Goal: Transaction & Acquisition: Purchase product/service

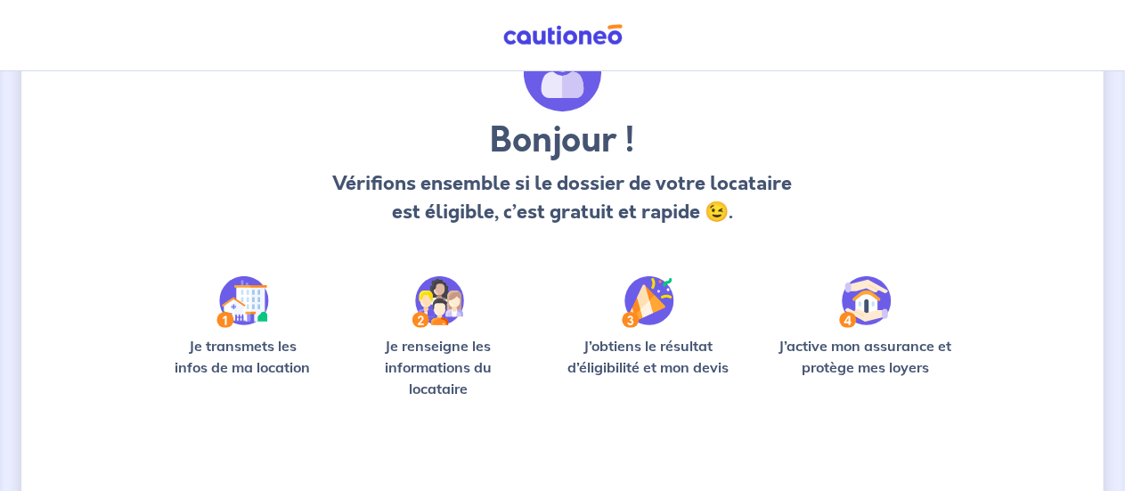
scroll to position [125, 0]
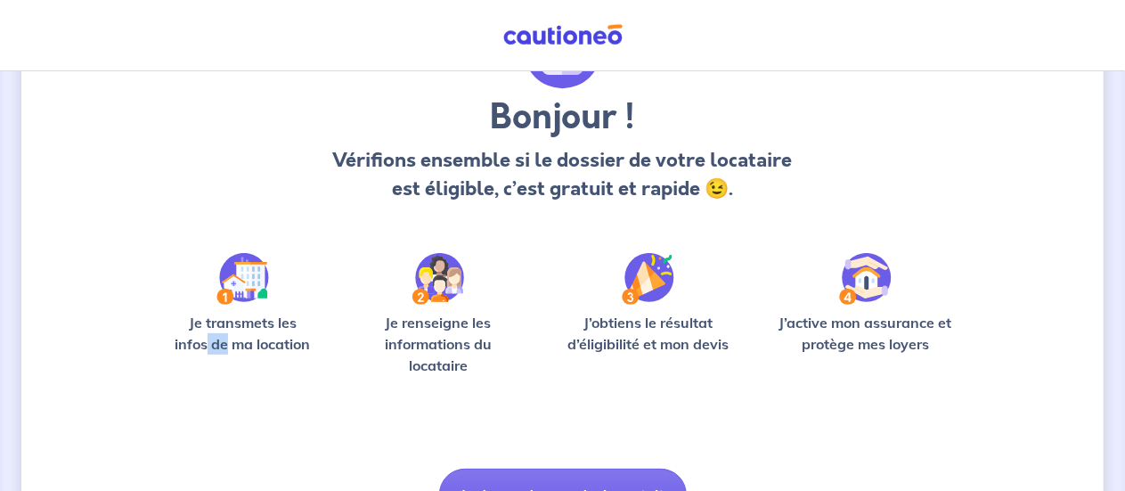
drag, startPoint x: 205, startPoint y: 342, endPoint x: 228, endPoint y: 339, distance: 23.3
click at [228, 339] on p "Je transmets les infos de ma location" at bounding box center [243, 333] width 158 height 43
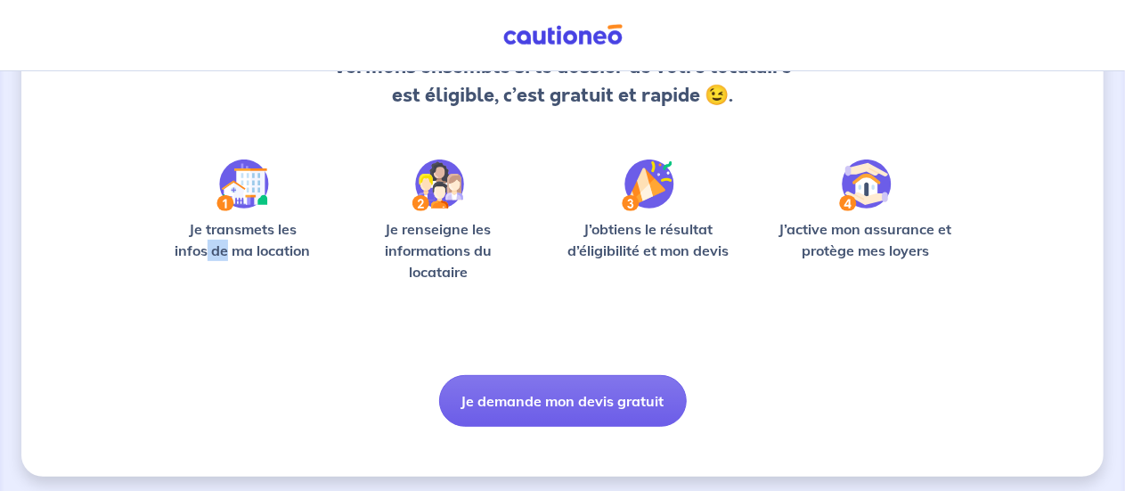
scroll to position [224, 0]
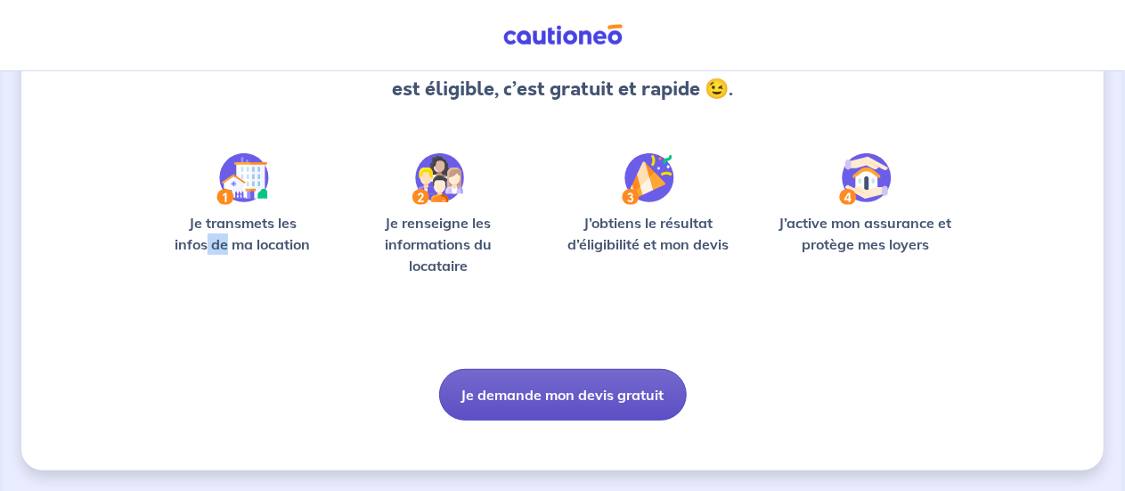
click at [542, 393] on button "Je demande mon devis gratuit" at bounding box center [563, 395] width 248 height 52
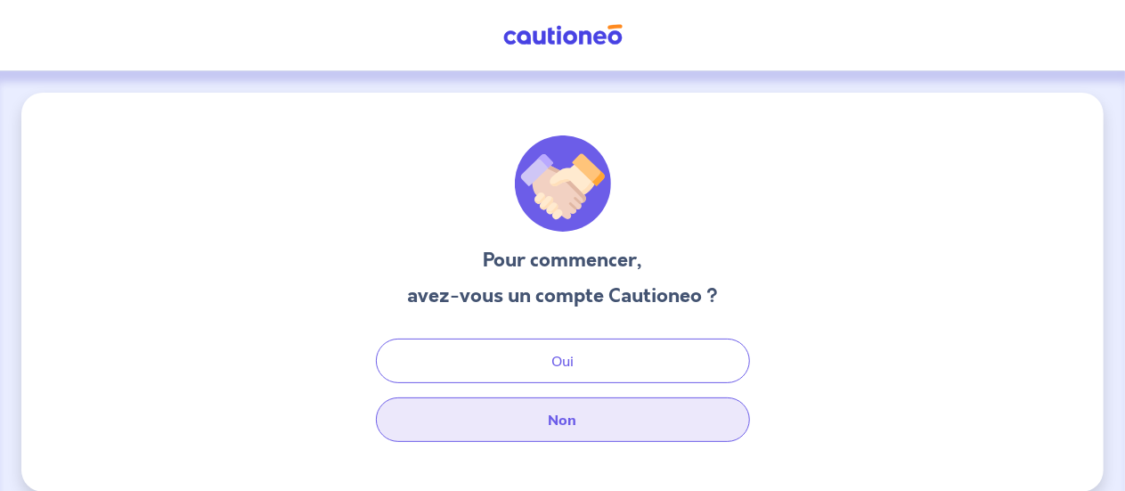
click at [554, 421] on button "Non" at bounding box center [563, 419] width 374 height 45
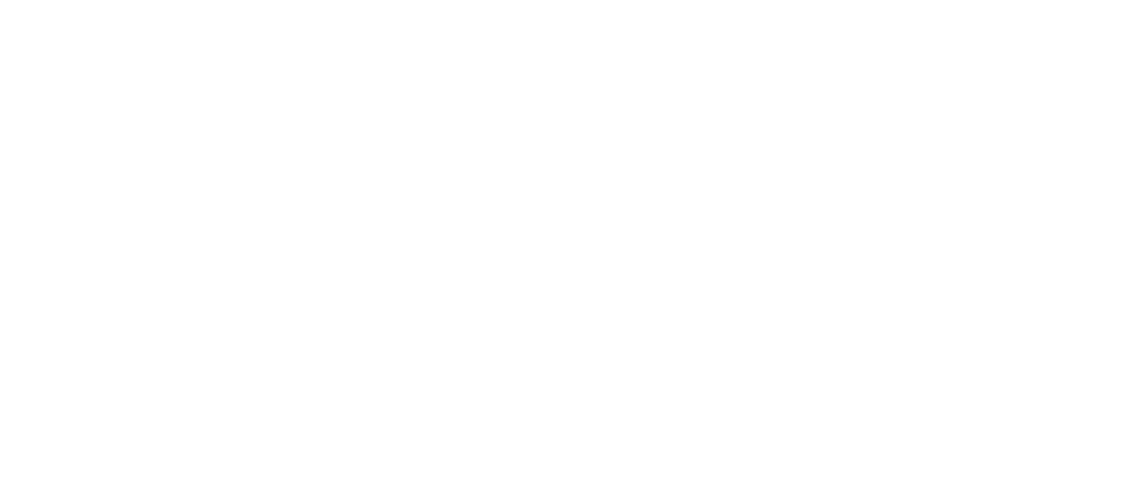
select select "FR"
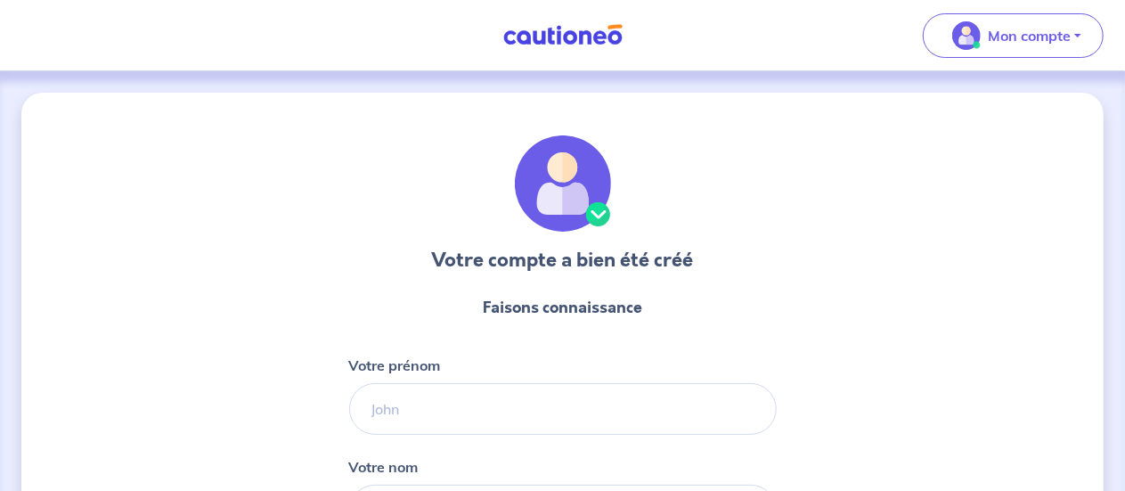
click at [218, 397] on div "Votre compte a bien été créé Faisons connaissance Votre prénom Votre nom Votre …" at bounding box center [562, 455] width 1082 height 725
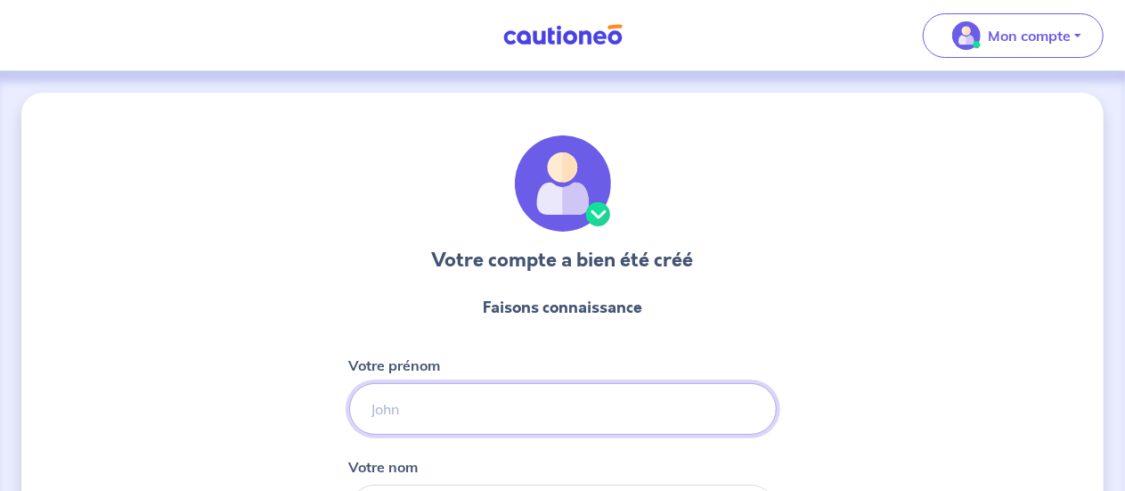
click at [376, 409] on input "Votre prénom" at bounding box center [563, 409] width 428 height 52
type input "[PERSON_NAME]"
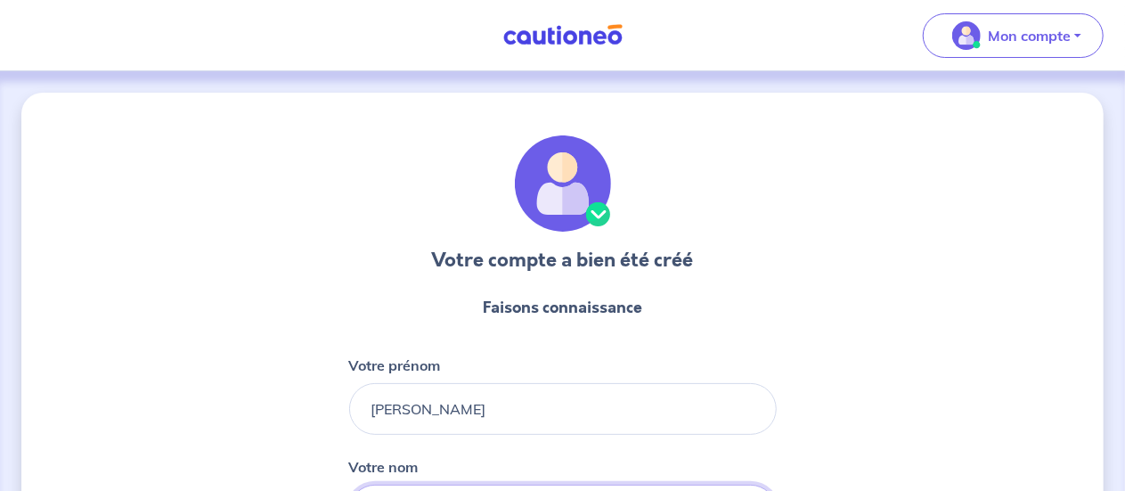
type input "Guillain"
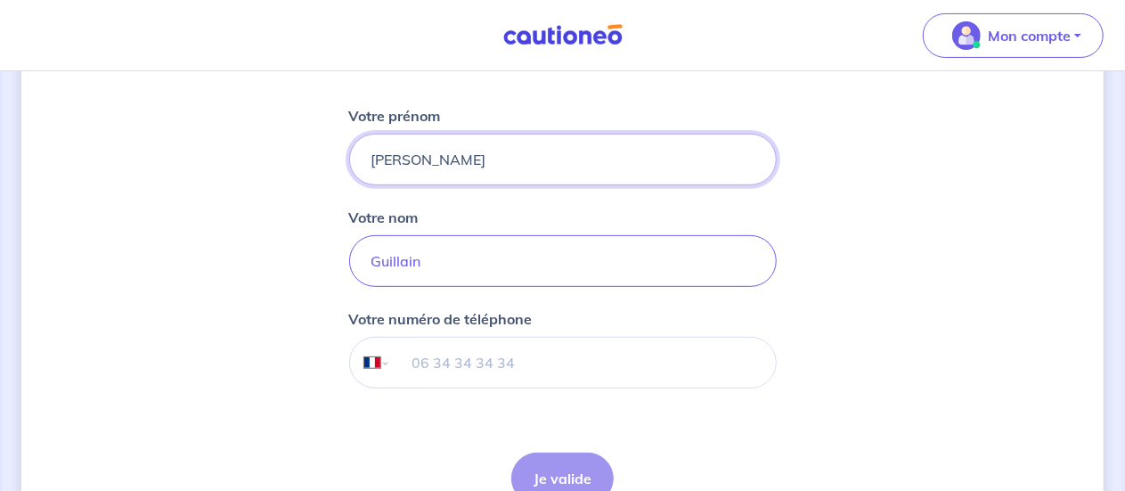
scroll to position [250, 0]
click at [457, 363] on input "tel" at bounding box center [582, 362] width 385 height 50
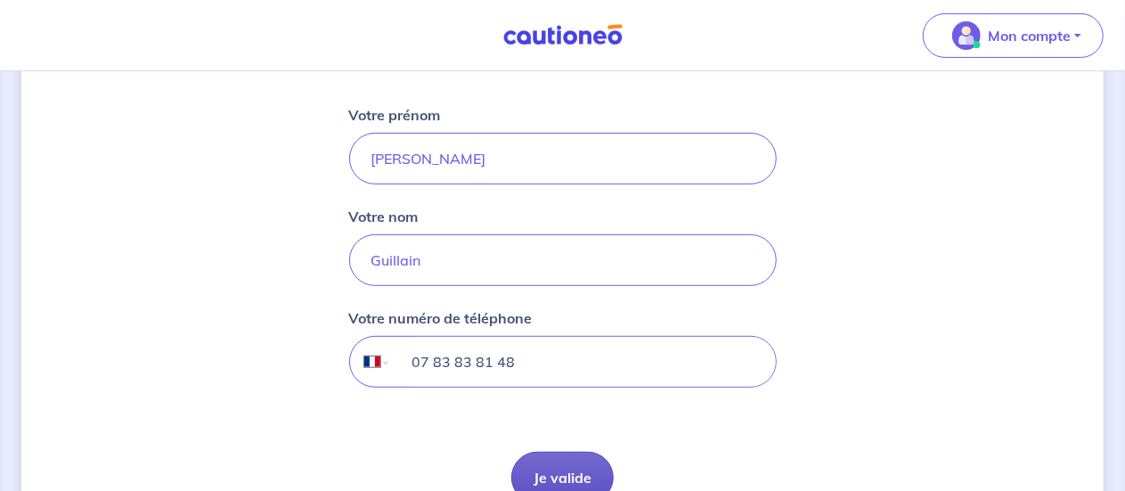
type input "07 83 83 81 48"
click at [559, 468] on button "Je valide" at bounding box center [562, 478] width 102 height 52
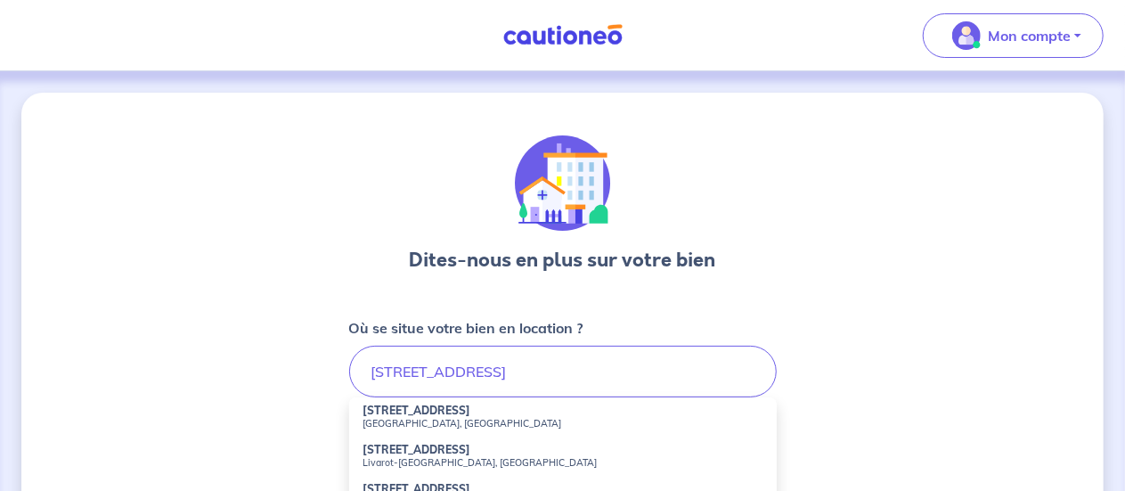
click at [387, 412] on strong "[STREET_ADDRESS]" at bounding box center [417, 409] width 108 height 13
type input "[STREET_ADDRESS]"
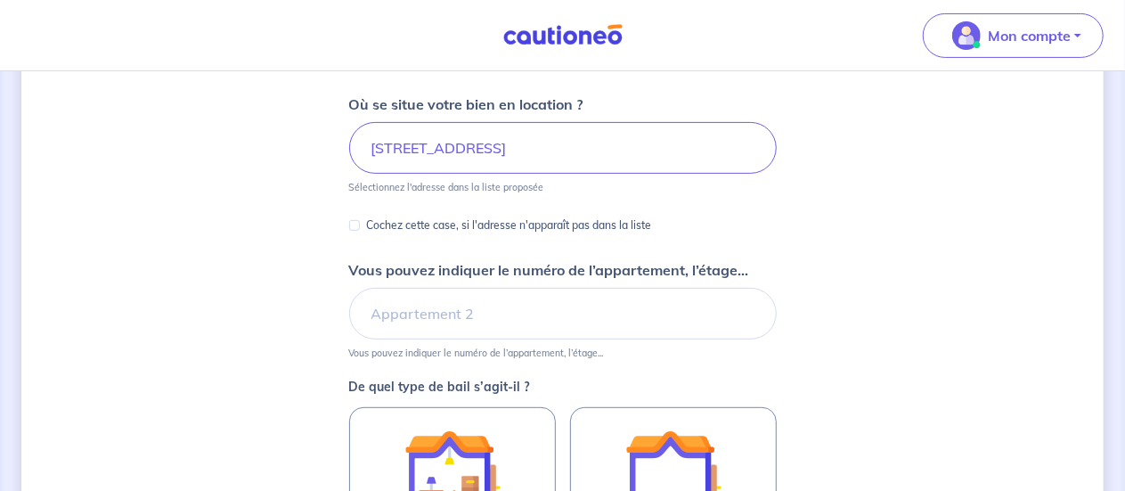
scroll to position [227, 0]
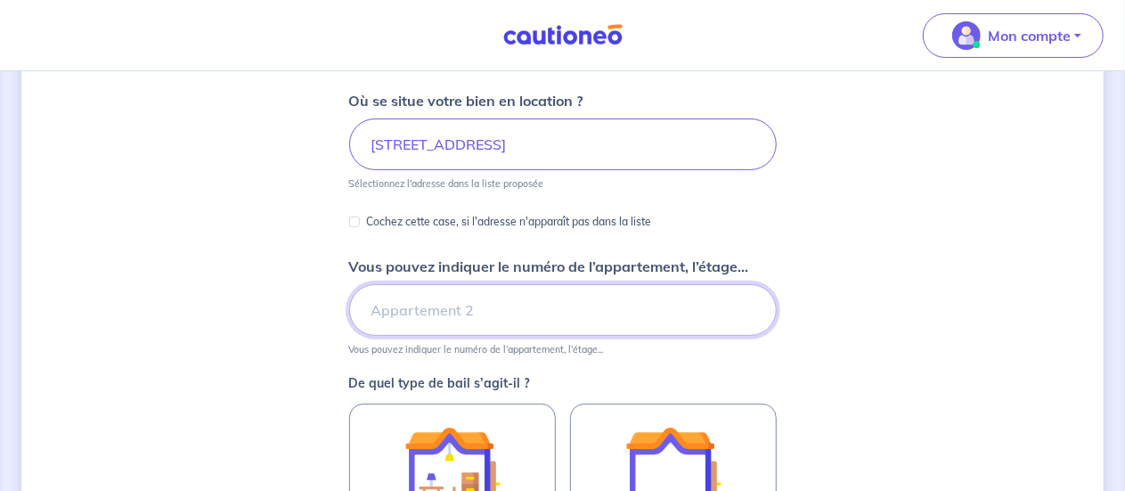
click at [415, 312] on input "Vous pouvez indiquer le numéro de l’appartement, l’étage..." at bounding box center [563, 310] width 428 height 52
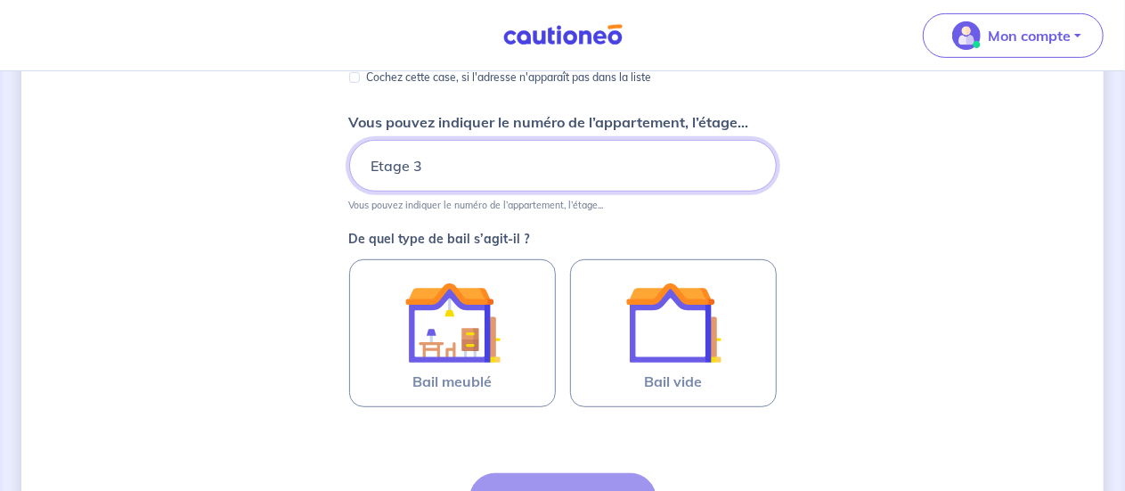
scroll to position [390, 0]
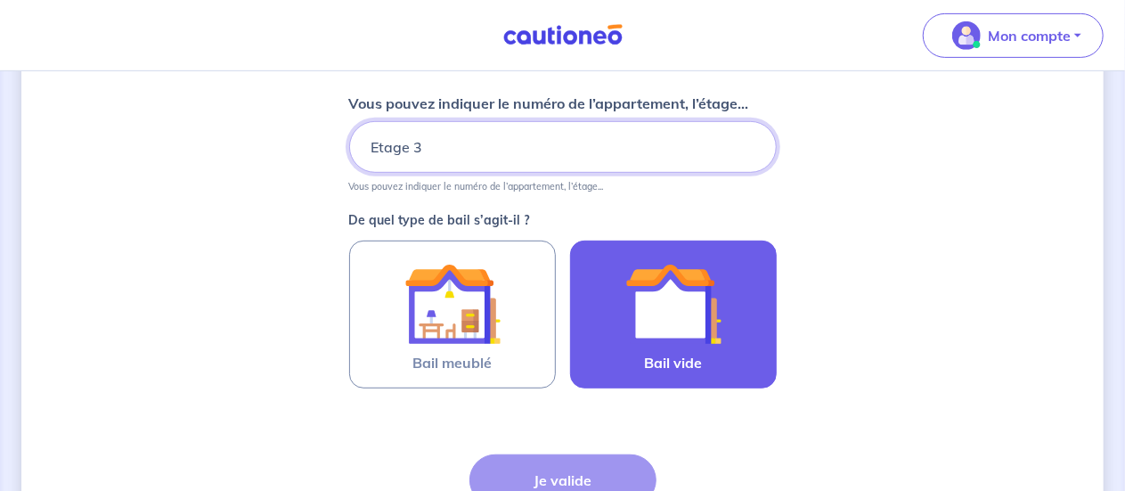
type input "Etage 3"
click at [654, 329] on img at bounding box center [673, 304] width 96 height 96
click at [0, 0] on input "Bail vide" at bounding box center [0, 0] width 0 height 0
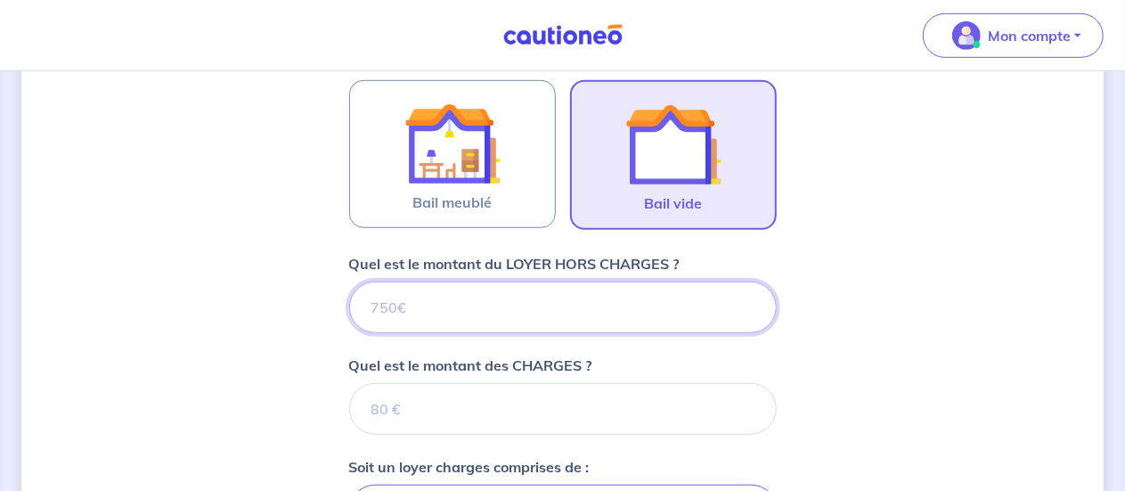
scroll to position [550, 0]
type input "10"
type input "105"
type input "1050"
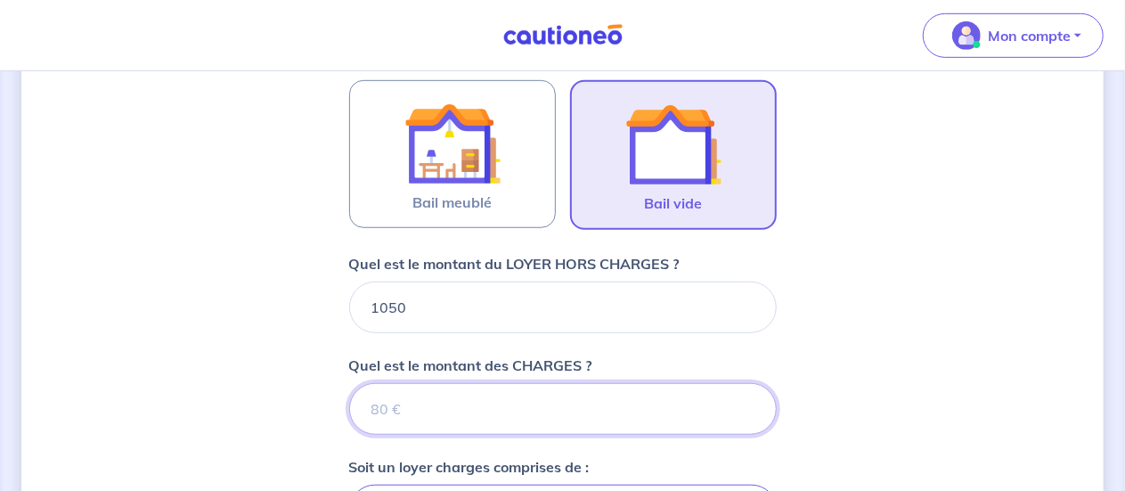
click at [412, 398] on input "Quel est le montant des CHARGES ?" at bounding box center [563, 409] width 428 height 52
type input "1"
type input "1051"
type input "150"
type input "1200"
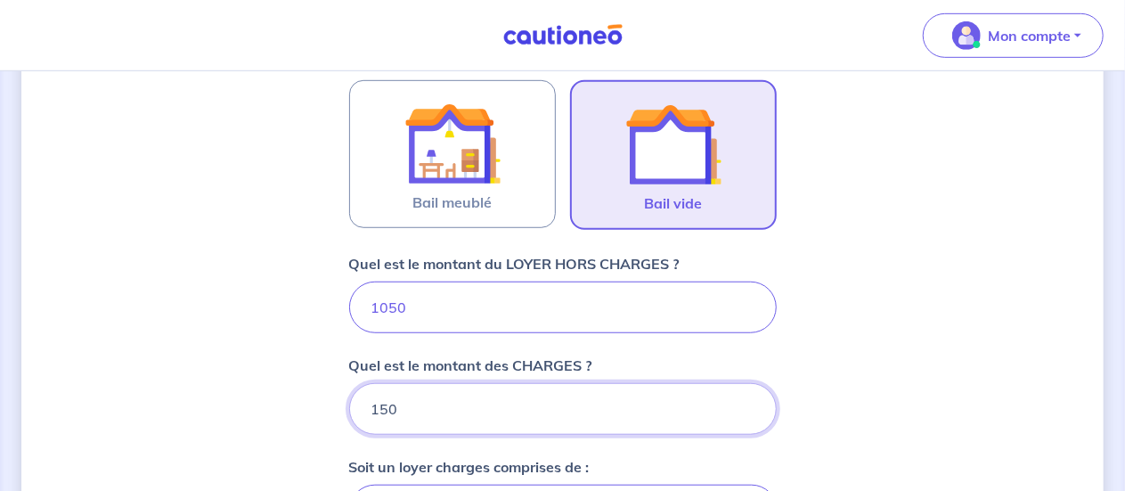
type input "150"
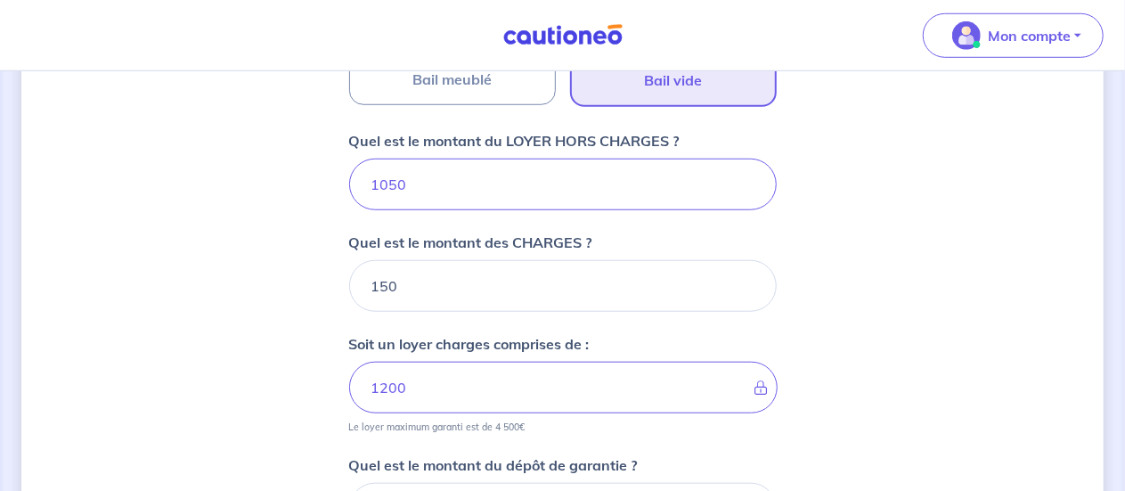
scroll to position [675, 0]
click at [285, 365] on div "Dites-nous en plus sur votre bien Où se situe votre bien en location ? [STREET_…" at bounding box center [562, 107] width 1082 height 1381
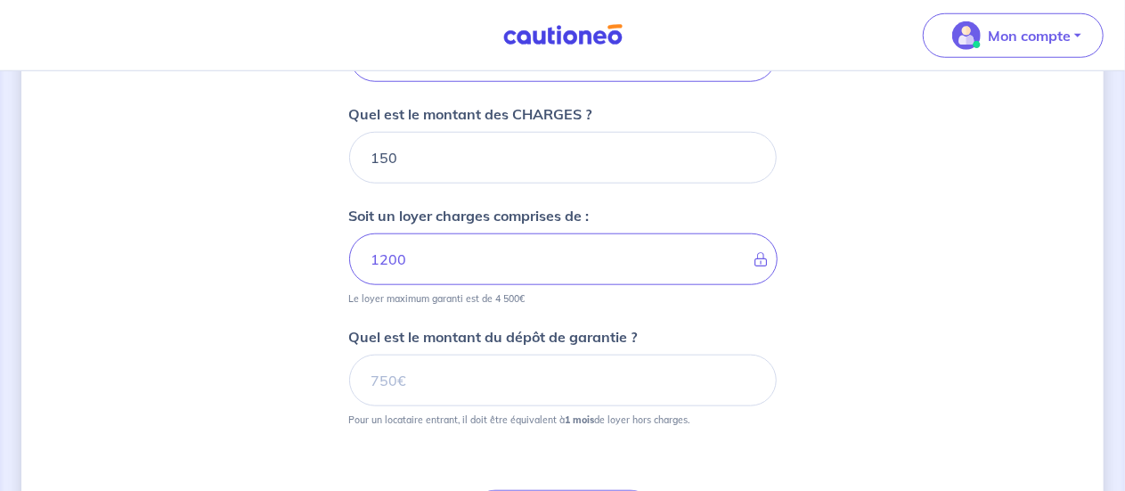
scroll to position [807, 0]
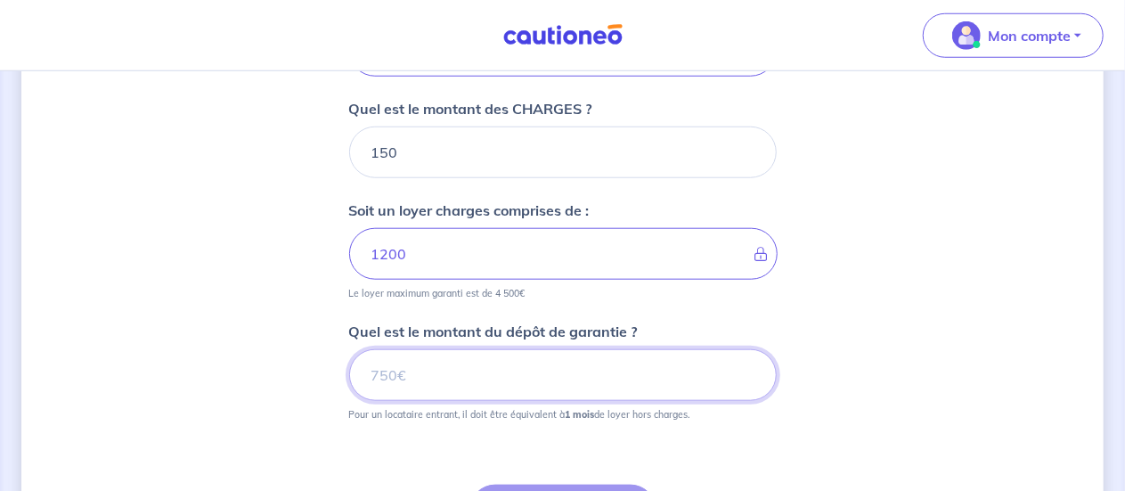
click at [422, 378] on input "Quel est le montant du dépôt de garantie ?" at bounding box center [563, 375] width 428 height 52
type input "1050"
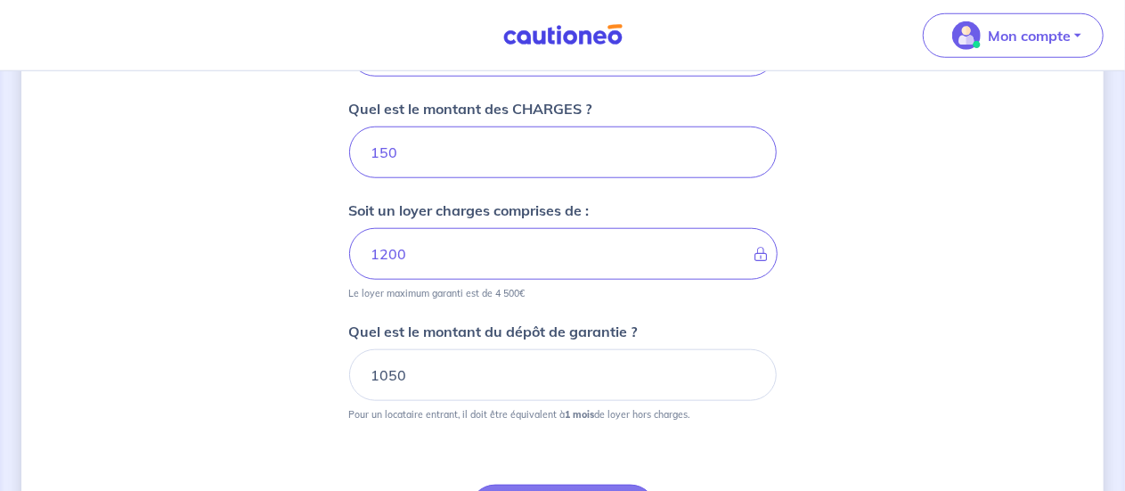
click at [391, 408] on p "Pour un locataire entrant, il doit être équivalent à 1 mois de loyer hors charg…" at bounding box center [519, 414] width 341 height 12
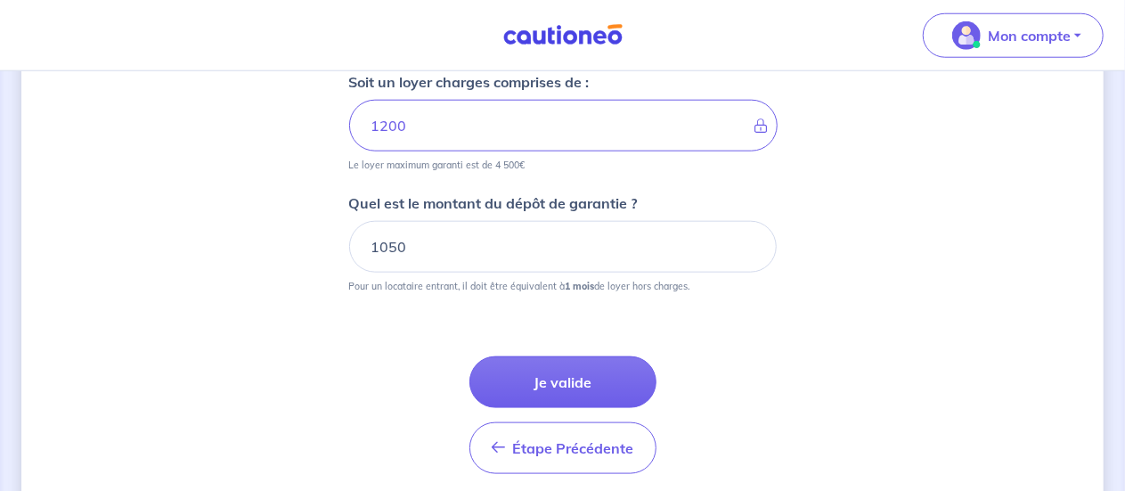
scroll to position [998, 0]
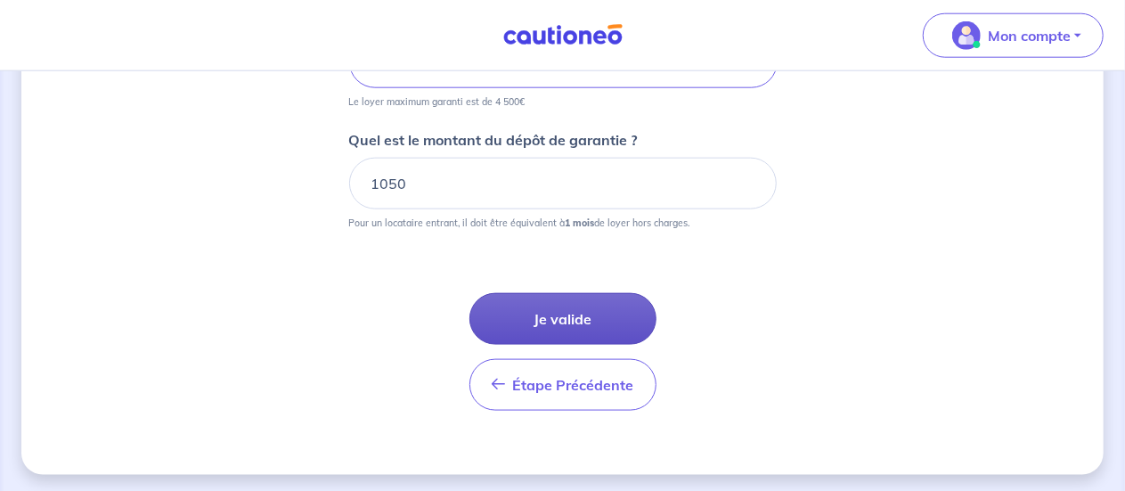
click at [527, 306] on button "Je valide" at bounding box center [562, 319] width 187 height 52
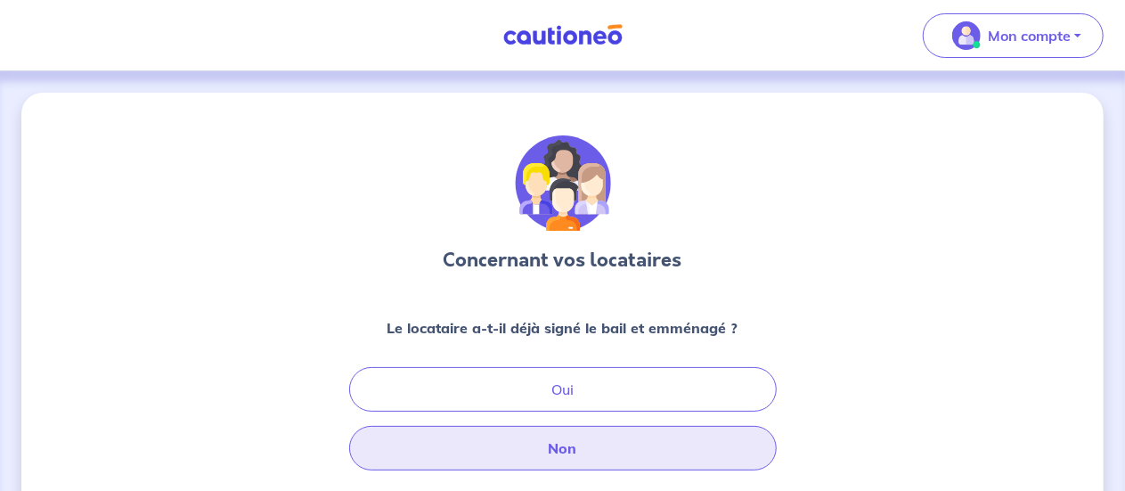
click at [526, 451] on button "Non" at bounding box center [563, 448] width 428 height 45
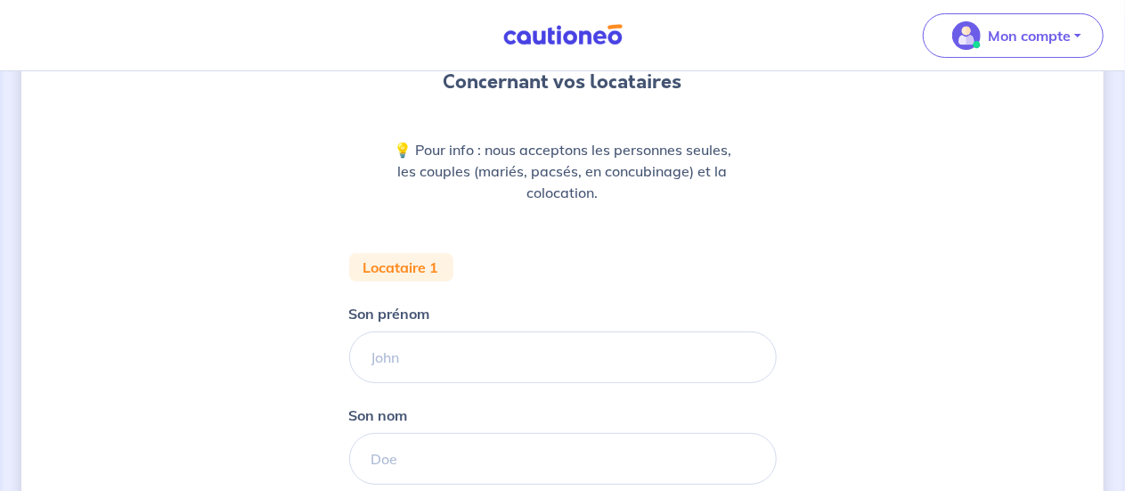
scroll to position [192, 0]
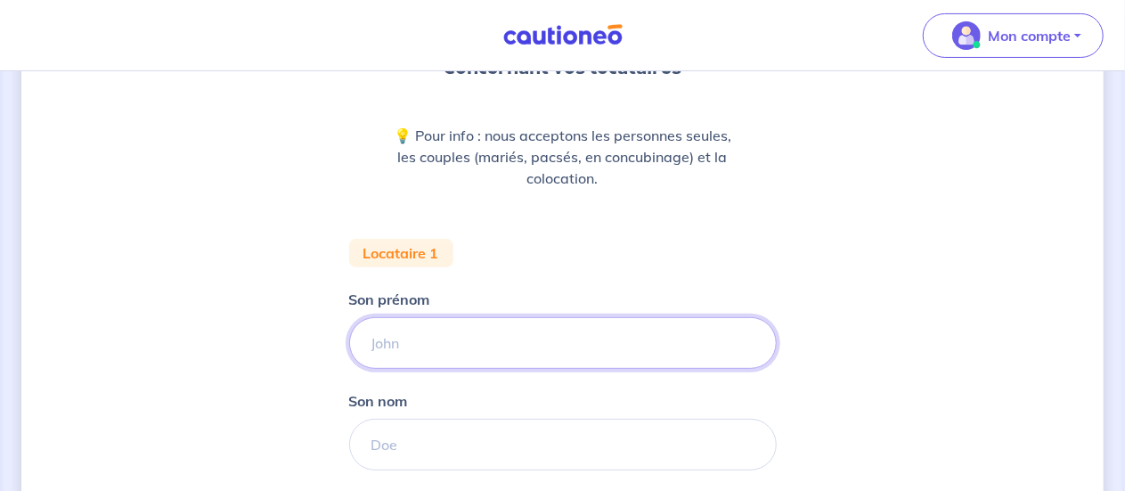
click at [444, 340] on input "Son prénom" at bounding box center [563, 343] width 428 height 52
type input "Maurine"
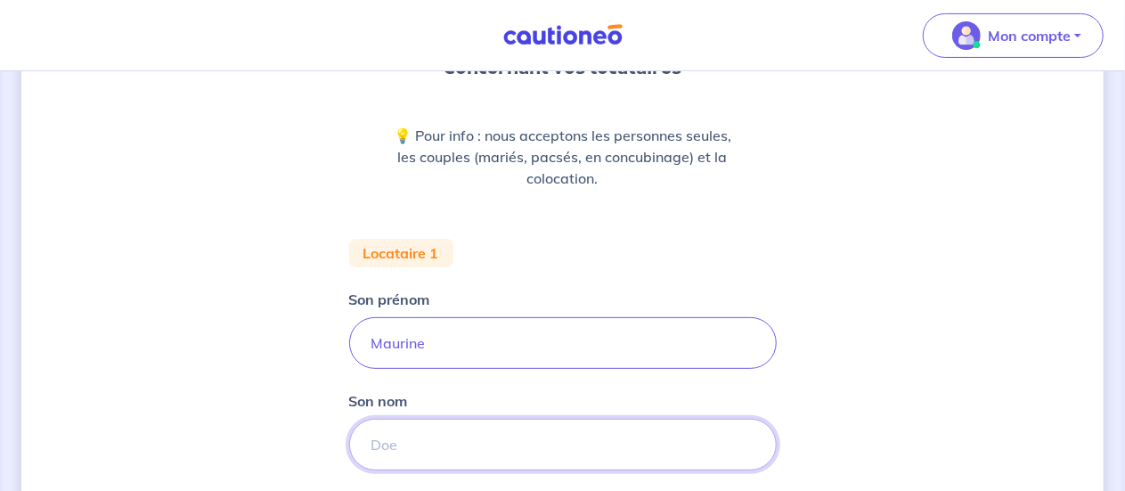
click at [438, 436] on input "Son nom" at bounding box center [563, 445] width 428 height 52
type input "GROT"
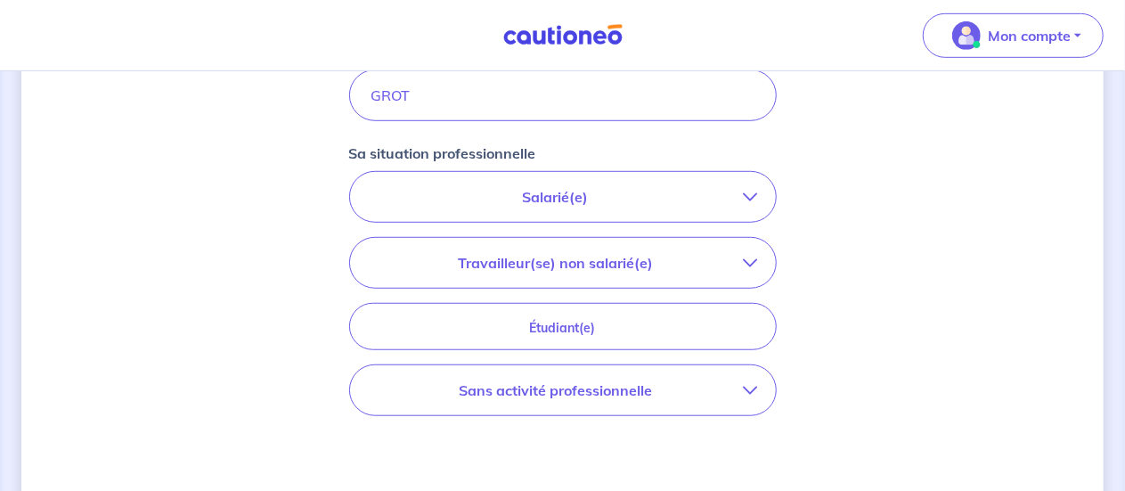
scroll to position [542, 0]
click at [578, 193] on p "Salarié(e)" at bounding box center [556, 195] width 376 height 21
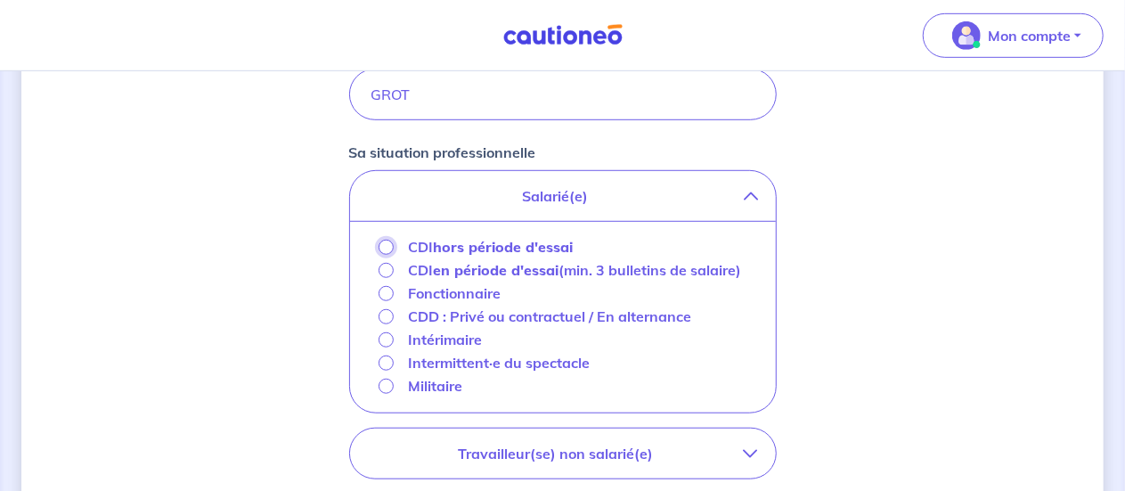
click at [388, 246] on input "CDI hors période d'essai" at bounding box center [386, 247] width 15 height 15
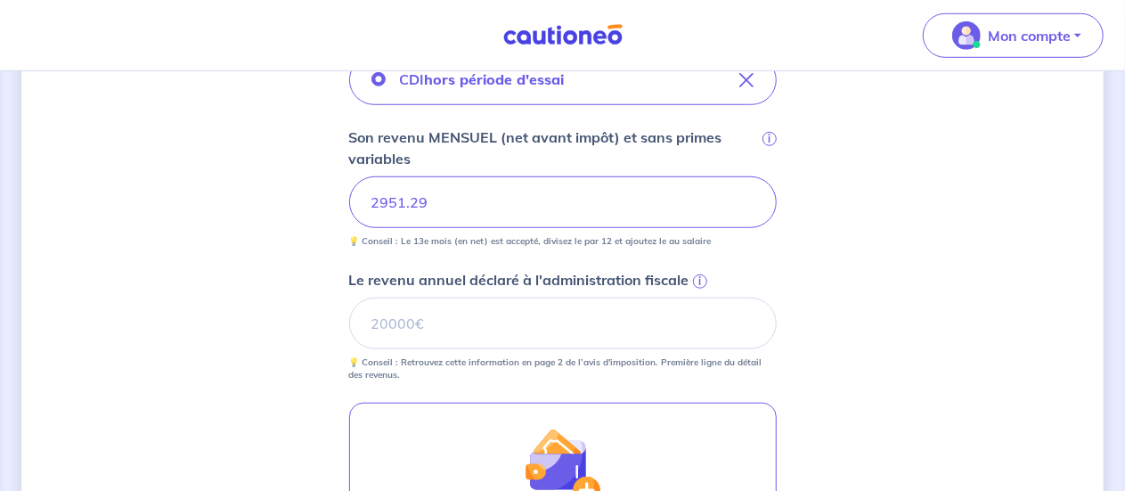
scroll to position [658, 0]
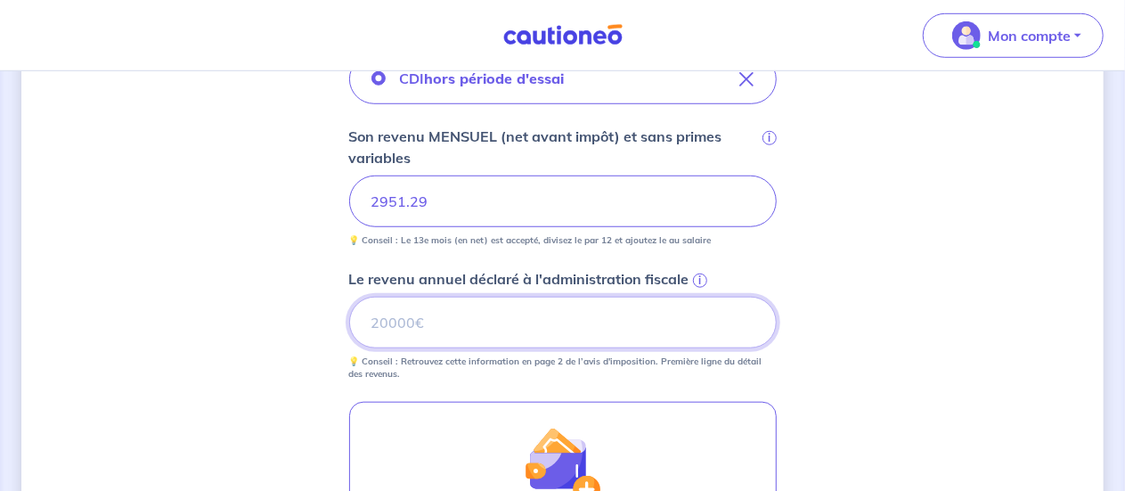
click at [428, 322] on input "Le revenu annuel déclaré à l'administration fiscale i" at bounding box center [563, 323] width 428 height 52
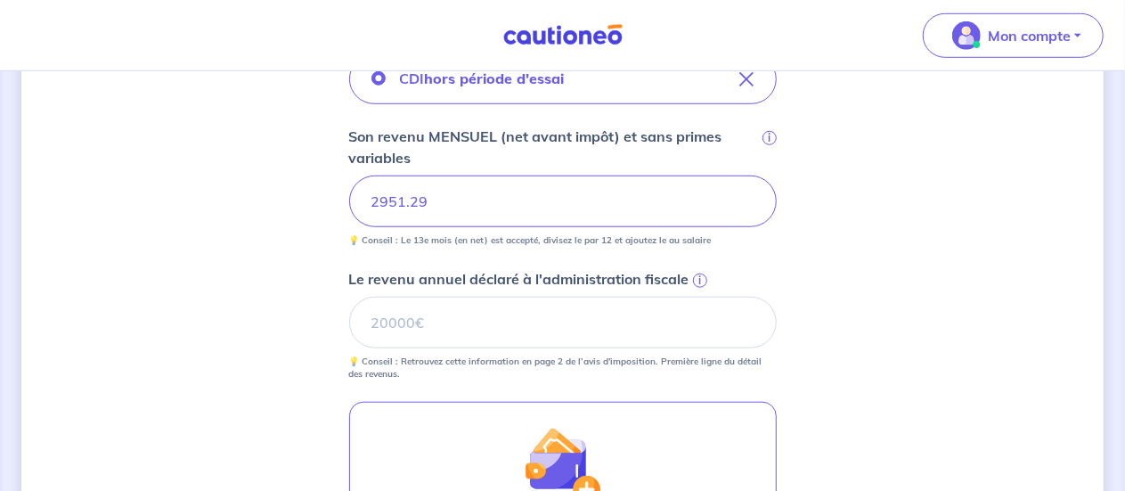
click at [700, 280] on span "i" at bounding box center [700, 280] width 14 height 14
click at [700, 297] on input "Le revenu annuel déclaré à l'administration fiscale i" at bounding box center [563, 323] width 428 height 52
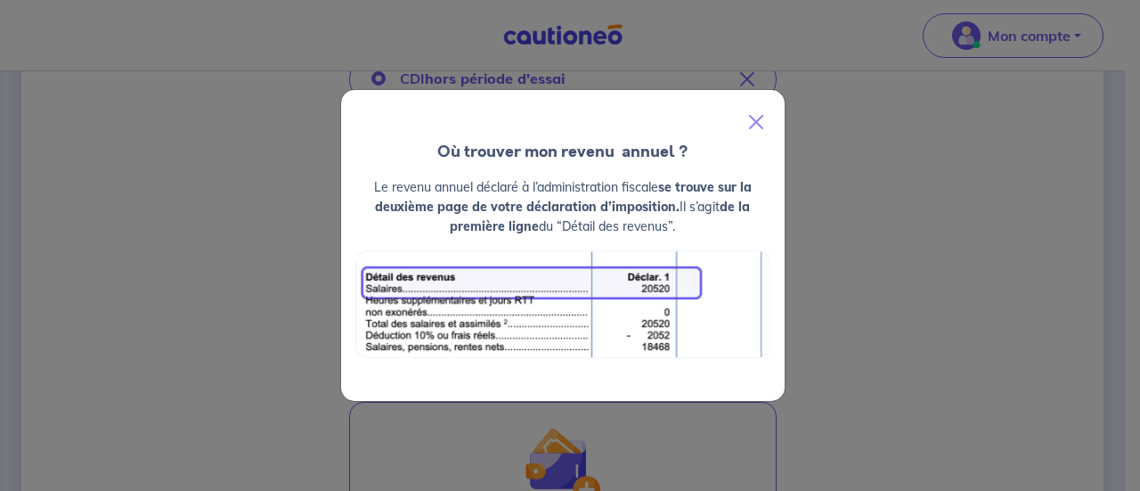
click at [876, 288] on div "Où trouver mon revenu  annuel ? Le revenu annuel déclaré à l’administration fis…" at bounding box center [570, 245] width 1140 height 491
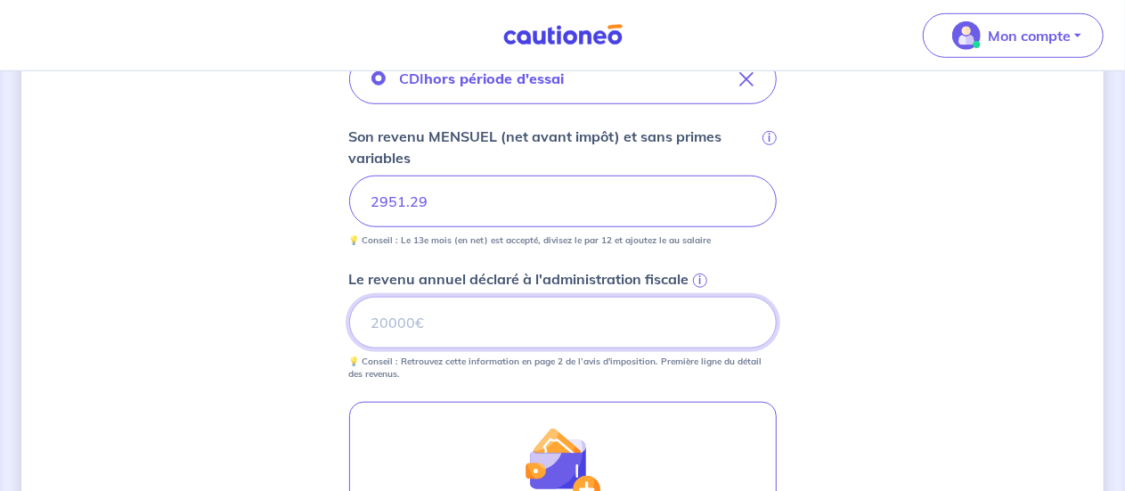
click at [390, 325] on input "Le revenu annuel déclaré à l'administration fiscale i" at bounding box center [563, 323] width 428 height 52
type input "33526"
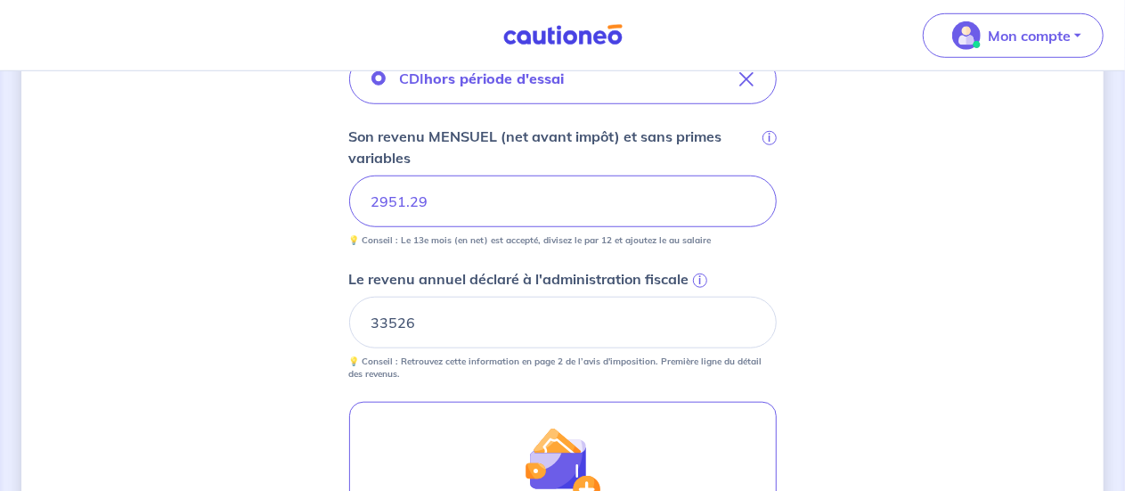
click at [278, 314] on div "Concernant vos locataires 💡 Pour info : nous acceptons les personnes seules, le…" at bounding box center [562, 129] width 1082 height 1391
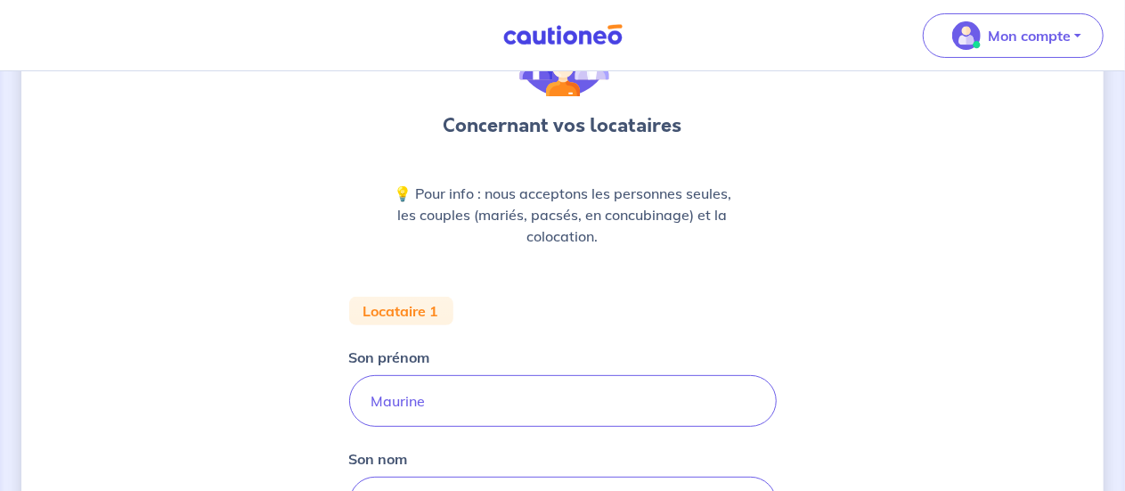
scroll to position [135, 0]
drag, startPoint x: 386, startPoint y: 310, endPoint x: 420, endPoint y: 313, distance: 34.8
click at [420, 313] on div "Locataire 1" at bounding box center [401, 310] width 104 height 29
click at [547, 218] on p "💡 Pour info : nous acceptons les personnes seules, les couples (mariés, pacsés,…" at bounding box center [563, 214] width 342 height 64
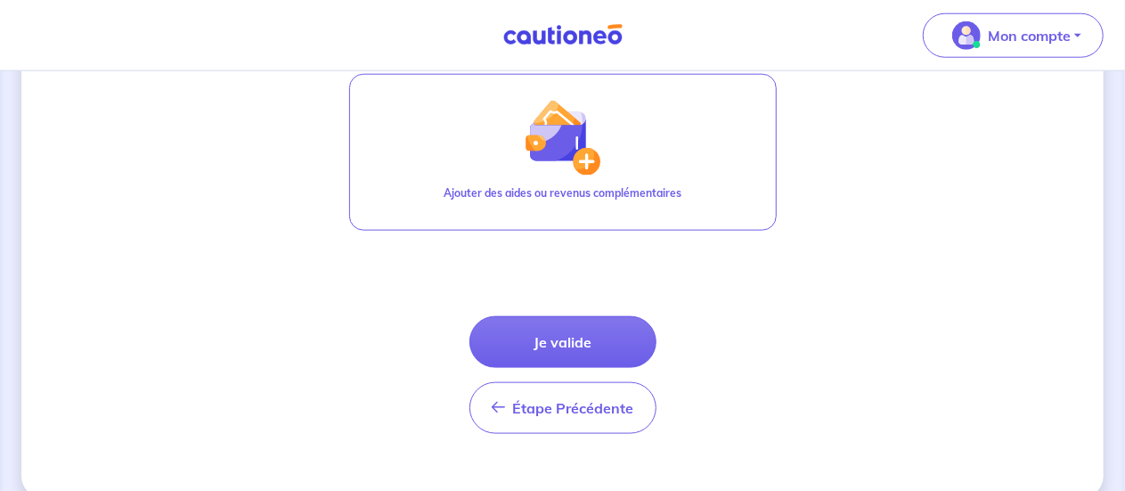
scroll to position [987, 0]
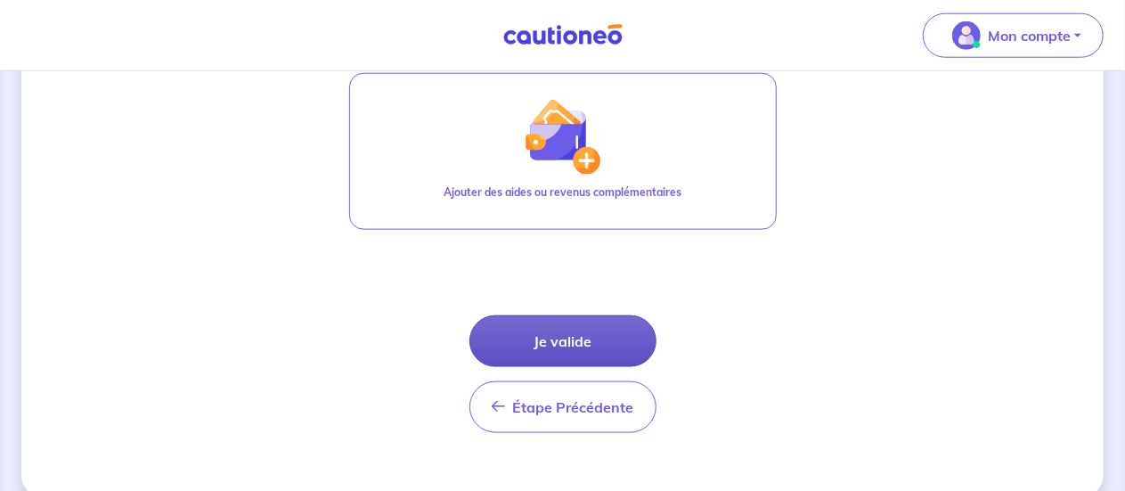
click at [565, 320] on button "Je valide" at bounding box center [562, 341] width 187 height 52
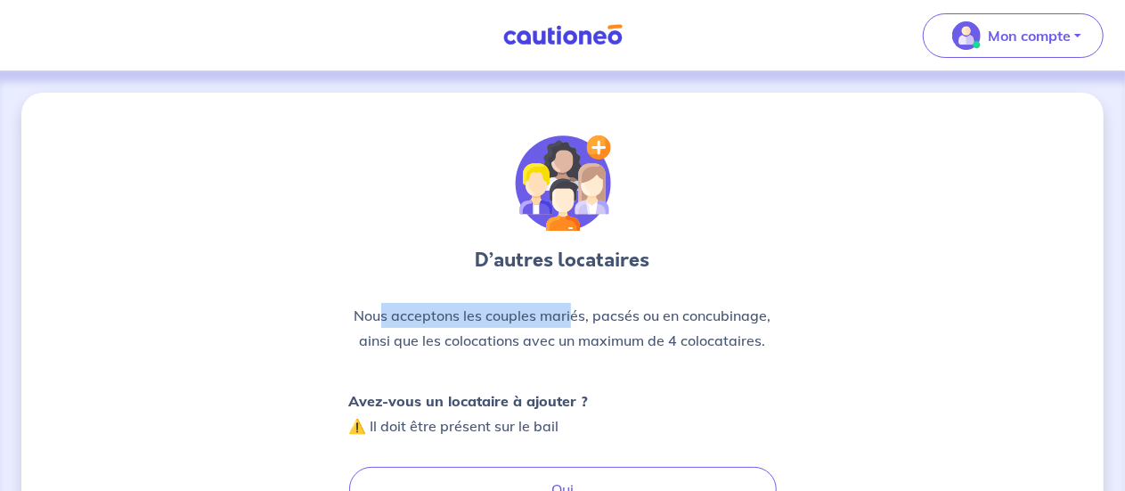
drag, startPoint x: 383, startPoint y: 314, endPoint x: 571, endPoint y: 309, distance: 188.0
click at [571, 309] on p "Nous acceptons les couples mariés, pacsés ou en concubinage, ainsi que les colo…" at bounding box center [563, 328] width 428 height 50
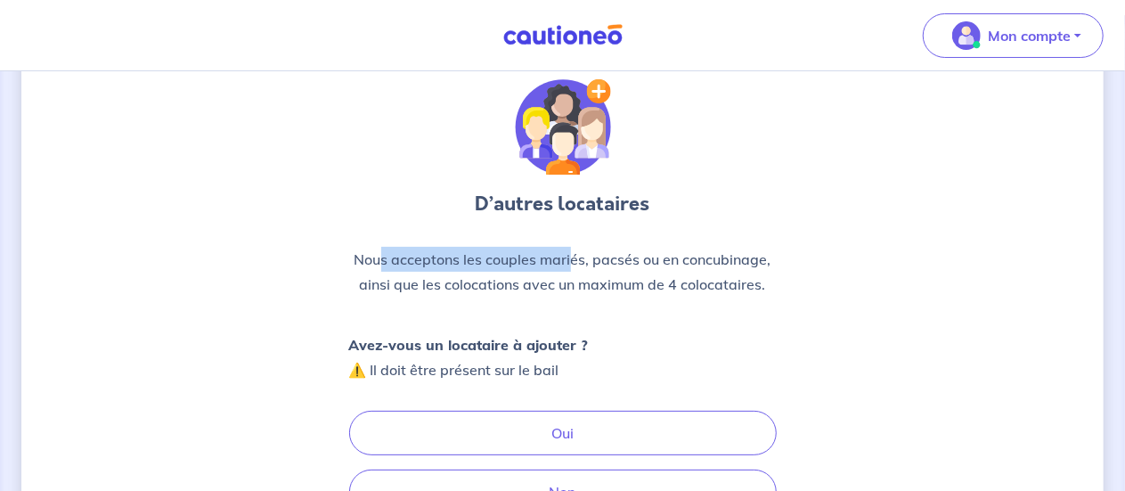
scroll to position [57, 0]
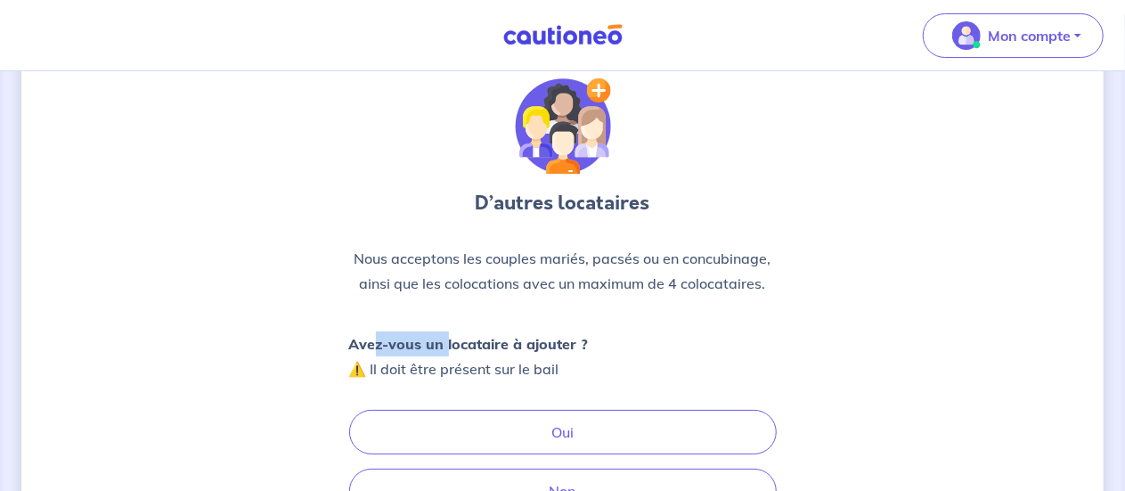
drag, startPoint x: 376, startPoint y: 346, endPoint x: 444, endPoint y: 348, distance: 67.7
click at [444, 348] on strong "Avez-vous un locataire à ajouter ?" at bounding box center [469, 344] width 240 height 18
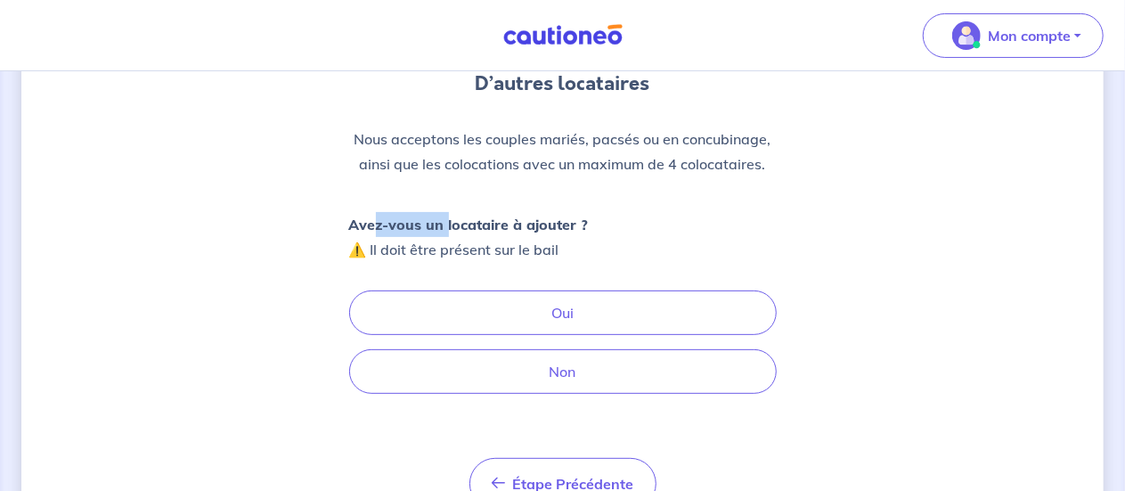
scroll to position [219, 0]
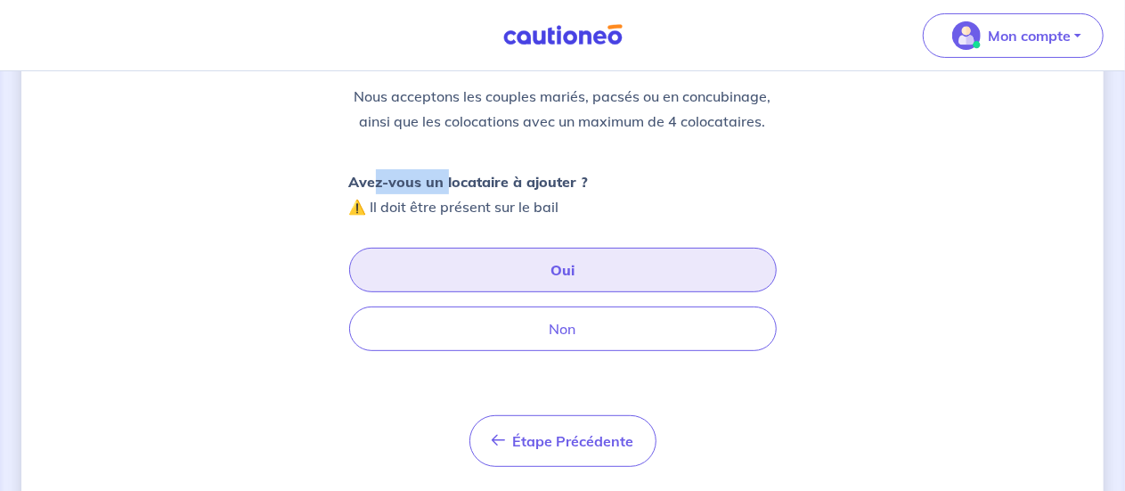
click at [586, 263] on button "Oui" at bounding box center [563, 270] width 428 height 45
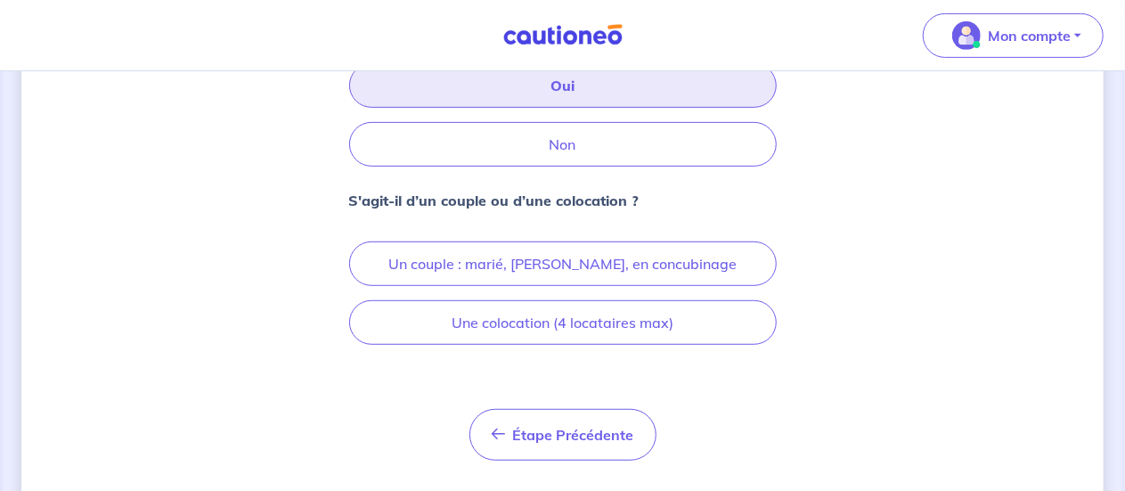
scroll to position [404, 0]
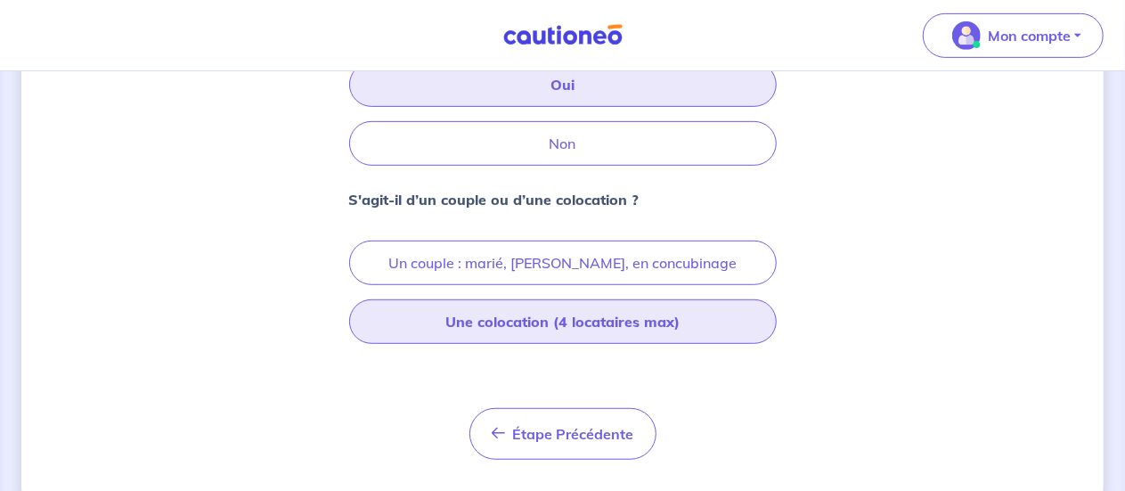
click at [448, 329] on button "Une colocation (4 locataires max)" at bounding box center [563, 321] width 428 height 45
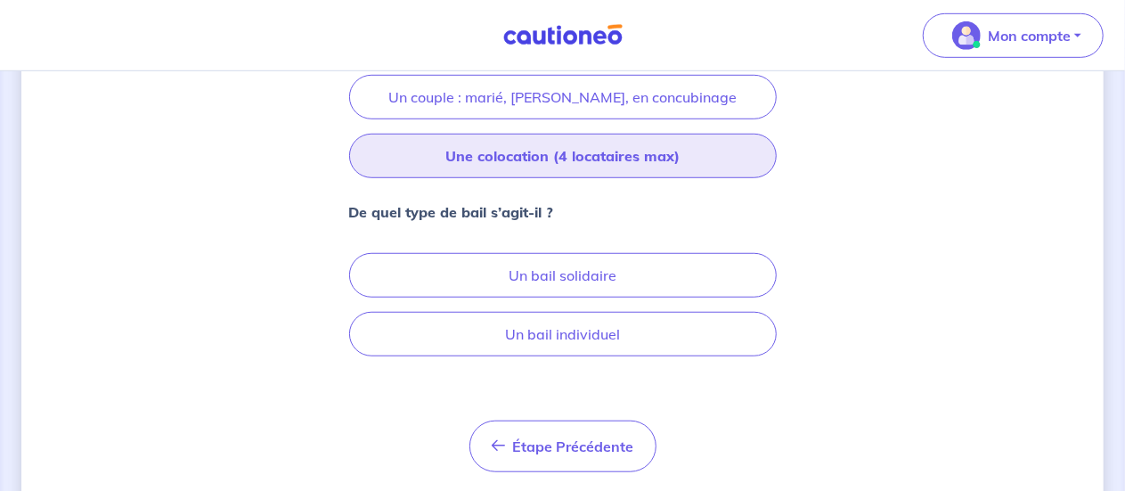
scroll to position [571, 0]
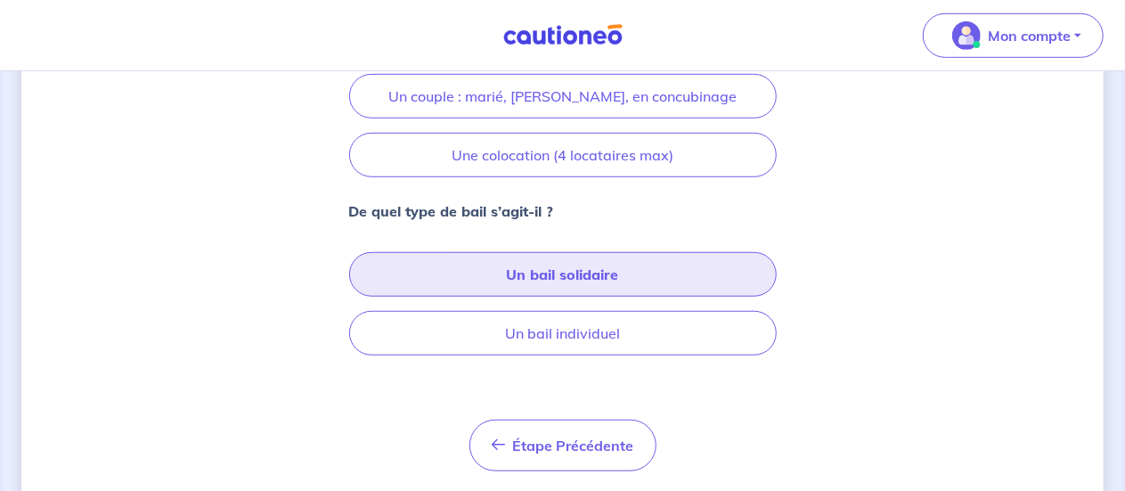
click at [467, 268] on button "Un bail solidaire" at bounding box center [563, 274] width 428 height 45
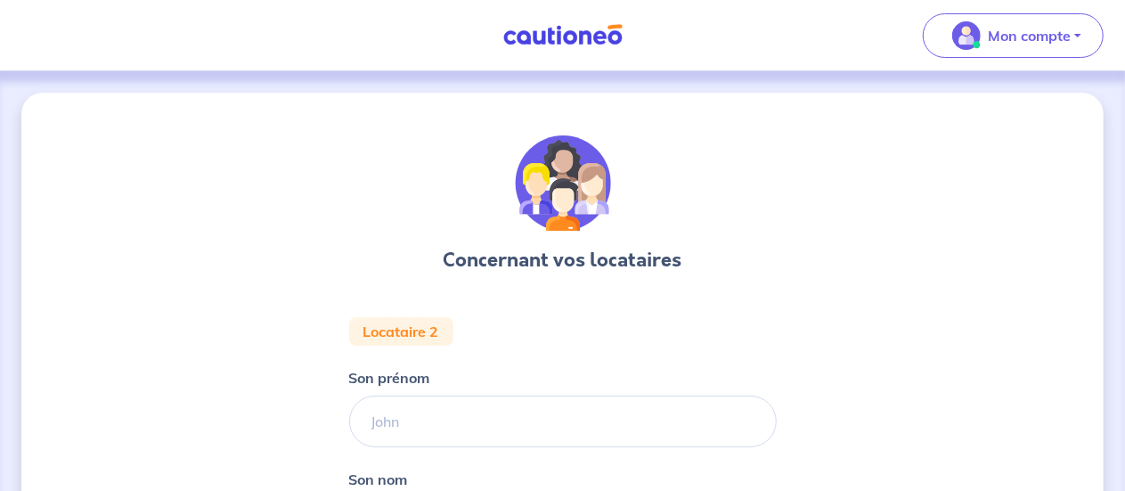
click at [994, 218] on div "Concernant vos locataires Locataire 2 Son prénom Son nom Étape Précédente Précé…" at bounding box center [562, 444] width 1082 height 702
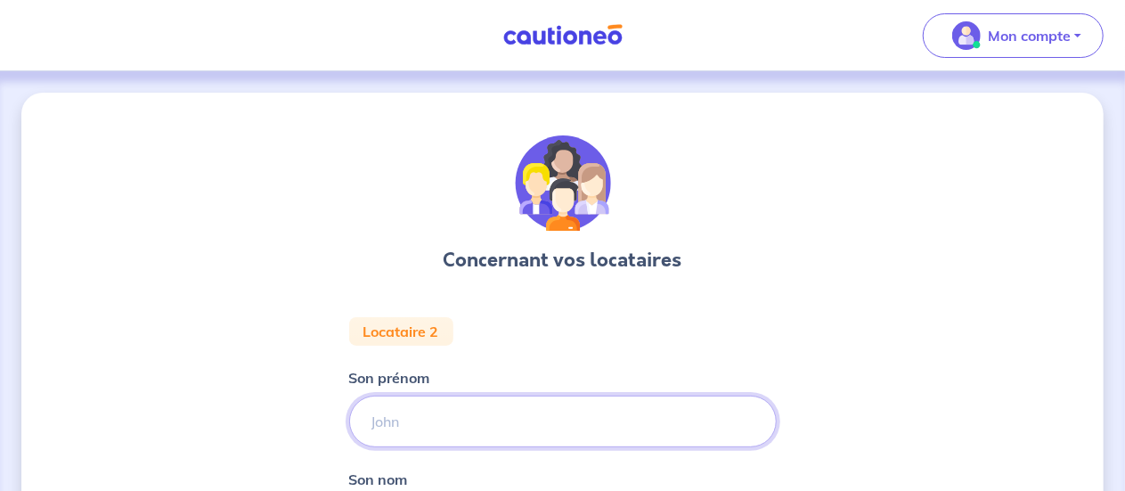
click at [460, 424] on input "Son prénom" at bounding box center [563, 421] width 428 height 52
type input "[PERSON_NAME]"
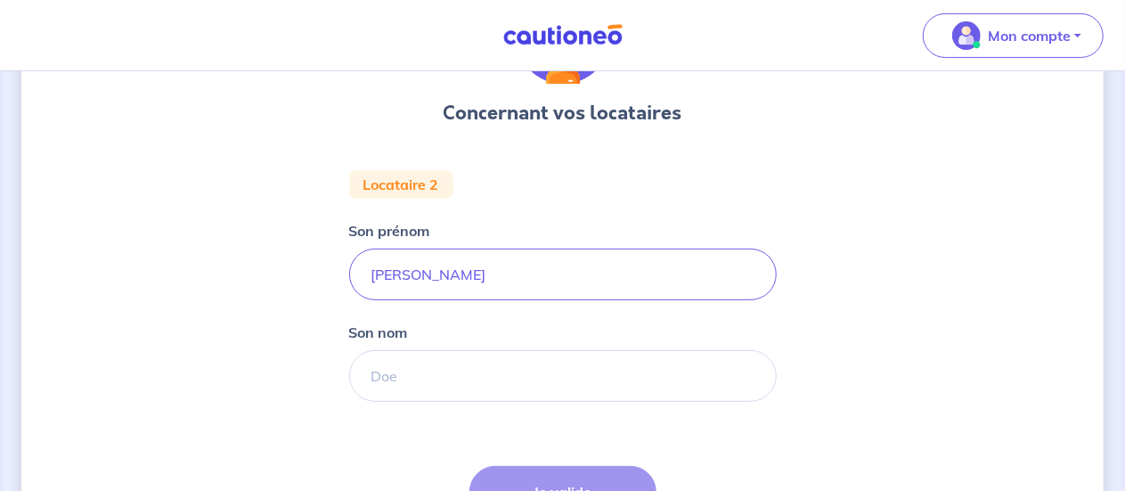
scroll to position [149, 0]
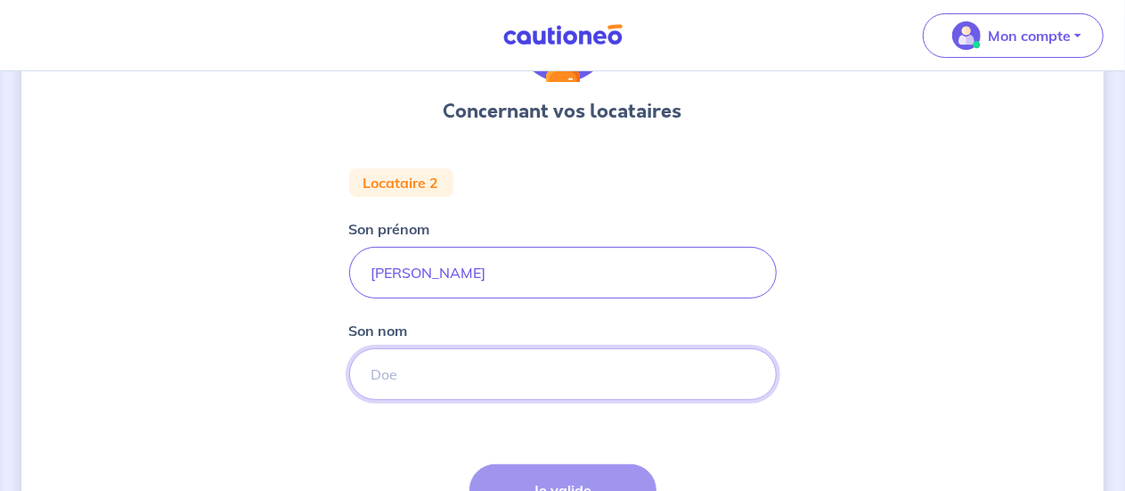
click at [415, 371] on input "Son nom" at bounding box center [563, 374] width 428 height 52
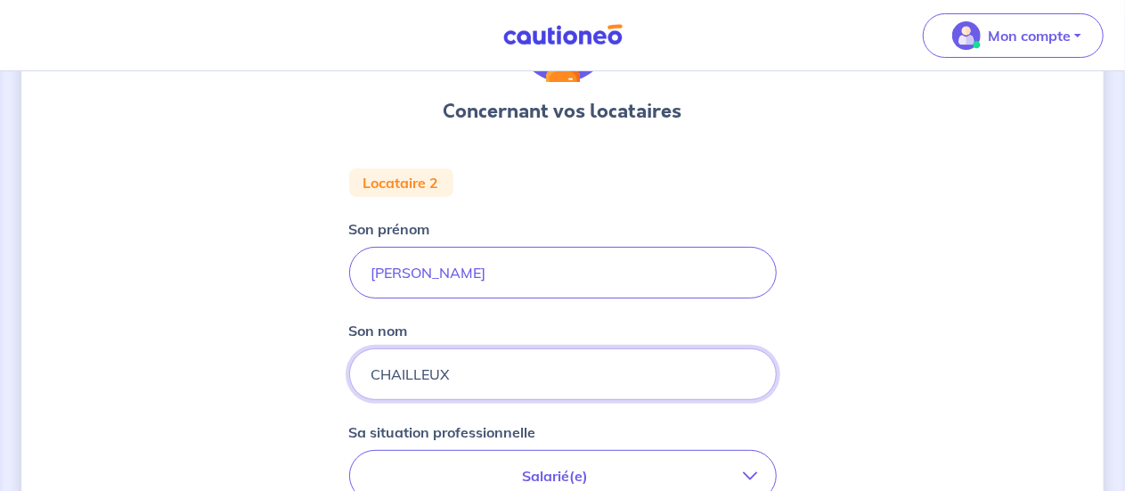
type input "CHAILLEUX"
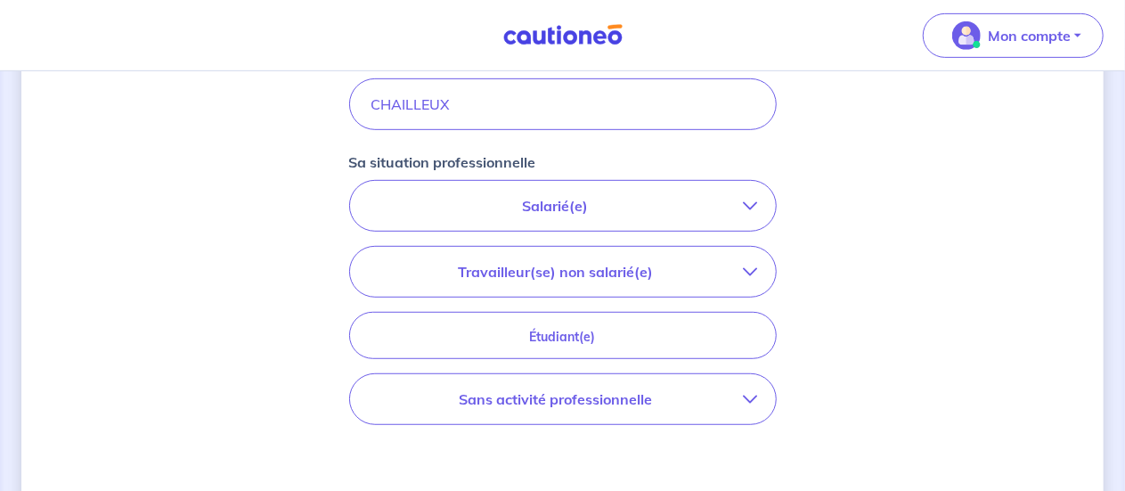
scroll to position [435, 0]
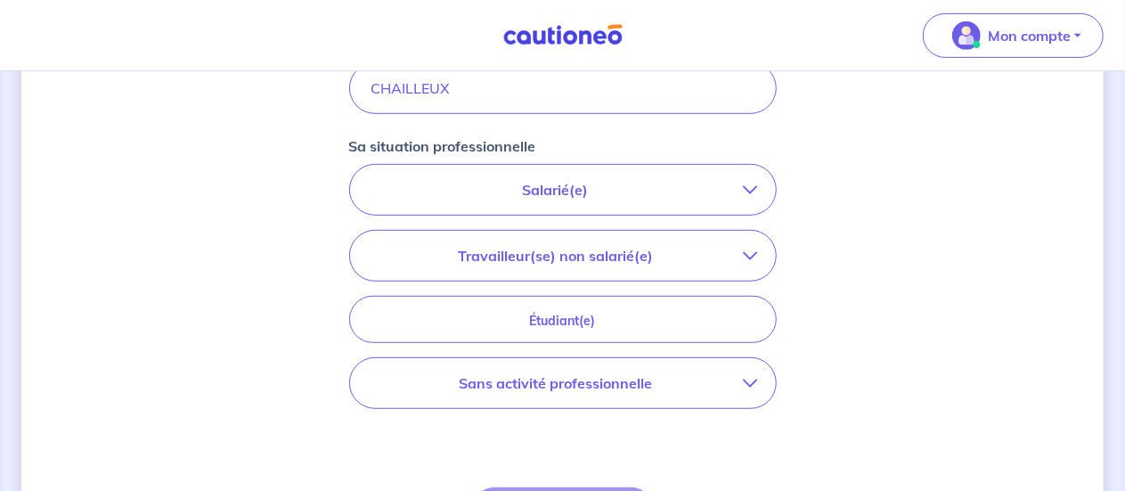
click at [461, 192] on p "Salarié(e)" at bounding box center [556, 189] width 376 height 21
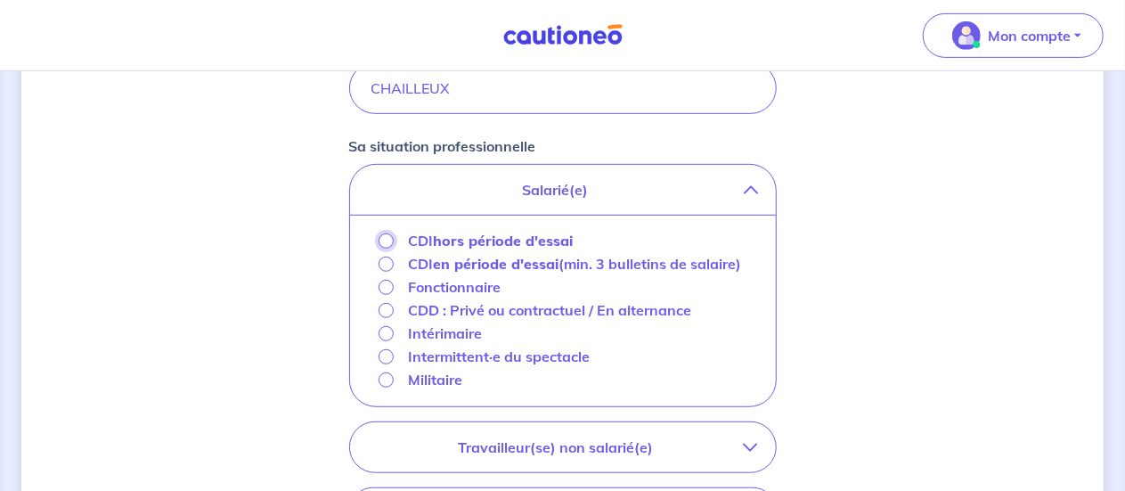
click at [383, 241] on input "CDI hors période d'essai" at bounding box center [386, 240] width 15 height 15
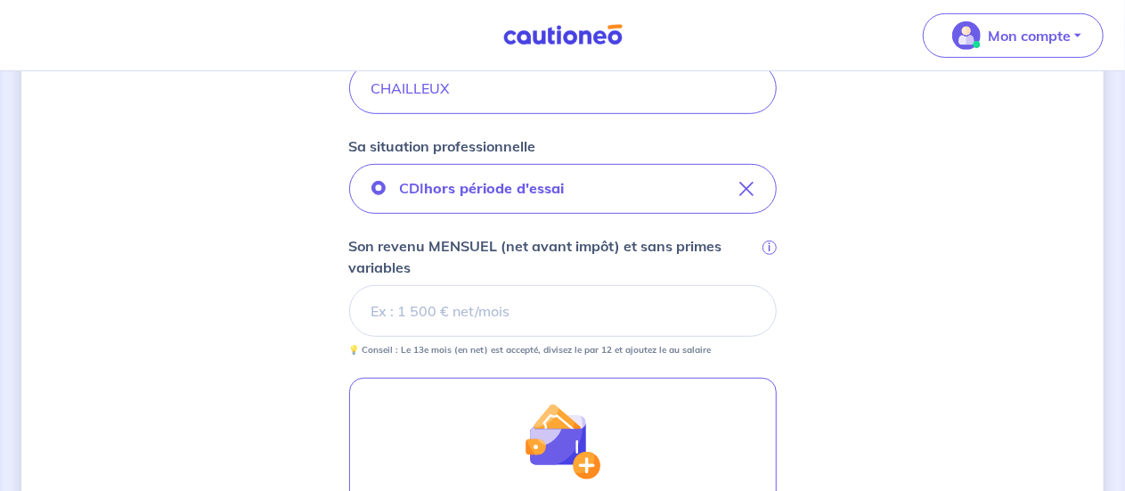
click at [974, 232] on div "Concernant vos locataires Locataire 2 Son prénom [PERSON_NAME] nom CHAILLEUX Sa…" at bounding box center [562, 230] width 1082 height 1144
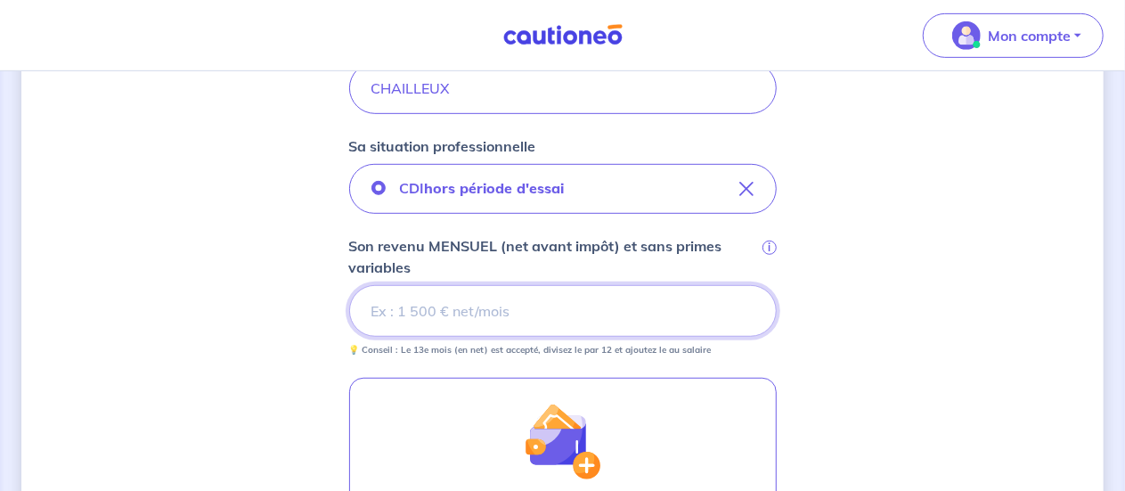
click at [469, 317] on input "Son revenu MENSUEL (net avant impôt) et sans primes variables i" at bounding box center [563, 311] width 428 height 52
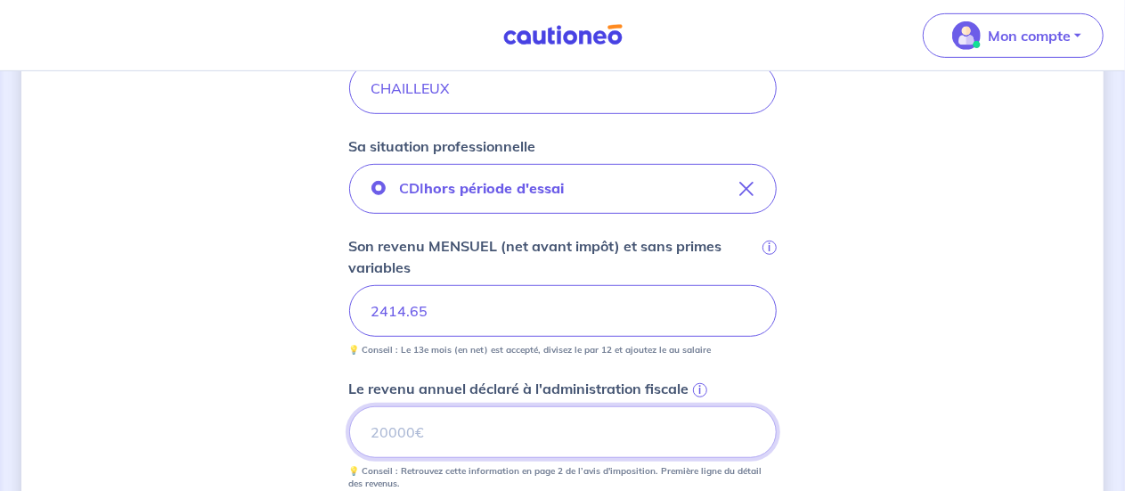
click at [435, 427] on input "Le revenu annuel déclaré à l'administration fiscale i" at bounding box center [563, 432] width 428 height 52
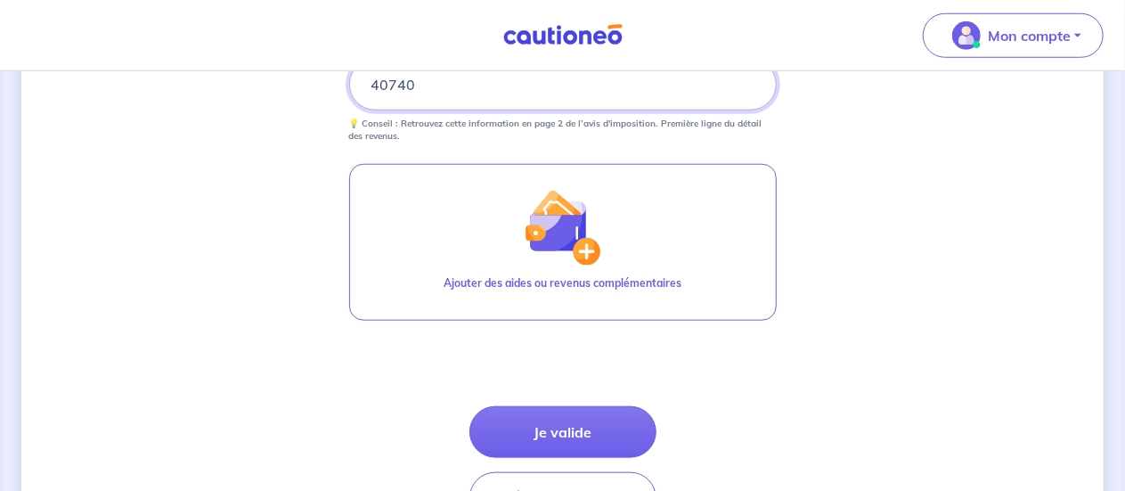
scroll to position [781, 0]
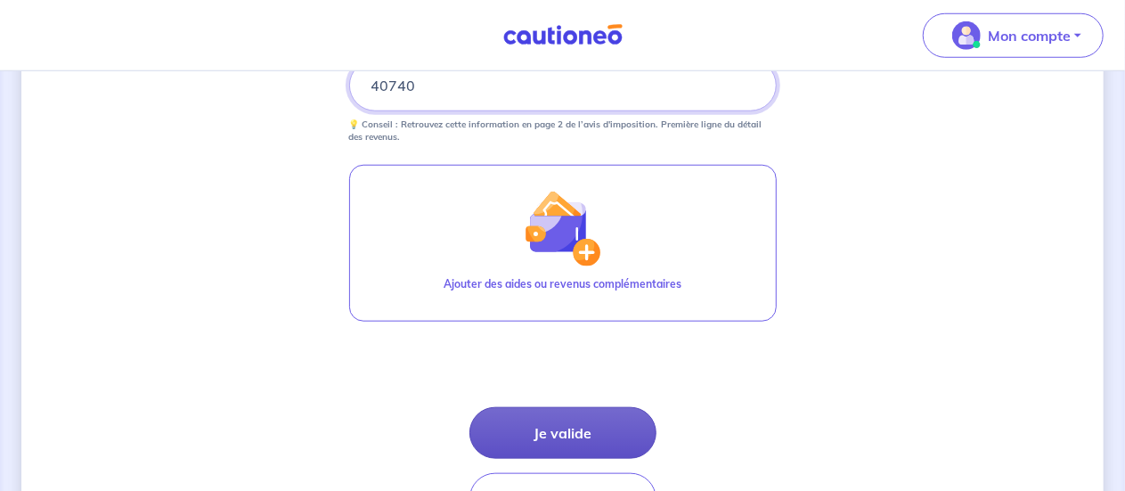
type input "40740"
click at [566, 436] on button "Je valide" at bounding box center [562, 433] width 187 height 52
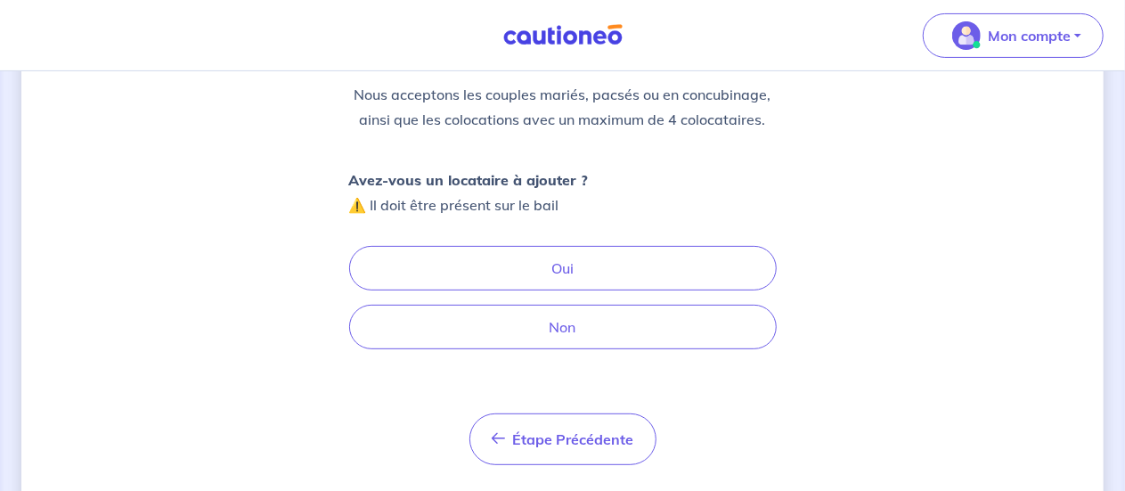
scroll to position [227, 0]
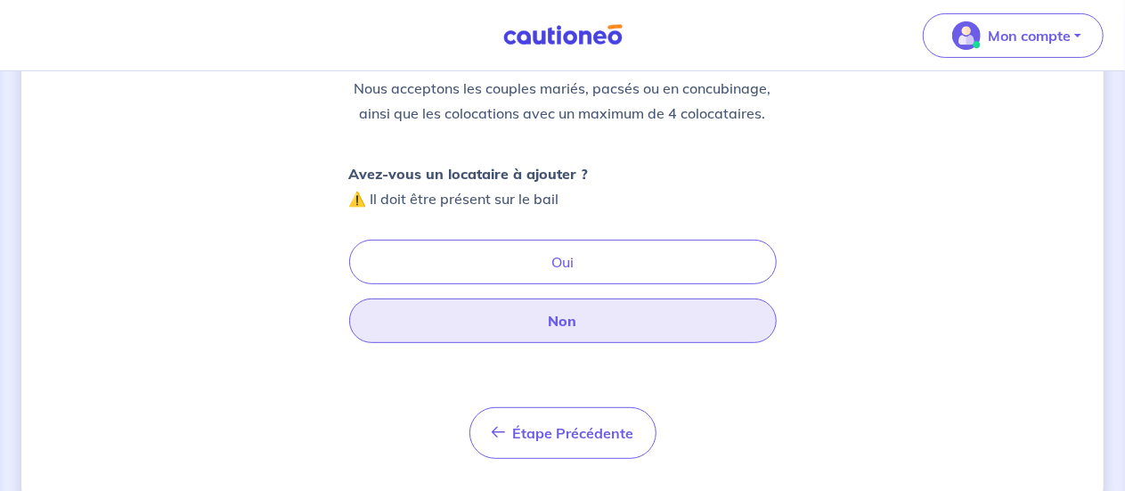
click at [527, 319] on button "Non" at bounding box center [563, 320] width 428 height 45
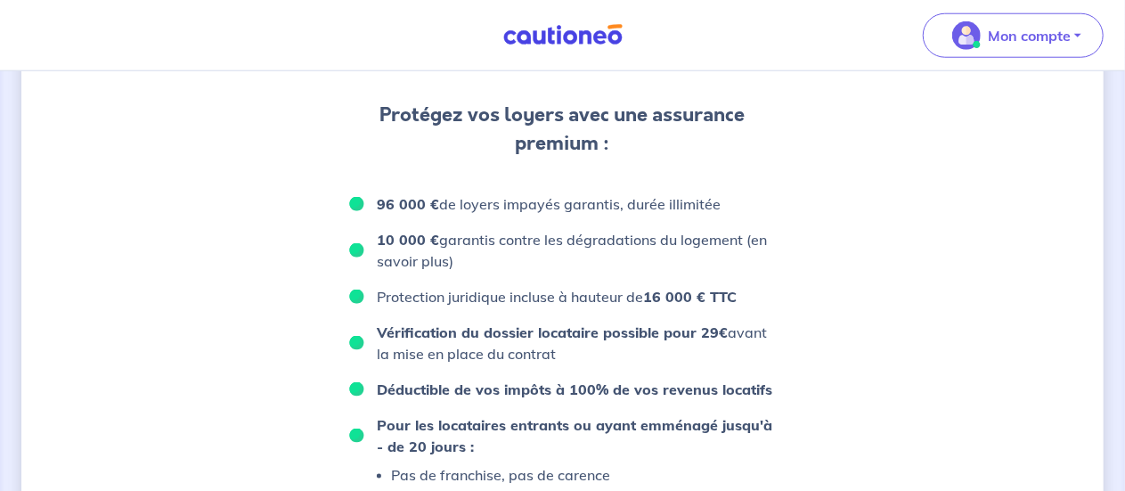
scroll to position [937, 0]
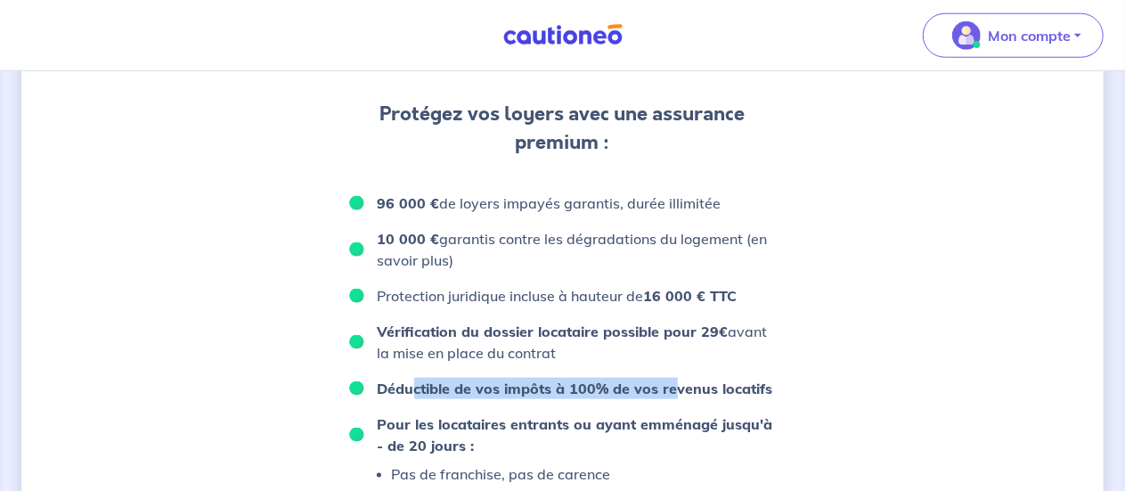
drag, startPoint x: 415, startPoint y: 385, endPoint x: 675, endPoint y: 377, distance: 260.2
click at [675, 379] on strong "Déductible de vos impôts à 100% de vos revenus locatifs" at bounding box center [575, 388] width 395 height 18
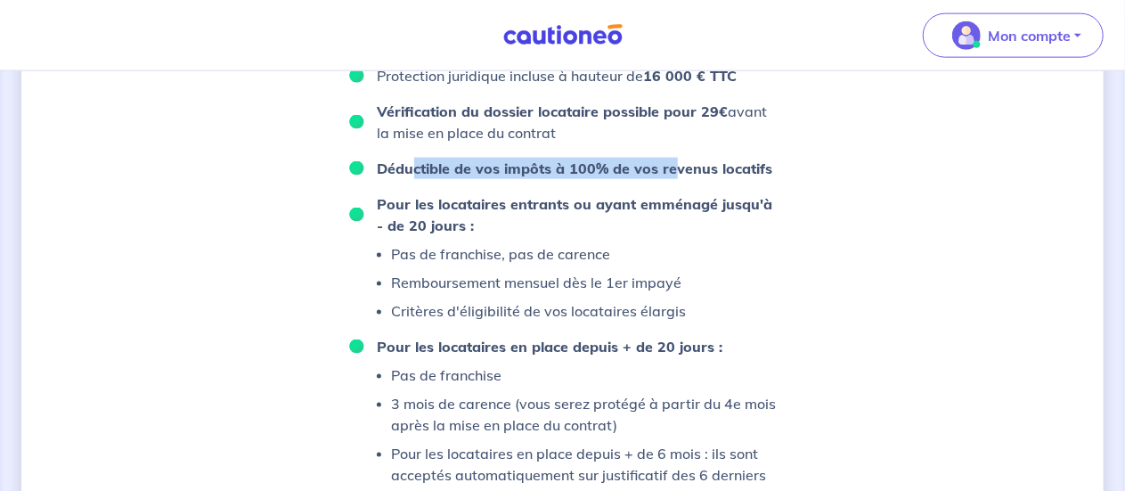
scroll to position [1156, 0]
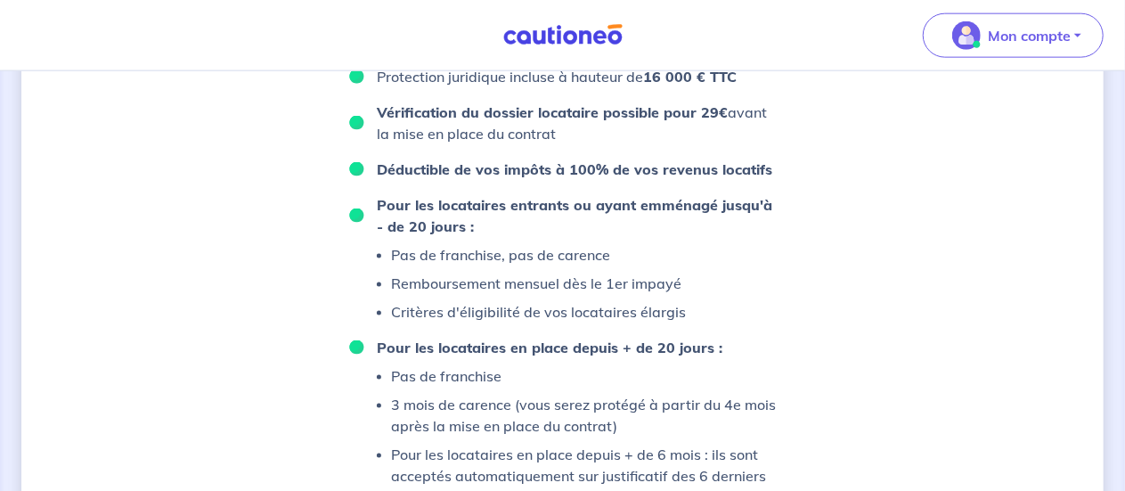
click at [428, 375] on p "Pas de franchise" at bounding box center [584, 375] width 385 height 21
click at [421, 399] on p "3 mois de carence (vous serez protégé à partir du 4e mois après la mise en plac…" at bounding box center [584, 415] width 385 height 43
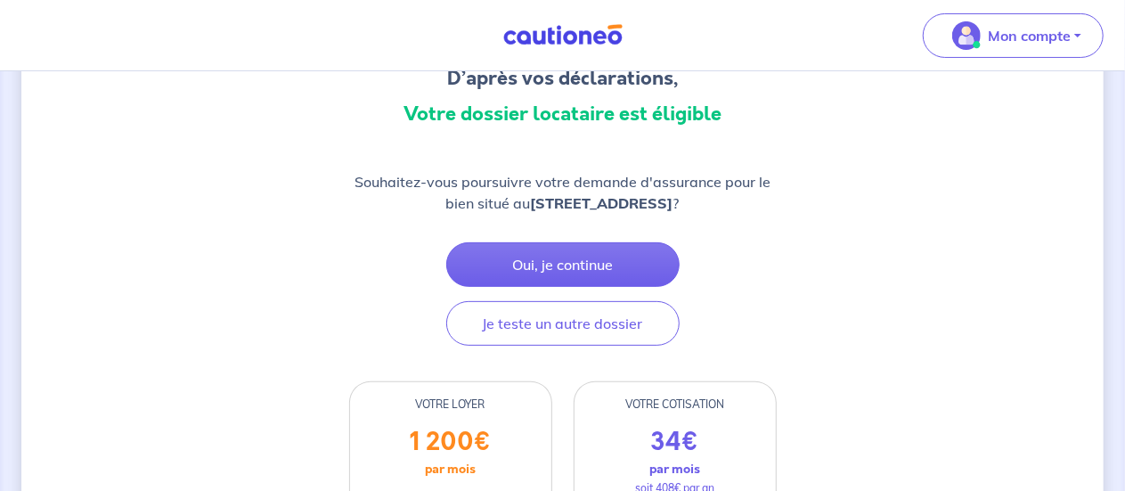
scroll to position [89, 0]
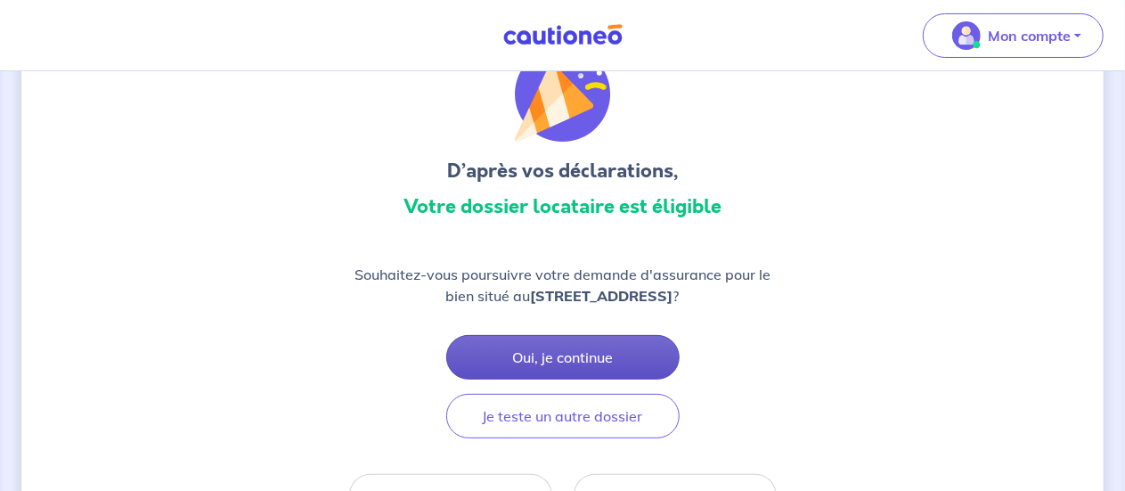
click at [532, 359] on button "Oui, je continue" at bounding box center [562, 357] width 233 height 45
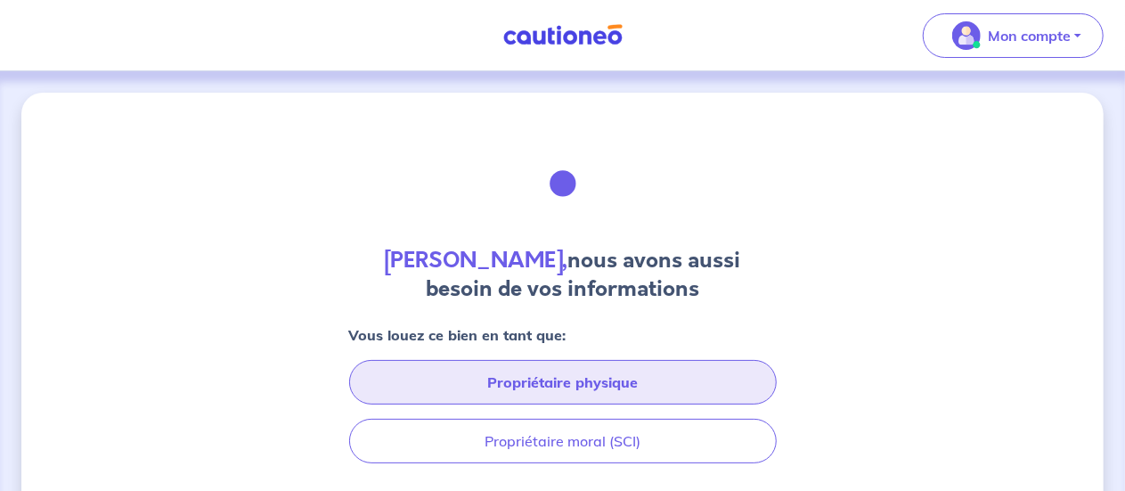
scroll to position [135, 0]
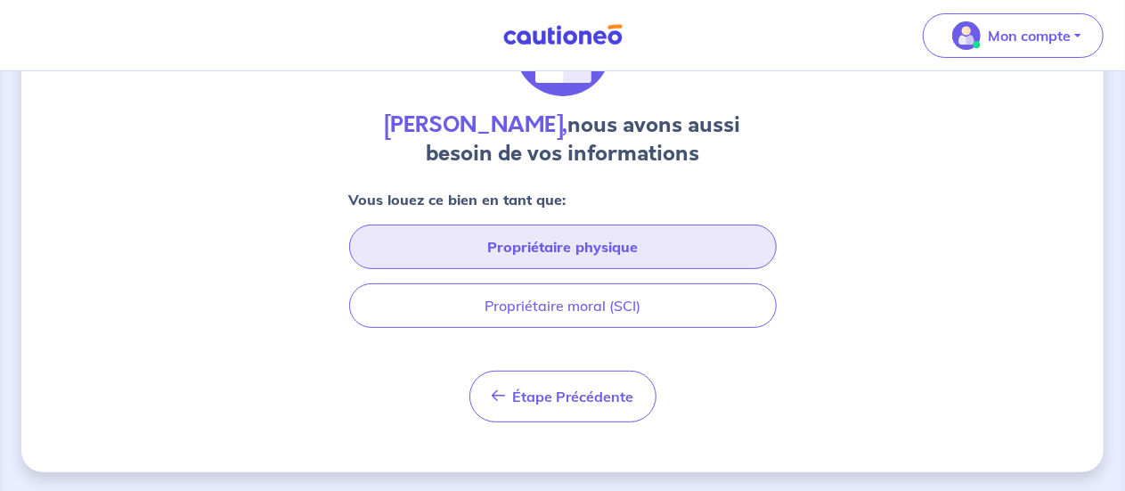
click at [474, 244] on button "Propriétaire physique" at bounding box center [563, 246] width 428 height 45
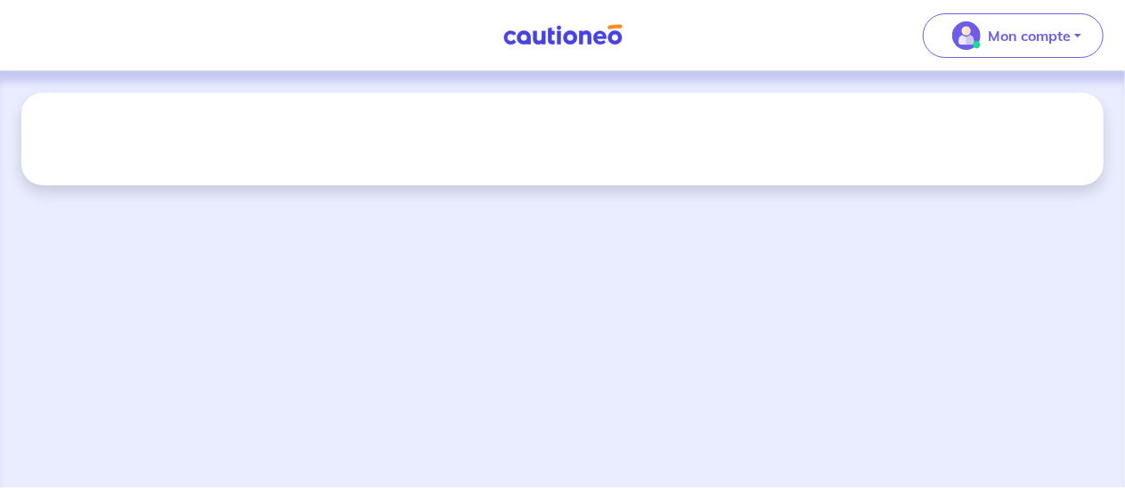
scroll to position [0, 0]
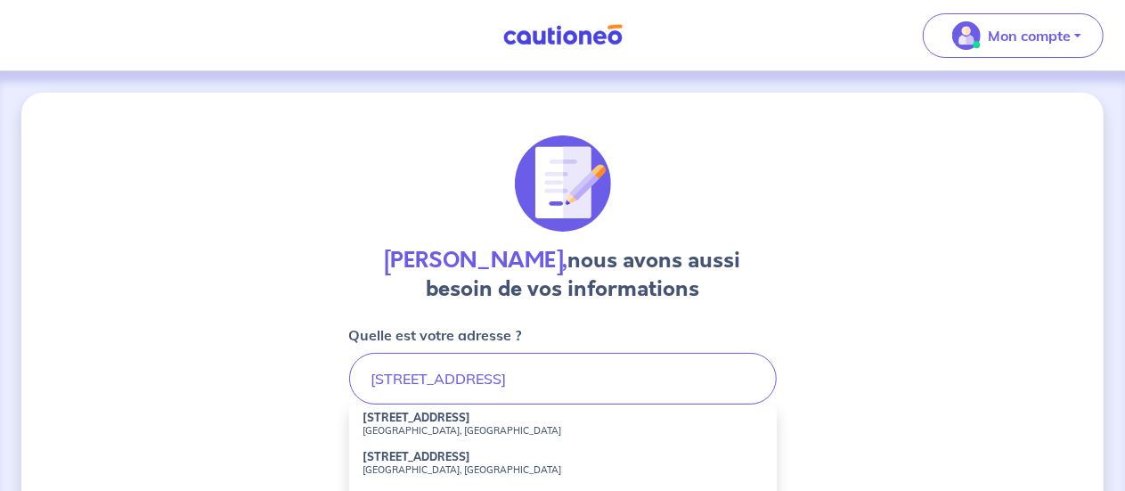
click at [412, 420] on strong "[STREET_ADDRESS]" at bounding box center [417, 417] width 108 height 13
type input "[STREET_ADDRESS]"
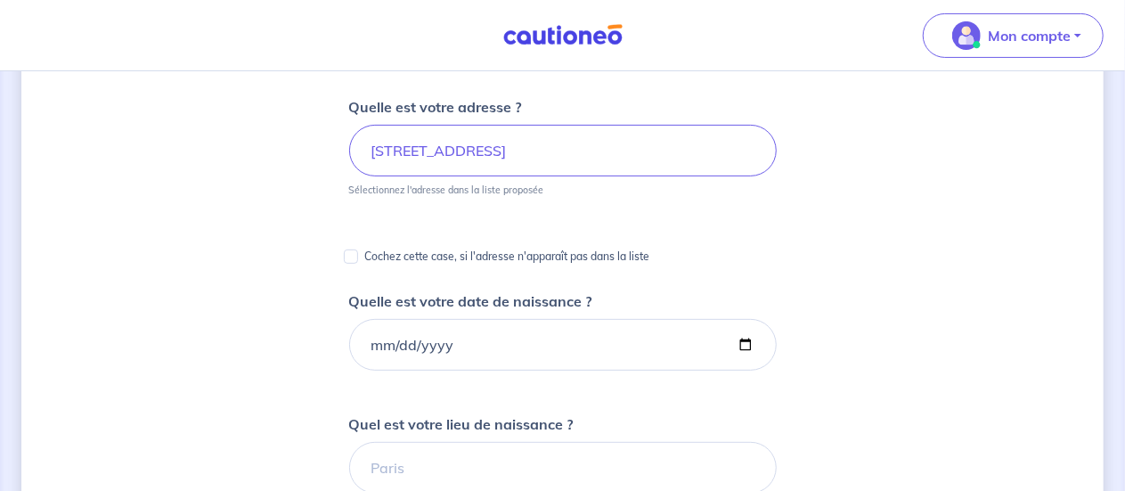
scroll to position [227, 0]
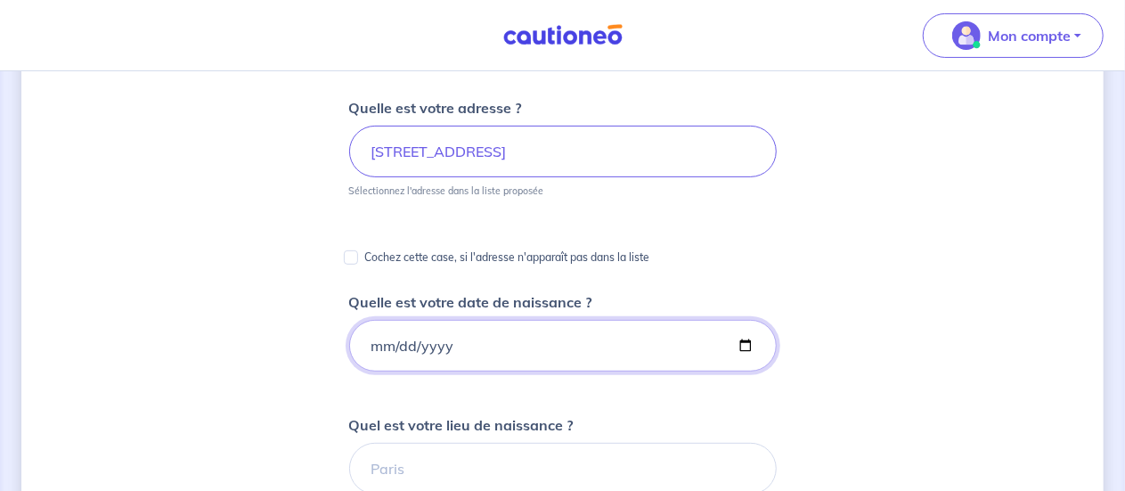
click at [413, 343] on input "Quelle est votre date de naissance ?" at bounding box center [563, 346] width 428 height 52
type input "[DATE]"
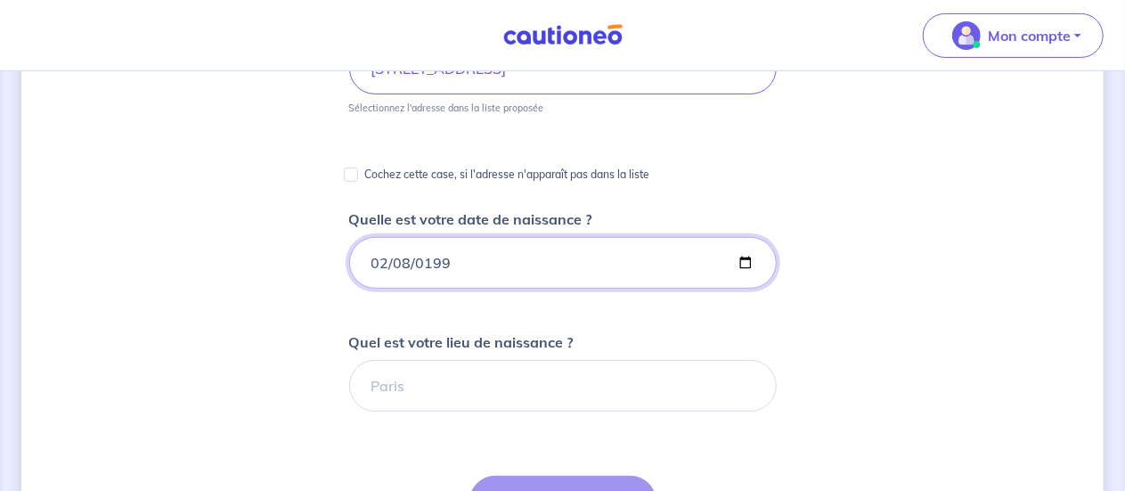
scroll to position [311, 0]
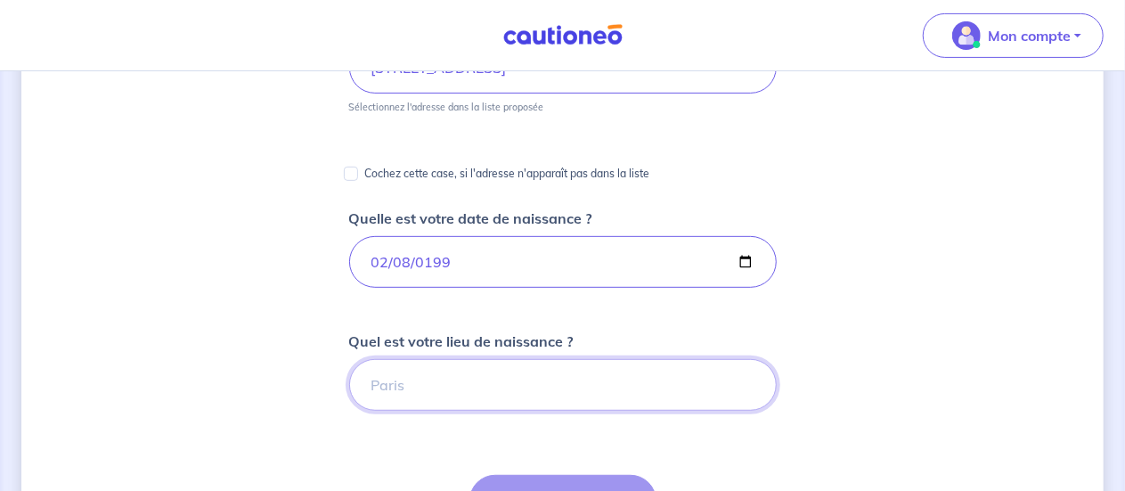
click at [410, 389] on input "Quel est votre lieu de naissance ?" at bounding box center [563, 385] width 428 height 52
type input "Villeneuve d'ascq"
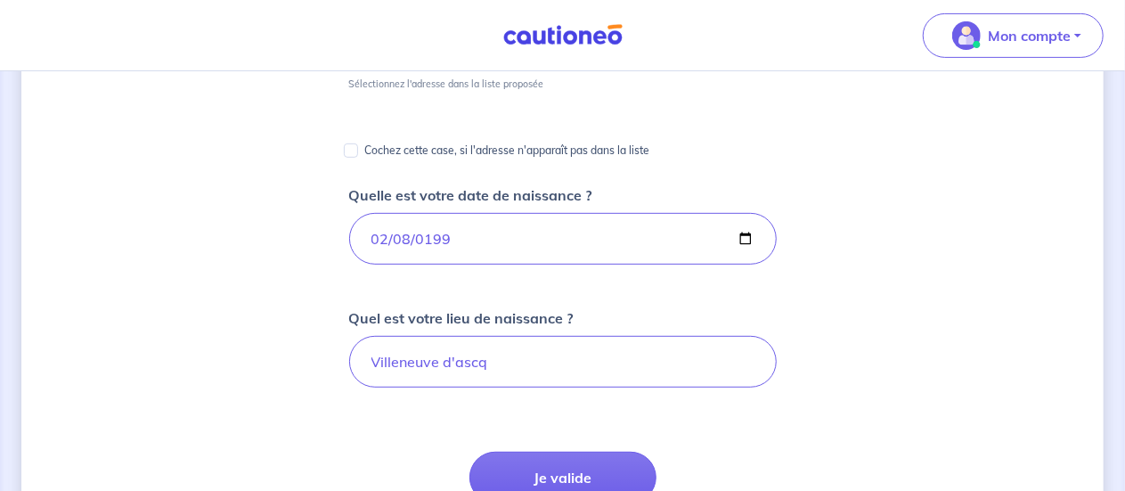
scroll to position [337, 0]
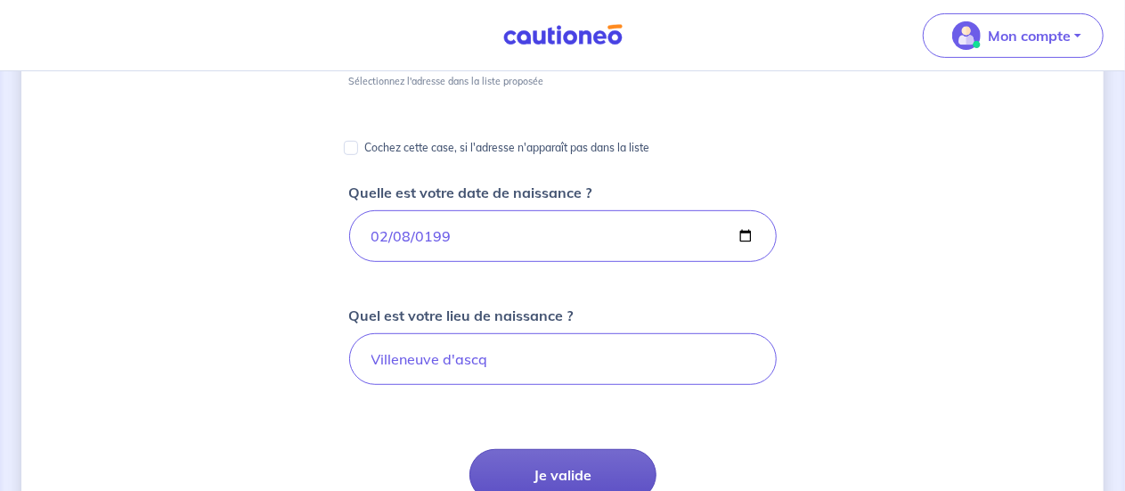
click at [557, 469] on button "Je valide" at bounding box center [562, 475] width 187 height 52
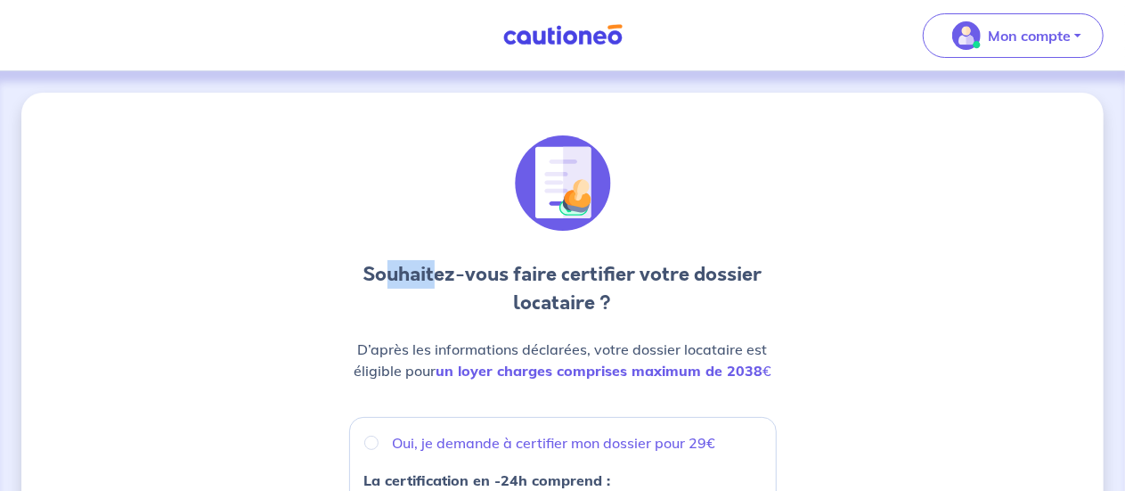
drag, startPoint x: 394, startPoint y: 272, endPoint x: 438, endPoint y: 267, distance: 44.8
click at [438, 267] on h3 "Souhaitez-vous faire certifier votre dossier locataire ?" at bounding box center [563, 288] width 428 height 57
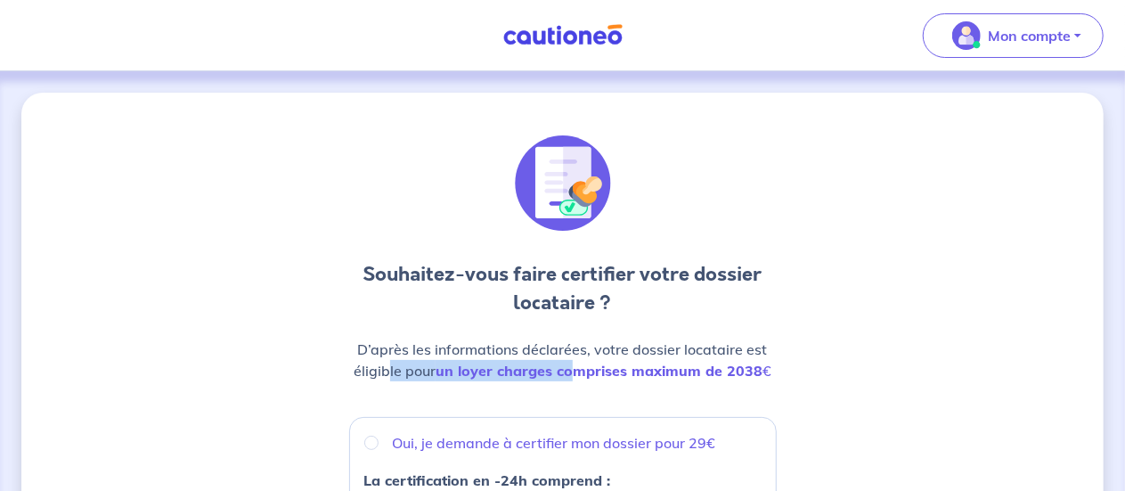
drag, startPoint x: 390, startPoint y: 371, endPoint x: 573, endPoint y: 372, distance: 182.6
click at [573, 372] on p "D’après les informations déclarées, votre dossier locataire est éligible pour u…" at bounding box center [563, 359] width 428 height 43
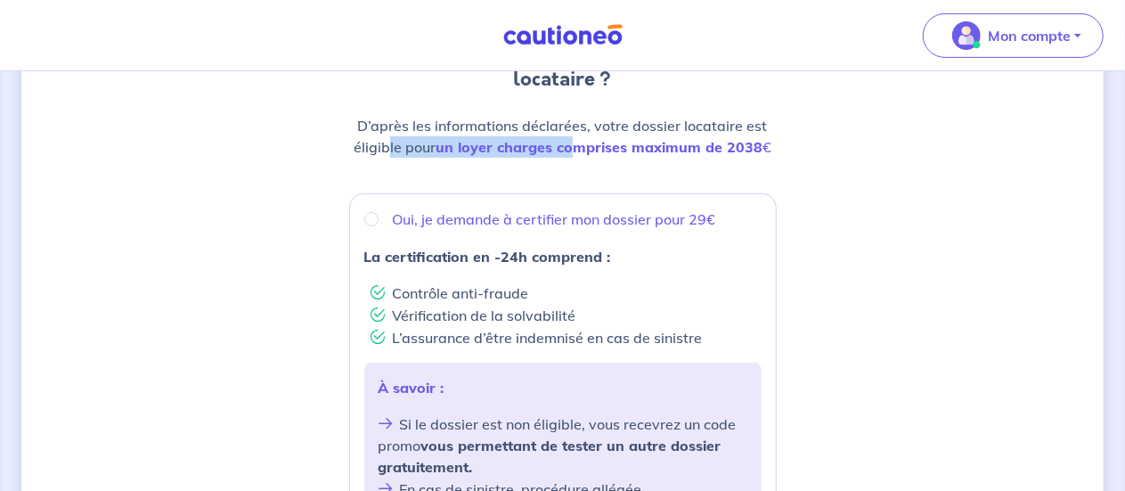
scroll to position [226, 0]
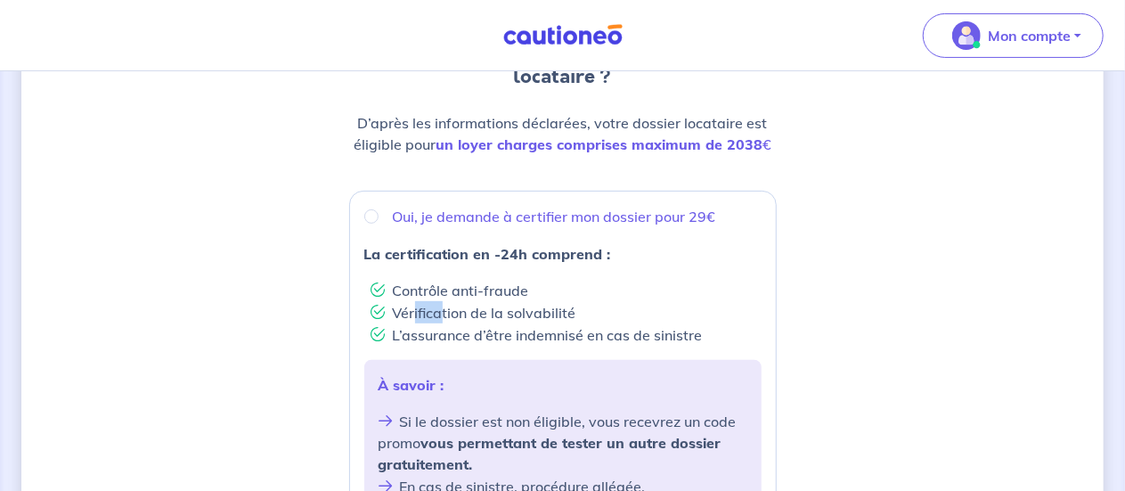
drag, startPoint x: 412, startPoint y: 306, endPoint x: 442, endPoint y: 306, distance: 29.4
click at [442, 306] on li "Vérification de la solvabilité" at bounding box center [566, 312] width 390 height 22
radio input "true"
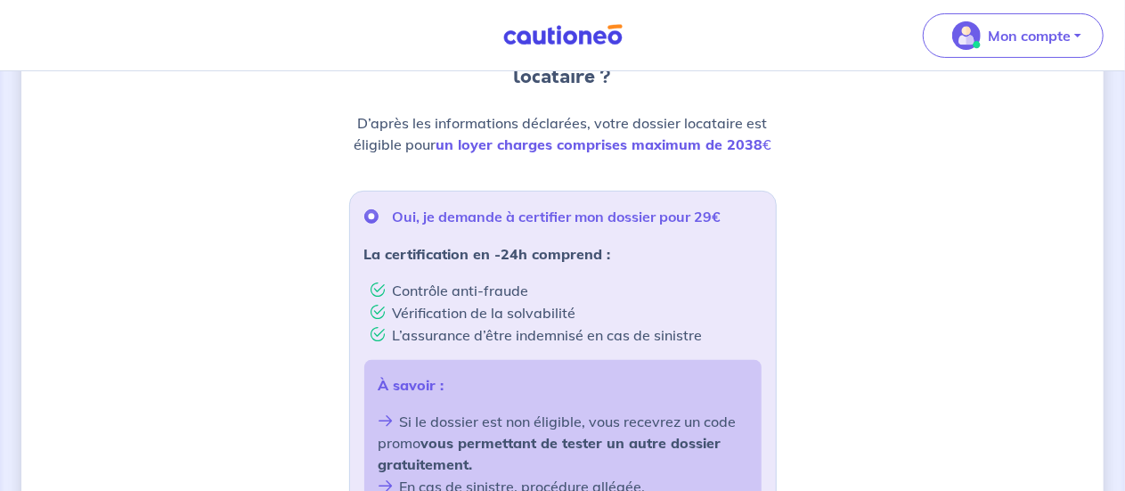
click at [305, 350] on div "Souhaitez-vous faire certifier votre dossier locataire ? D’après les informatio…" at bounding box center [562, 486] width 1082 height 1240
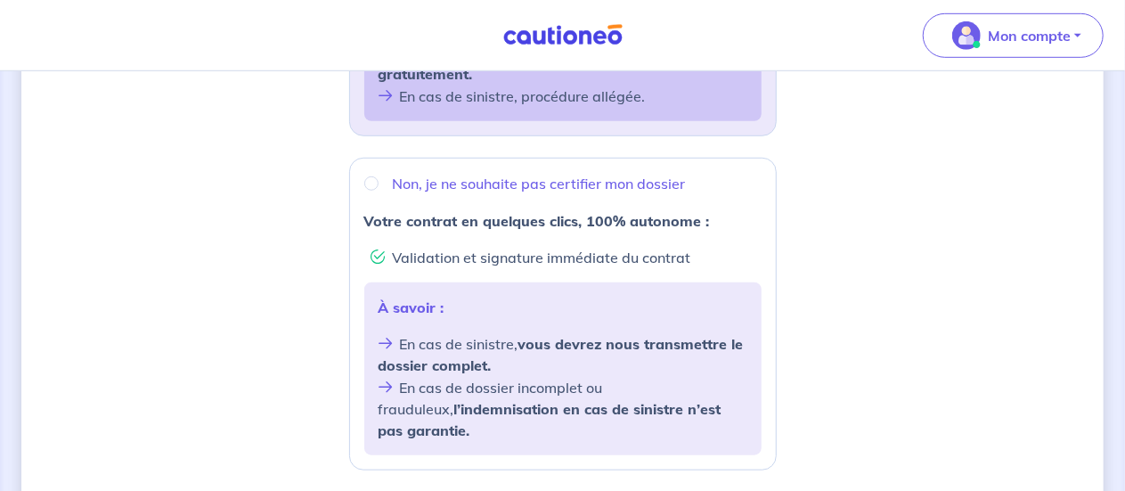
scroll to position [836, 0]
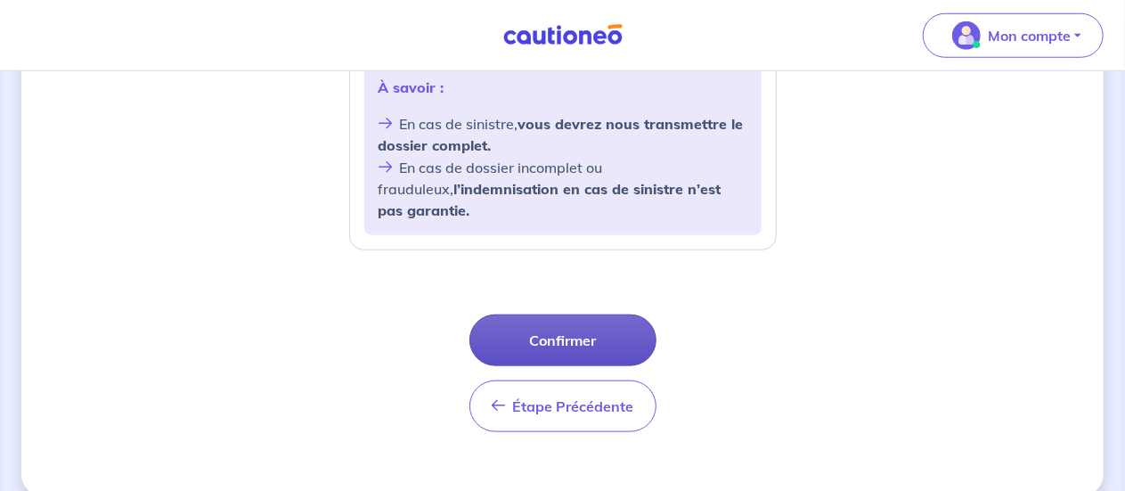
click at [518, 314] on button "Confirmer" at bounding box center [562, 340] width 187 height 52
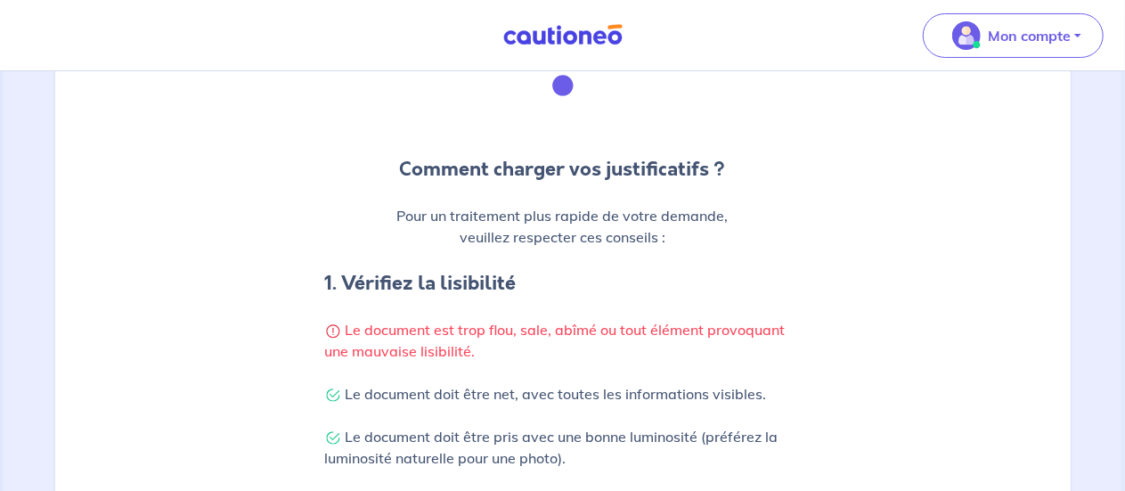
scroll to position [177, 0]
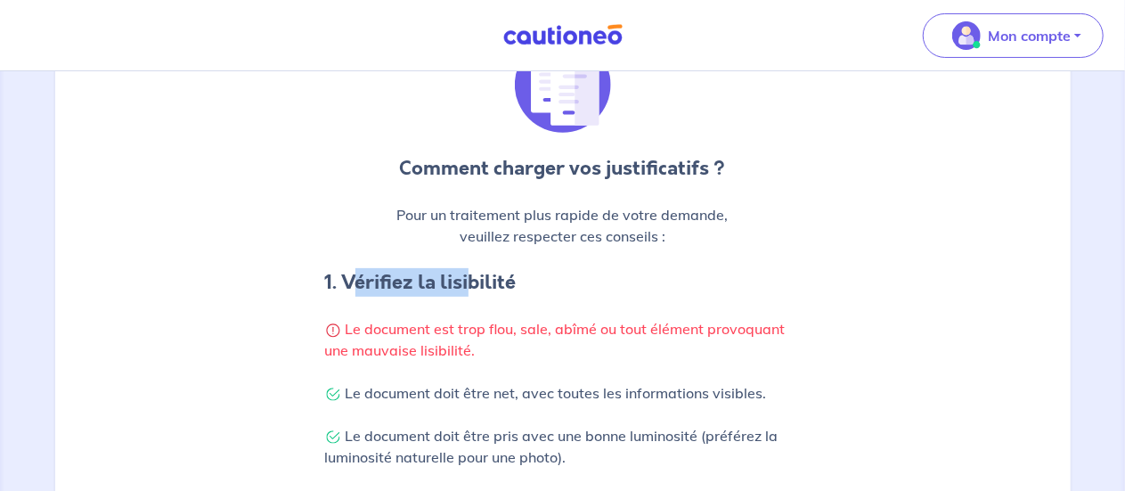
drag, startPoint x: 349, startPoint y: 284, endPoint x: 474, endPoint y: 288, distance: 124.8
click at [474, 288] on h4 "1. Vérifiez la lisibilité" at bounding box center [563, 282] width 476 height 29
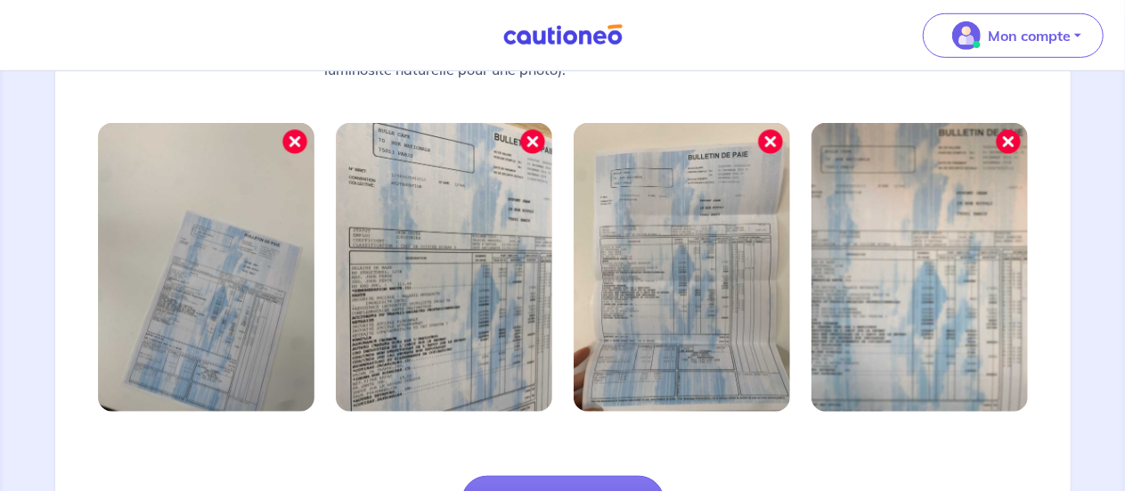
scroll to position [729, 0]
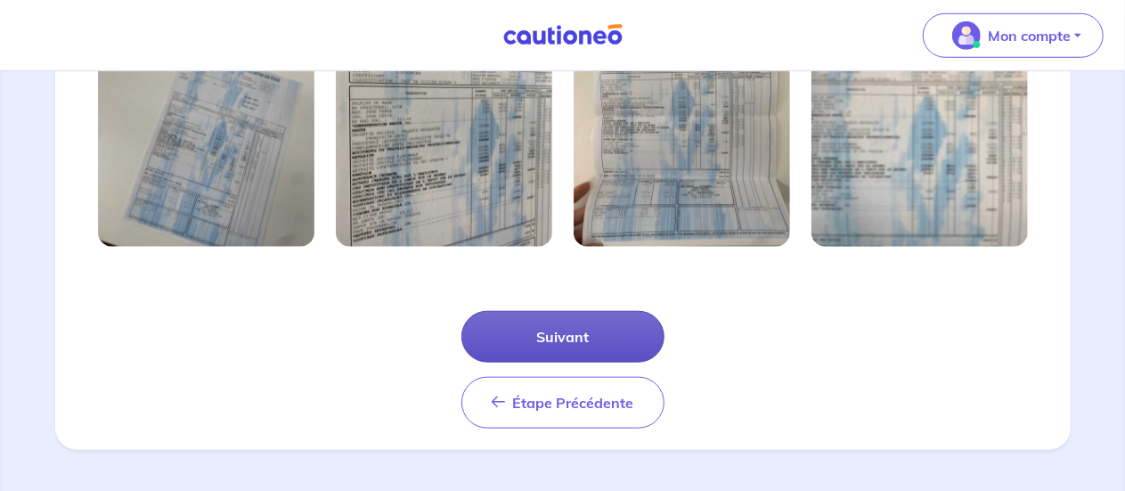
click at [571, 332] on button "Suivant" at bounding box center [562, 337] width 203 height 52
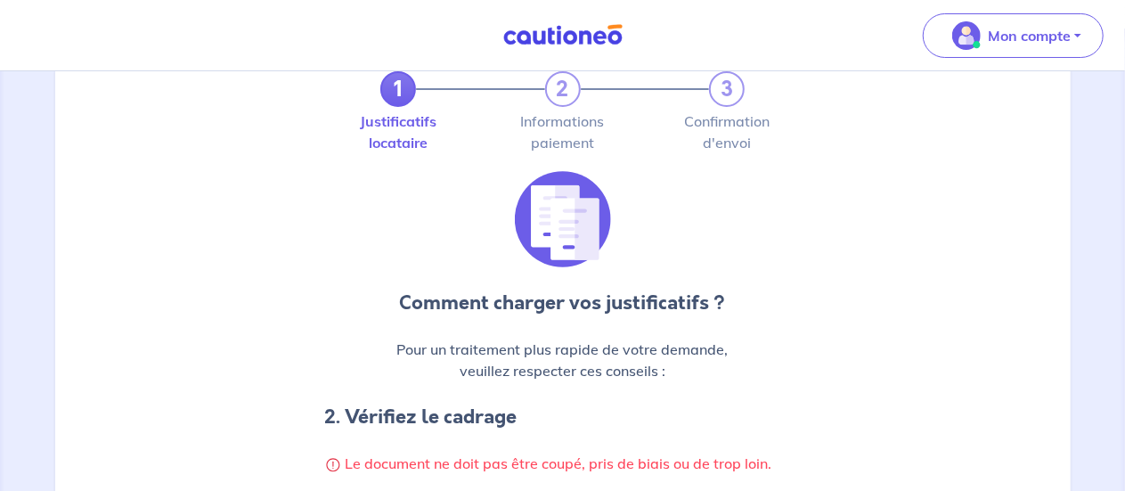
scroll to position [0, 0]
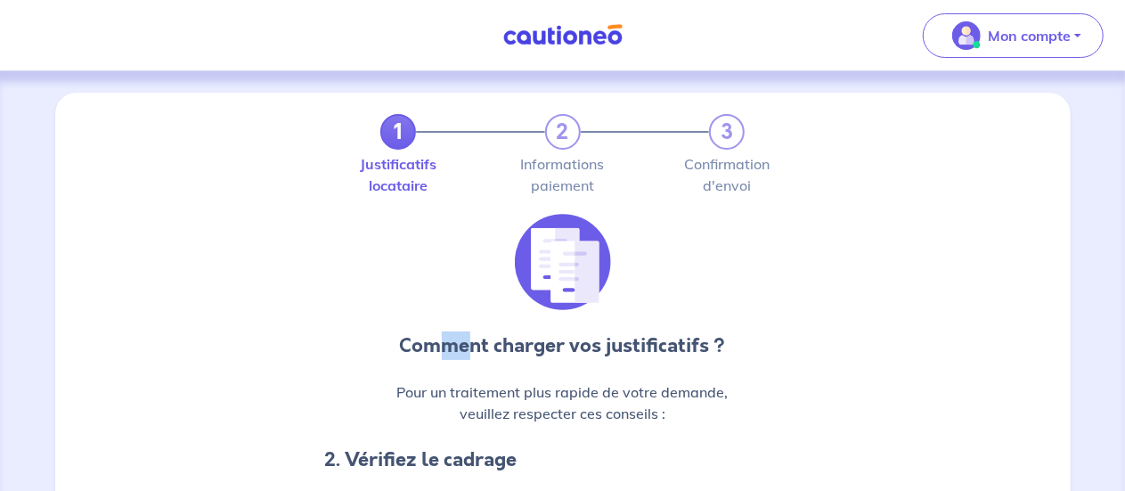
drag, startPoint x: 436, startPoint y: 346, endPoint x: 472, endPoint y: 352, distance: 36.9
click at [472, 352] on p "Comment charger vos justificatifs ?" at bounding box center [563, 345] width 476 height 29
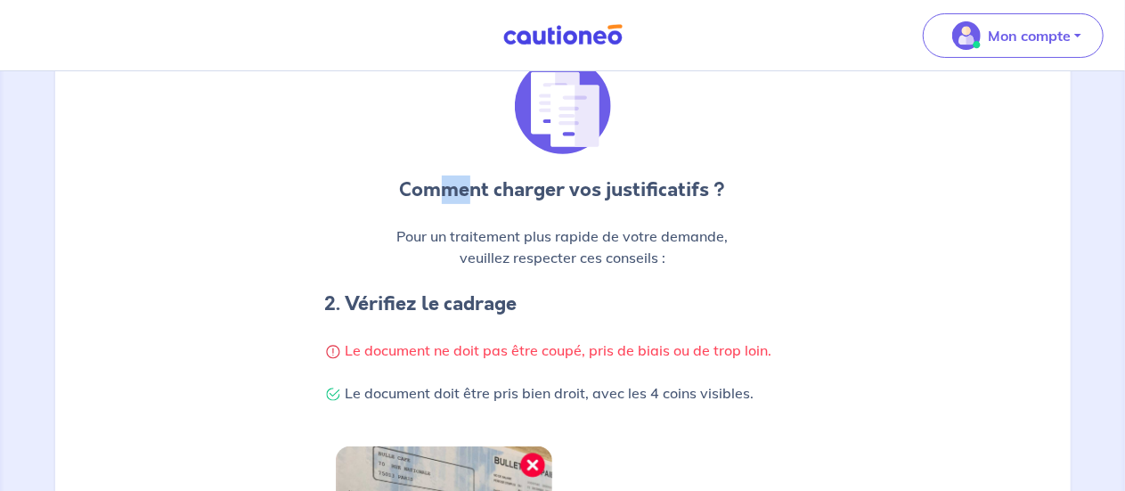
scroll to position [157, 0]
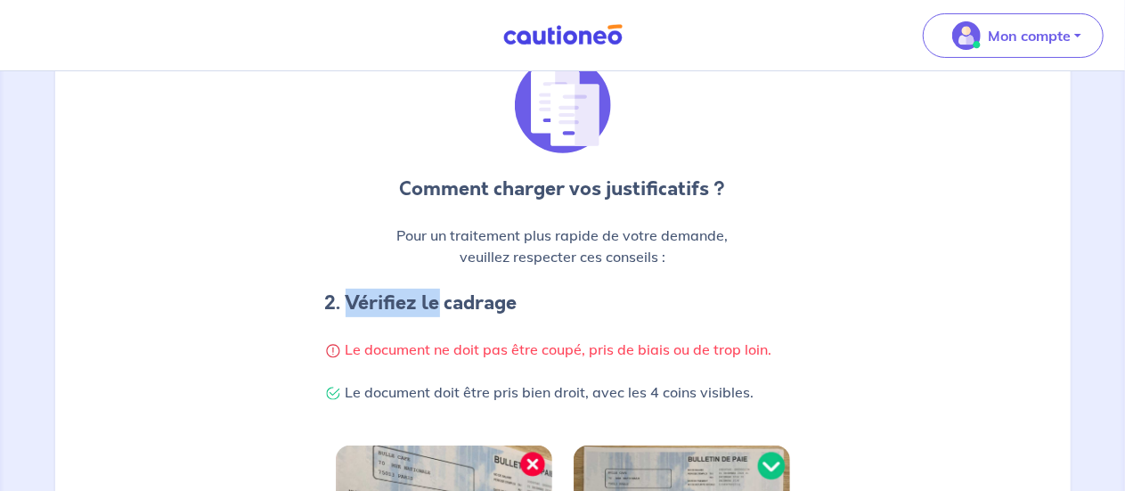
drag, startPoint x: 349, startPoint y: 301, endPoint x: 442, endPoint y: 295, distance: 92.8
click at [442, 295] on h4 "2. Vérifiez le cadrage" at bounding box center [563, 303] width 476 height 29
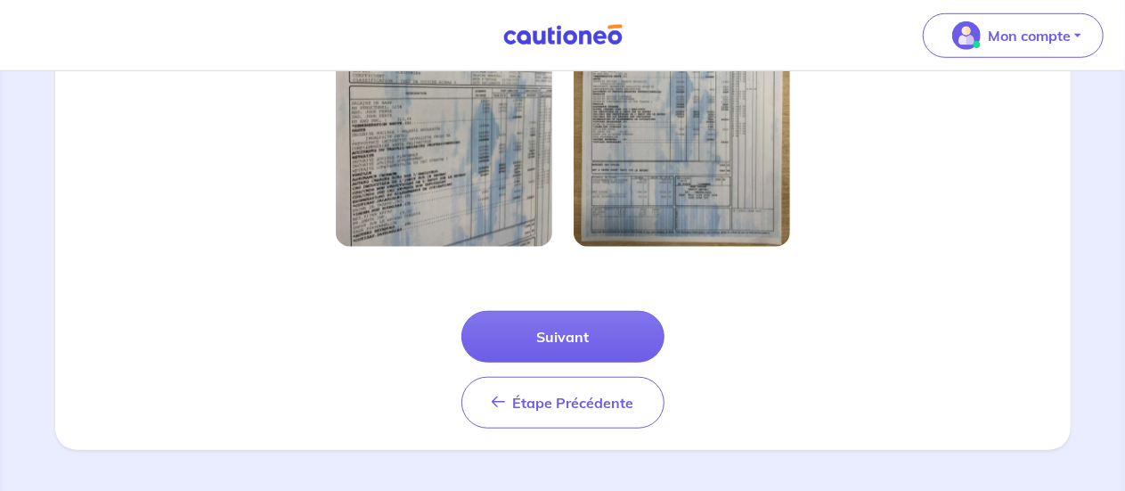
scroll to position [643, 0]
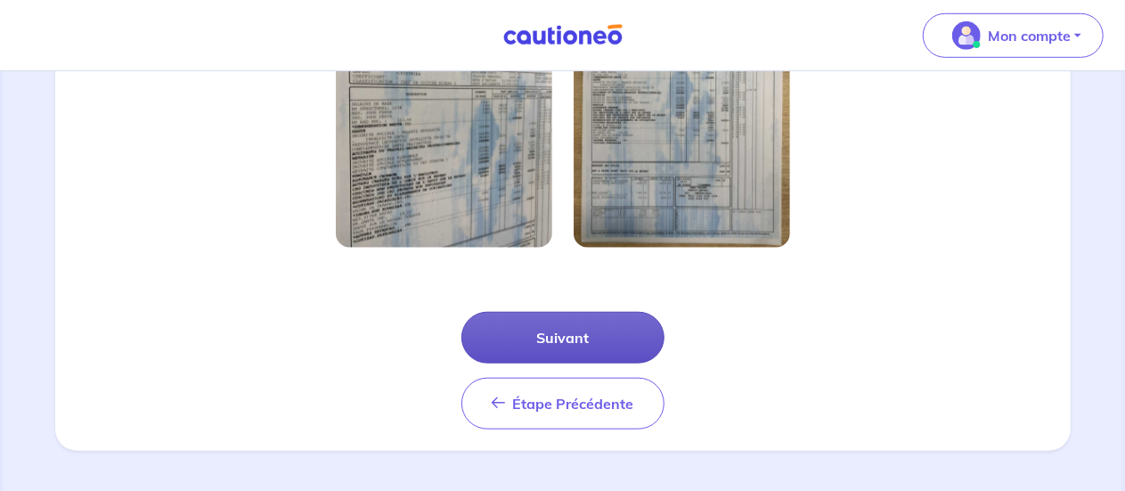
click at [550, 334] on button "Suivant" at bounding box center [562, 338] width 203 height 52
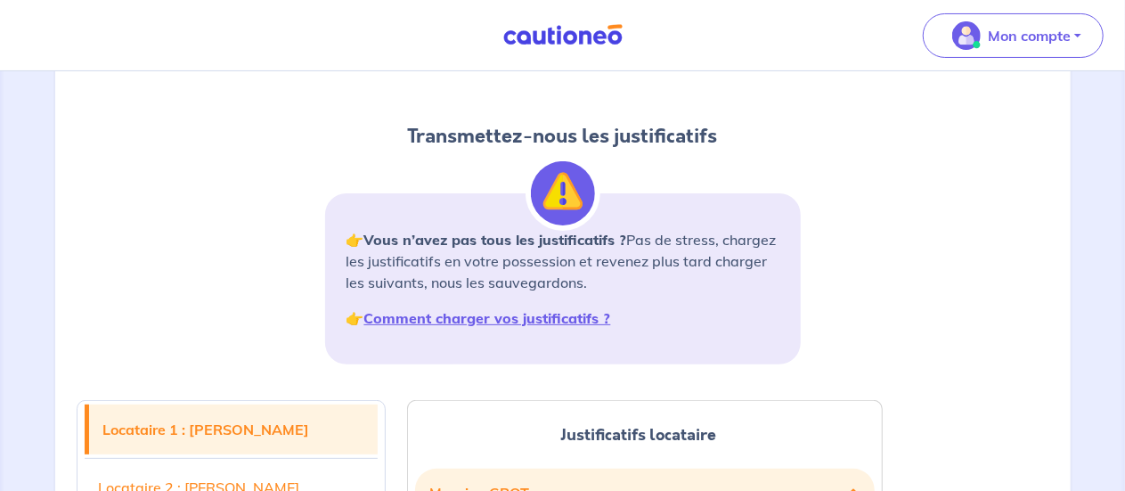
scroll to position [135, 0]
drag, startPoint x: 410, startPoint y: 254, endPoint x: 509, endPoint y: 256, distance: 98.9
click at [509, 256] on p "👉 Vous n’avez pas tous les justificatifs ? Pas de stress, chargez les justifica…" at bounding box center [562, 260] width 433 height 64
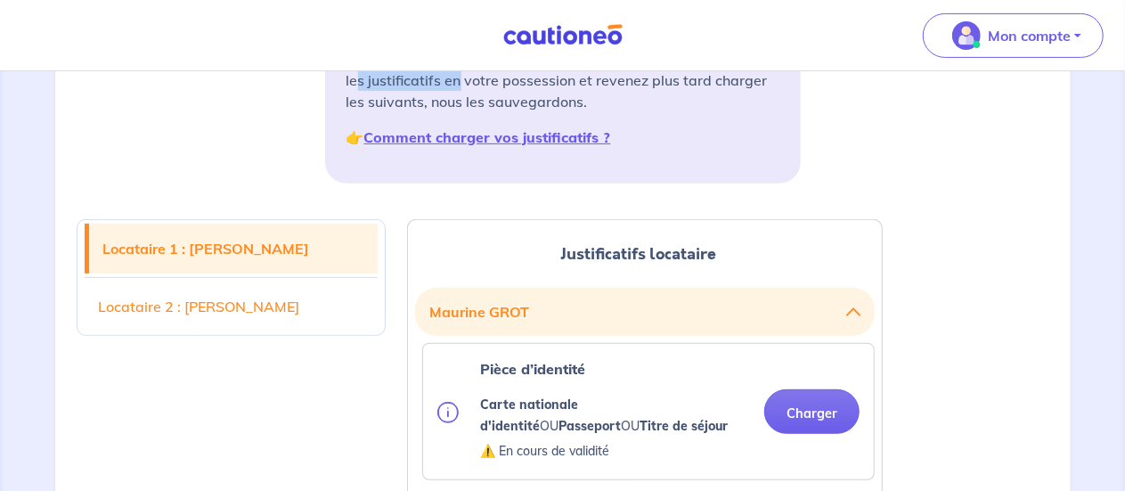
scroll to position [464, 0]
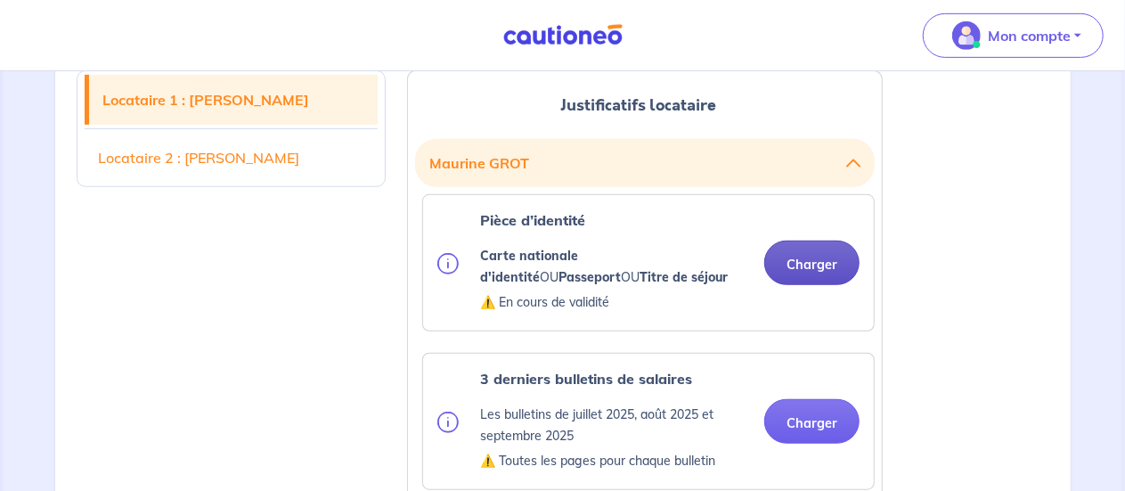
click at [812, 256] on button "Charger" at bounding box center [811, 262] width 95 height 45
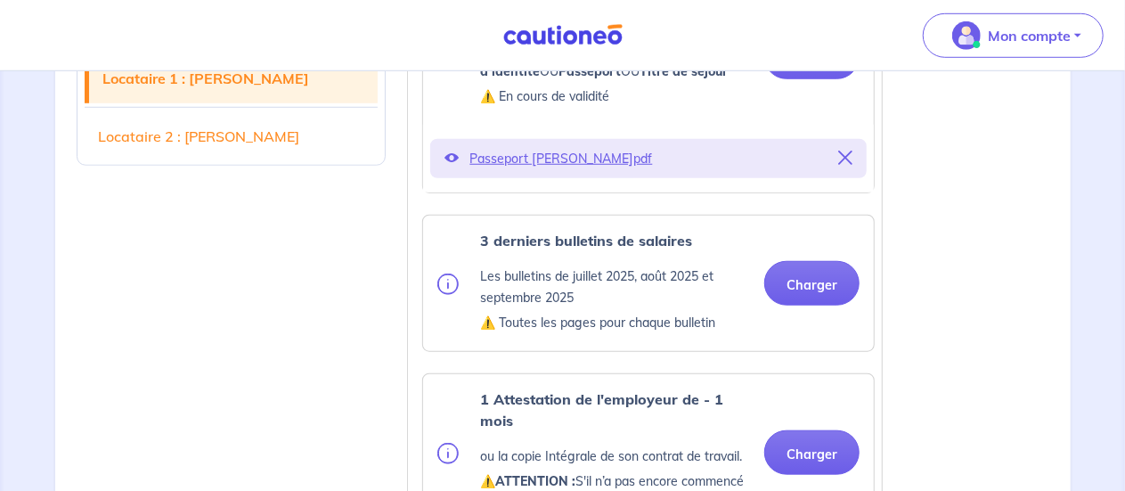
scroll to position [669, 0]
click at [806, 286] on button "Charger" at bounding box center [811, 284] width 95 height 45
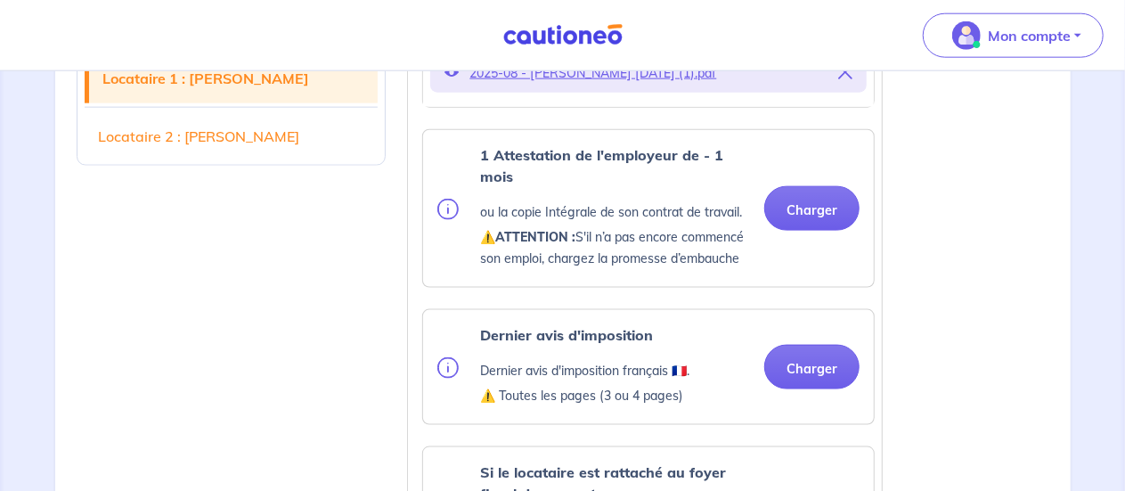
scroll to position [1073, 0]
click at [808, 208] on button "Charger" at bounding box center [811, 209] width 95 height 45
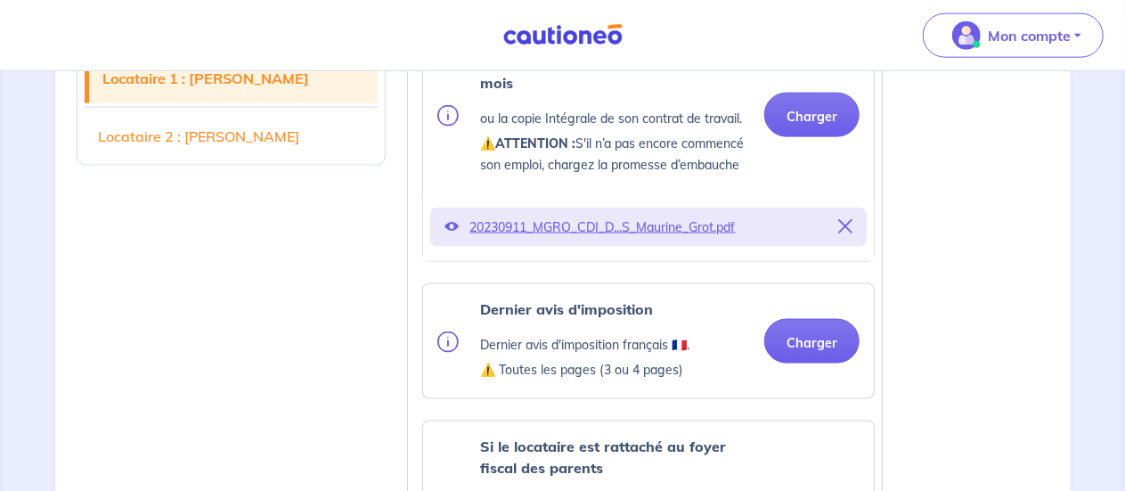
scroll to position [1165, 0]
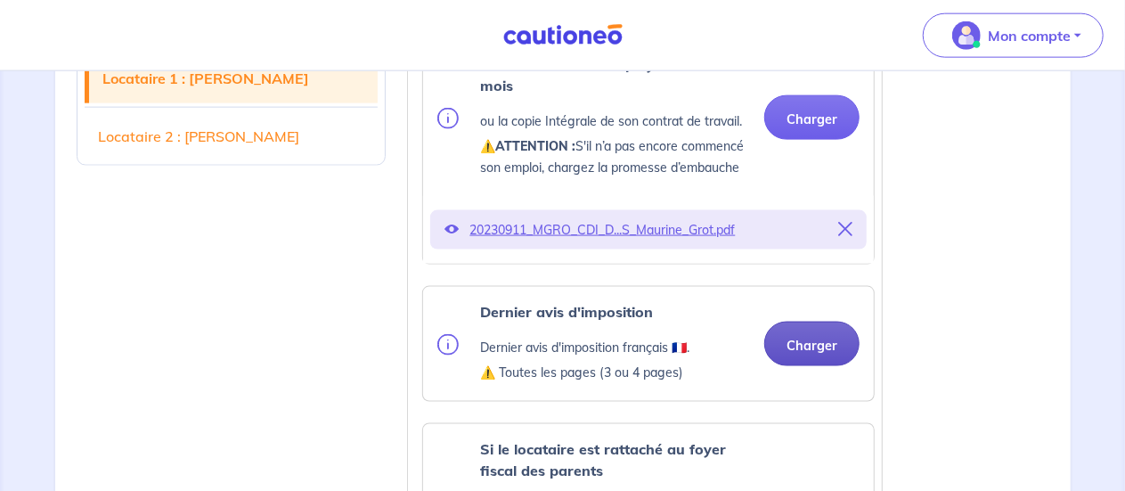
click at [795, 341] on button "Charger" at bounding box center [811, 344] width 95 height 45
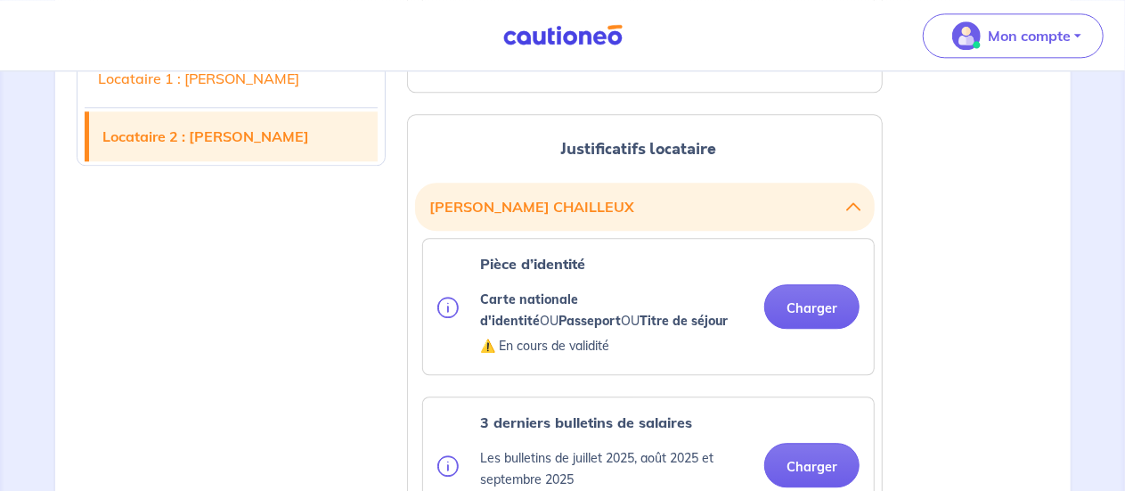
scroll to position [2245, 0]
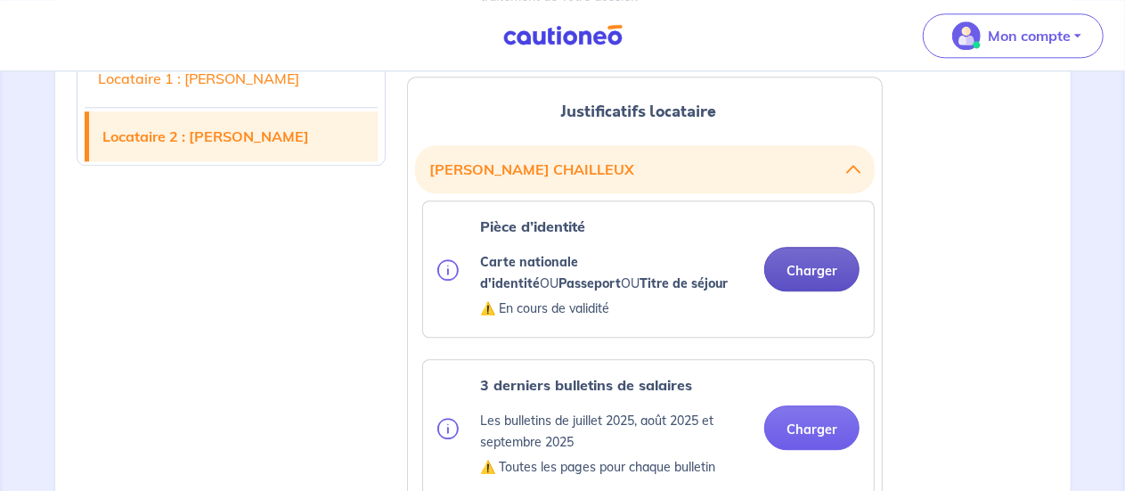
click at [788, 275] on button "Charger" at bounding box center [811, 269] width 95 height 45
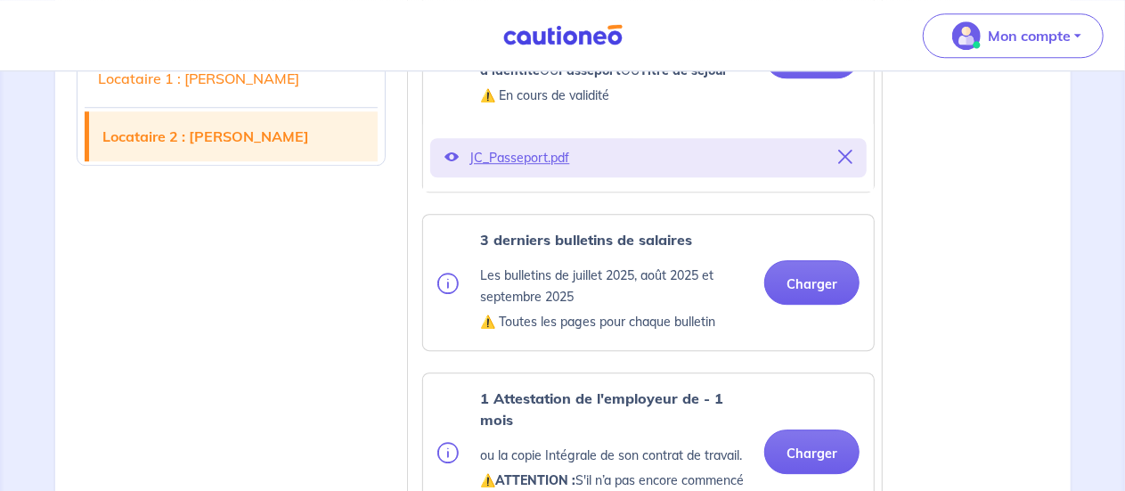
scroll to position [2457, 0]
click at [814, 279] on button "Charger" at bounding box center [811, 283] width 95 height 45
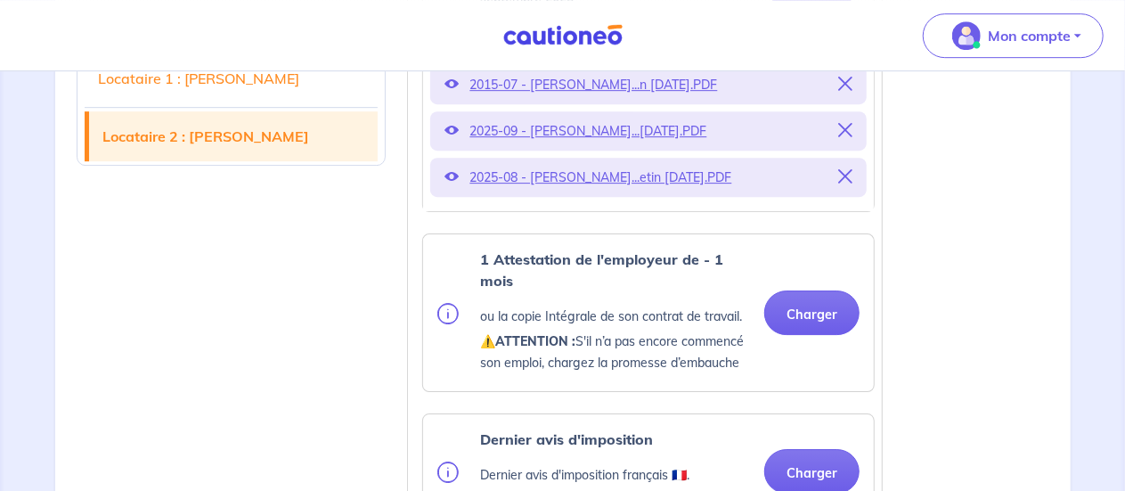
scroll to position [2777, 0]
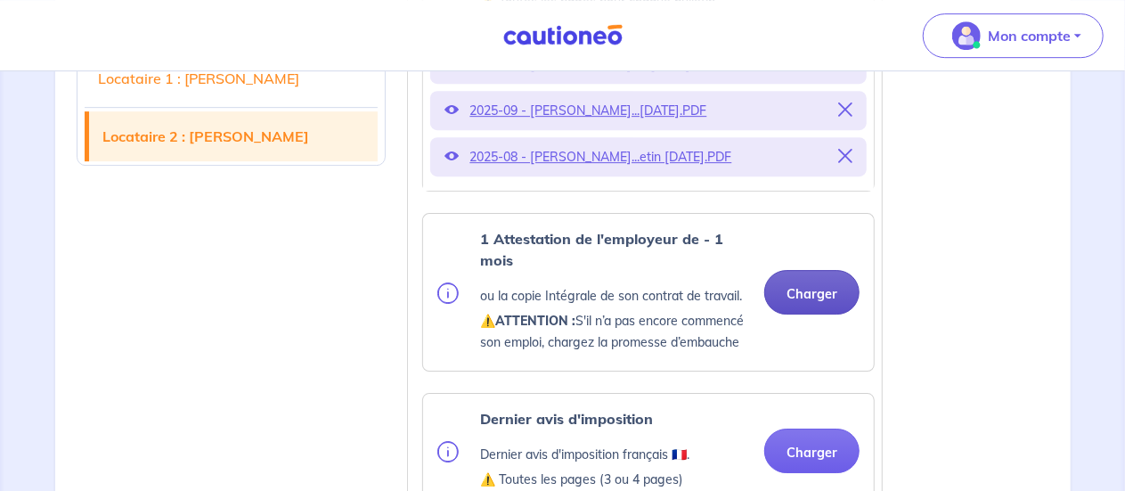
click at [814, 284] on button "Charger" at bounding box center [811, 292] width 95 height 45
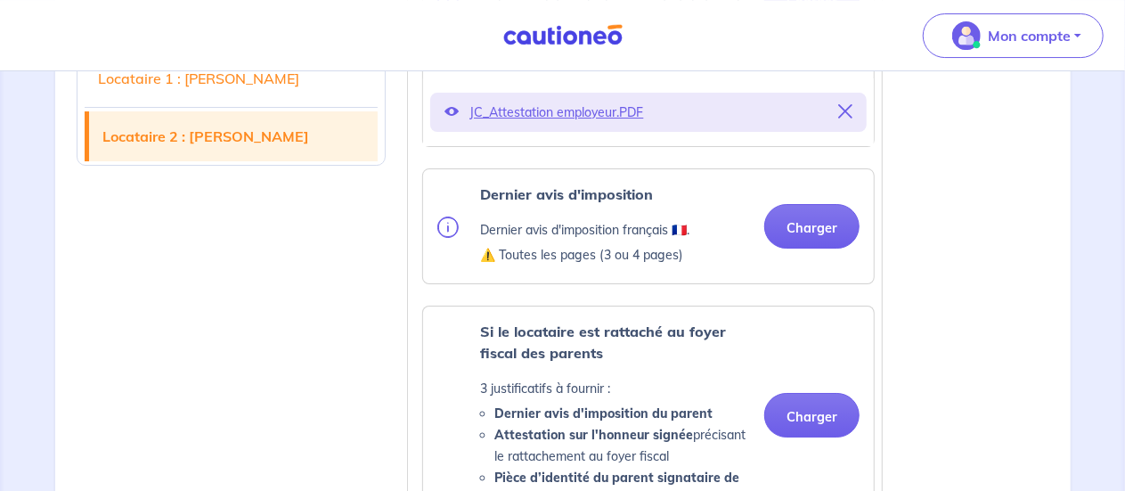
scroll to position [3071, 0]
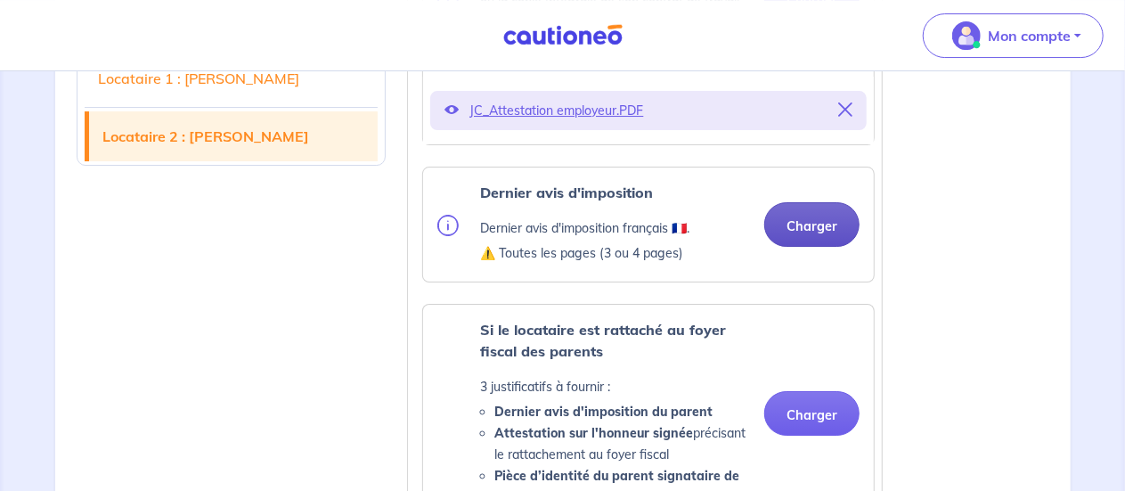
click at [809, 222] on button "Charger" at bounding box center [811, 224] width 95 height 45
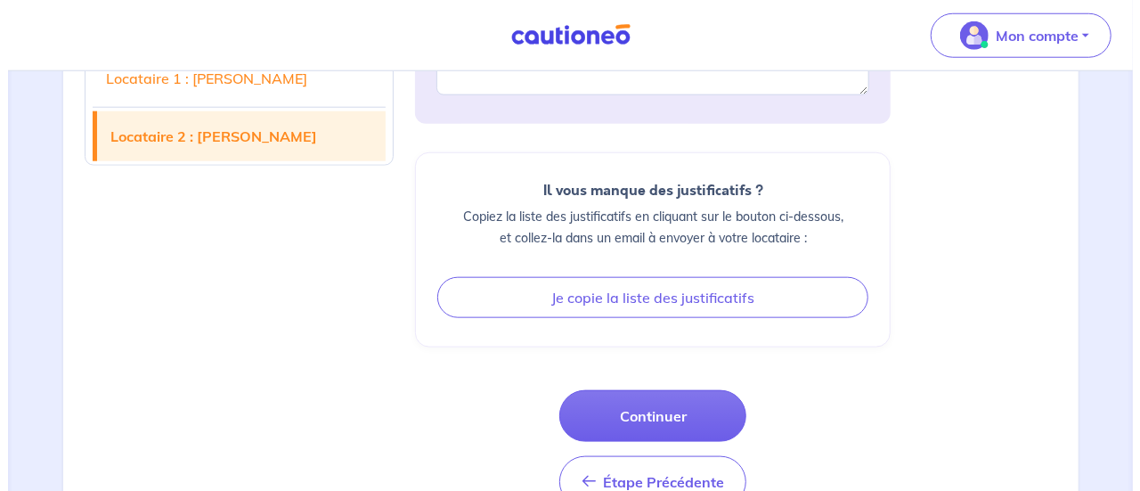
scroll to position [4300, 0]
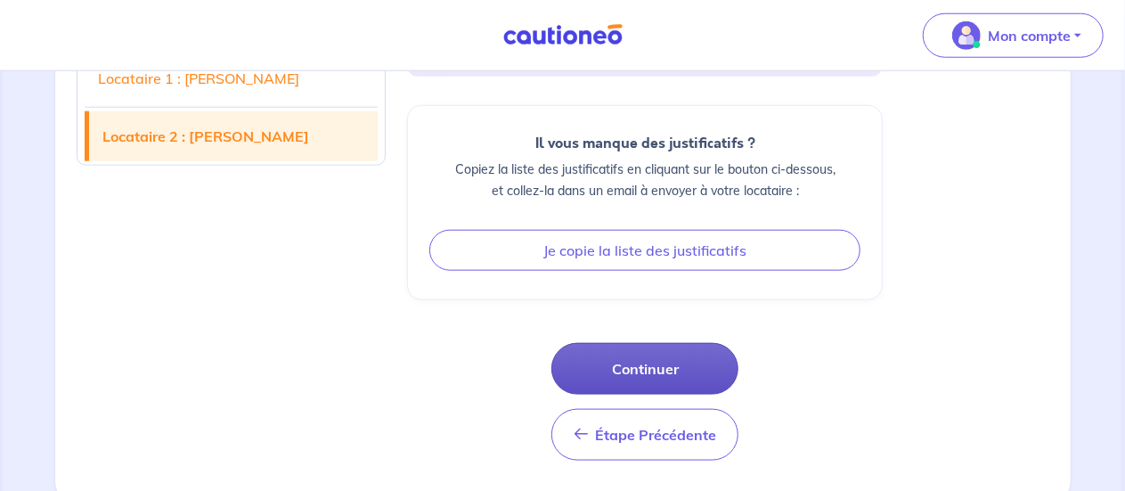
click at [595, 355] on button "Continuer" at bounding box center [644, 369] width 187 height 52
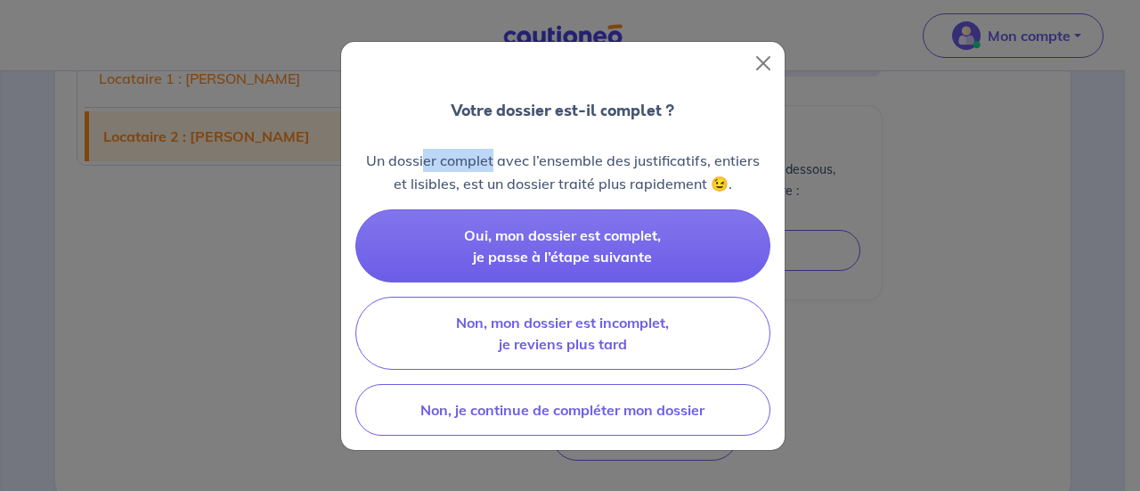
drag, startPoint x: 425, startPoint y: 154, endPoint x: 492, endPoint y: 159, distance: 67.0
click at [492, 159] on p "Un dossier complet avec l’ensemble des justificatifs, entiers et lisibles, est …" at bounding box center [562, 172] width 415 height 46
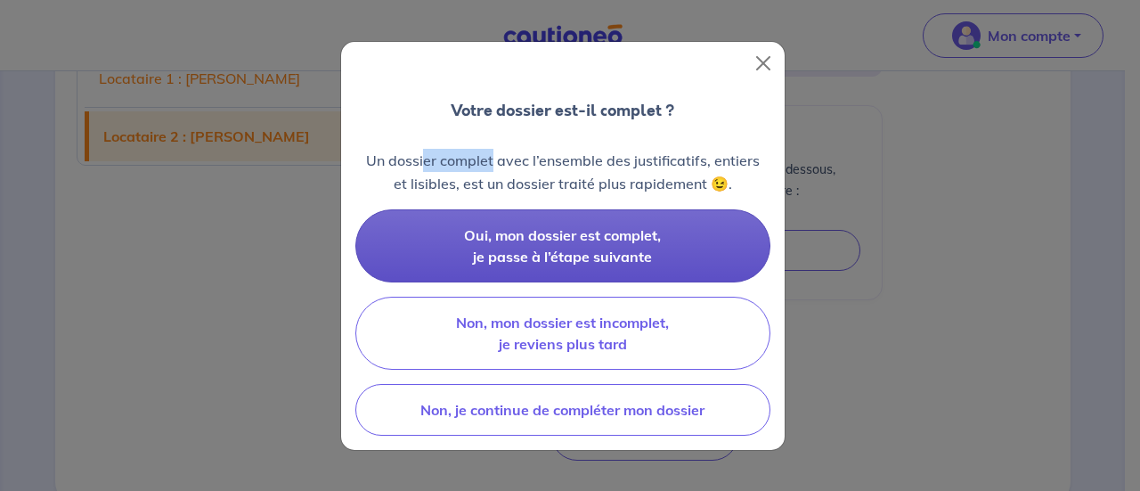
click at [501, 233] on span "Oui, mon dossier est complet, je passe à l’étape suivante" at bounding box center [562, 245] width 197 height 39
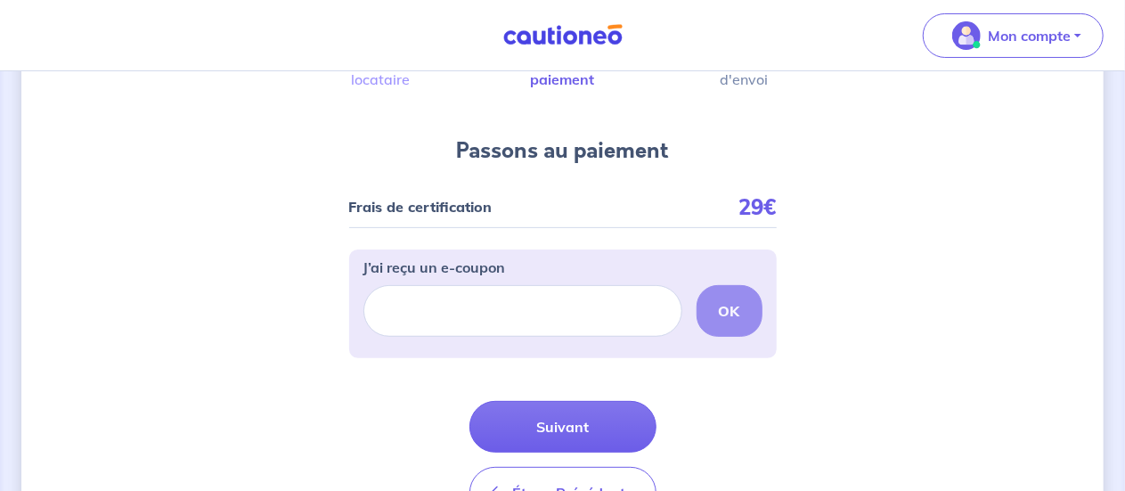
scroll to position [90, 0]
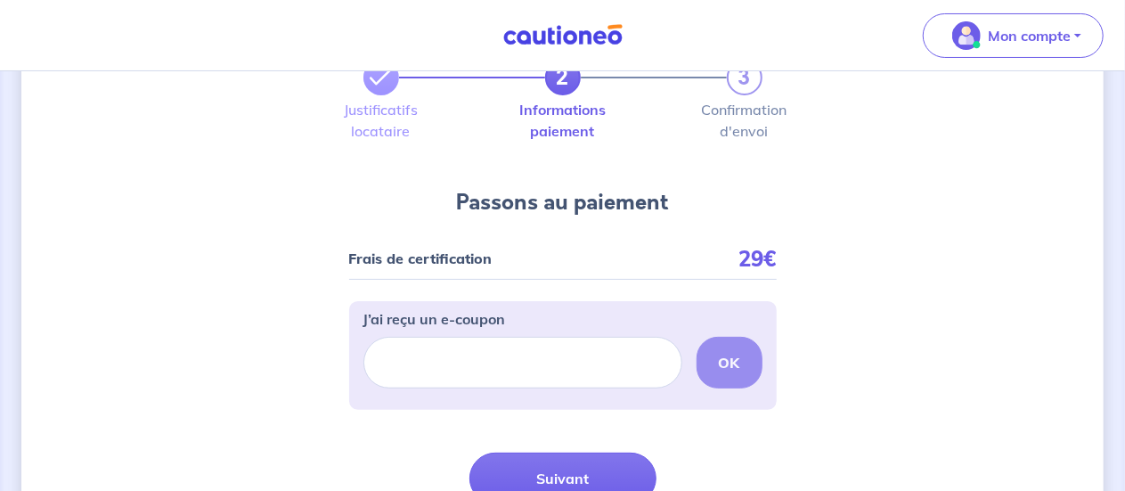
click at [454, 312] on p "J’ai reçu un e-coupon" at bounding box center [434, 318] width 143 height 21
click at [454, 337] on input "J’ai reçu un e-coupon" at bounding box center [522, 363] width 319 height 52
click at [520, 202] on h4 "Passons au paiement" at bounding box center [563, 202] width 212 height 29
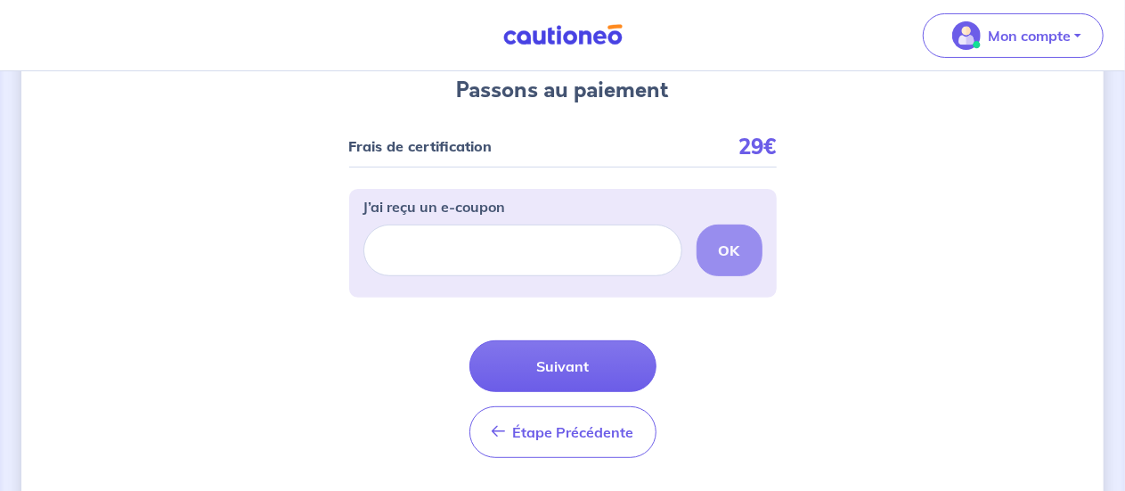
scroll to position [252, 0]
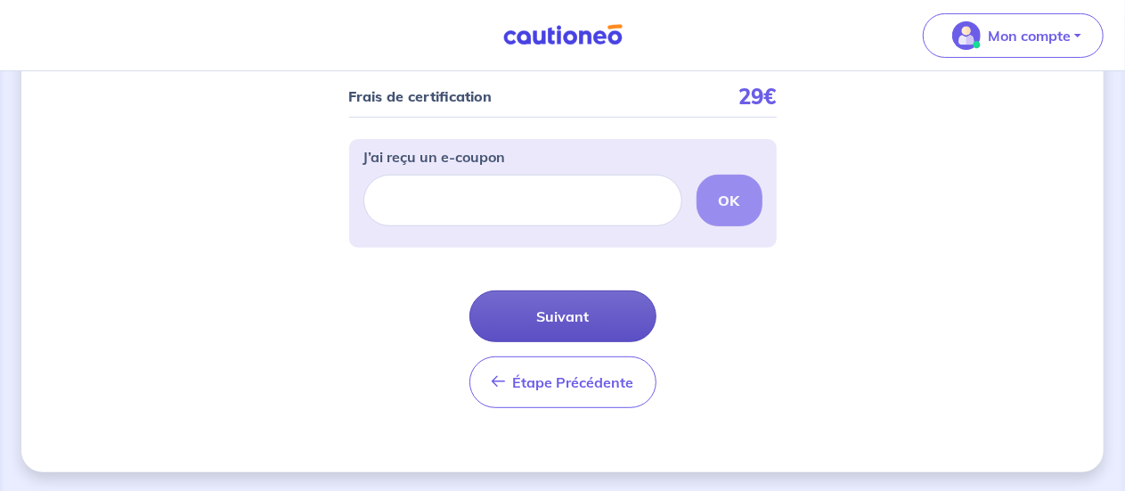
click at [555, 318] on button "Suivant" at bounding box center [562, 316] width 187 height 52
